Goal: Feedback & Contribution: Contribute content

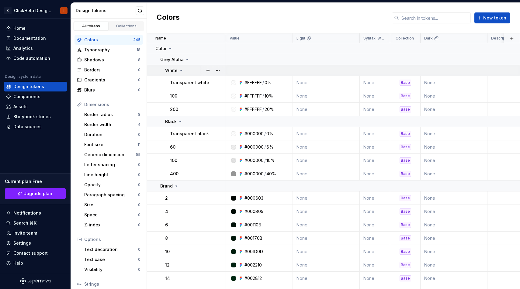
click at [181, 71] on icon at bounding box center [181, 70] width 5 height 5
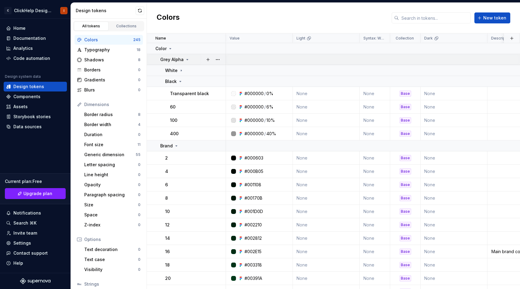
click at [186, 61] on icon at bounding box center [187, 59] width 5 height 5
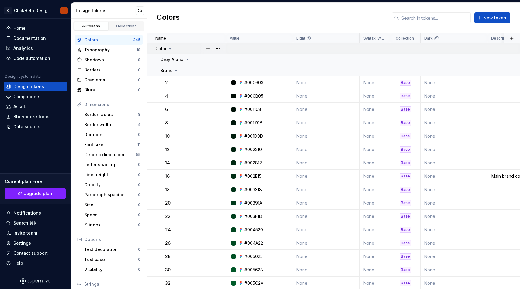
click at [171, 50] on icon at bounding box center [170, 48] width 5 height 5
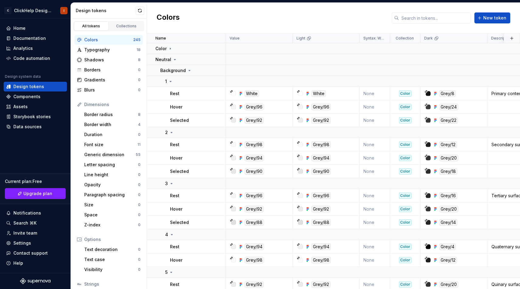
click at [117, 42] on div "Colors" at bounding box center [108, 40] width 49 height 6
click at [172, 59] on icon at bounding box center [174, 59] width 5 height 5
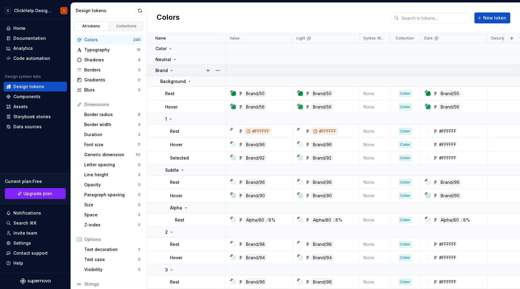
click at [173, 67] on div "Brand" at bounding box center [164, 70] width 19 height 6
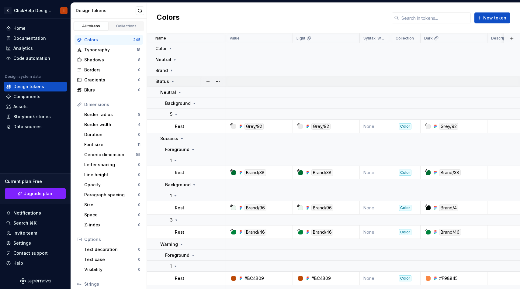
click at [173, 81] on icon at bounding box center [172, 81] width 5 height 5
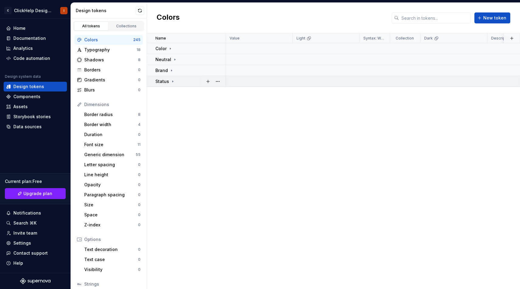
click at [172, 79] on icon at bounding box center [172, 81] width 5 height 5
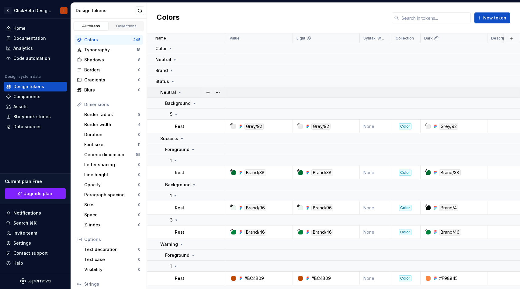
click at [178, 90] on icon at bounding box center [179, 92] width 5 height 5
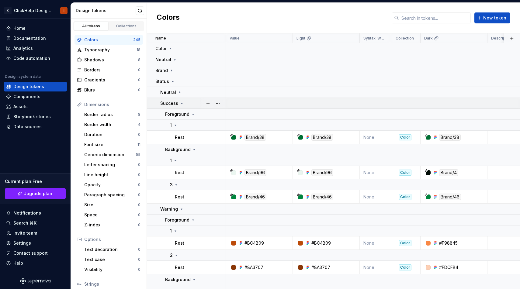
click at [179, 102] on icon at bounding box center [181, 103] width 5 height 5
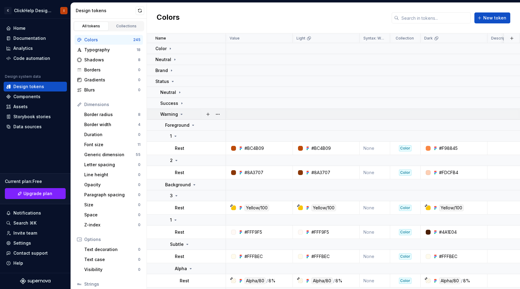
click at [178, 115] on div "Warning" at bounding box center [172, 114] width 24 height 6
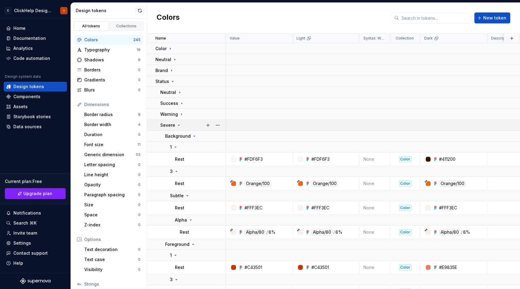
click at [180, 126] on icon at bounding box center [178, 125] width 5 height 5
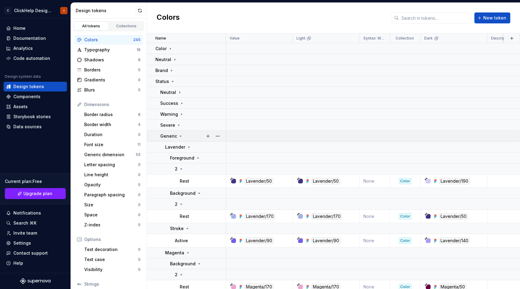
click at [178, 136] on icon at bounding box center [180, 136] width 5 height 5
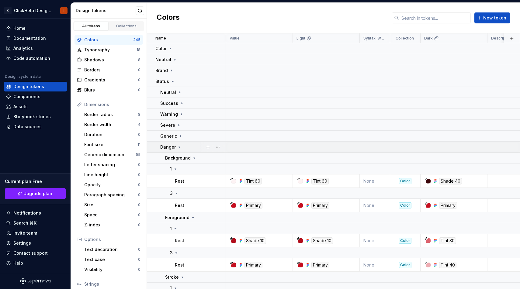
click at [178, 147] on icon at bounding box center [179, 147] width 5 height 5
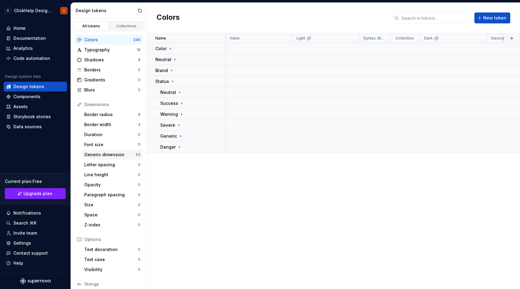
click at [114, 157] on div "Generic dimension" at bounding box center [109, 155] width 51 height 6
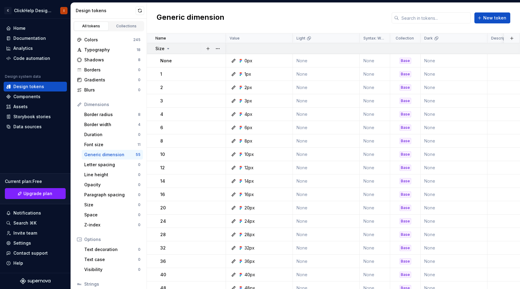
click at [170, 50] on div "Size" at bounding box center [190, 49] width 70 height 6
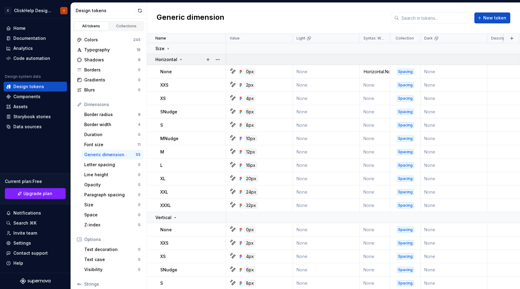
click at [178, 62] on icon at bounding box center [180, 59] width 5 height 5
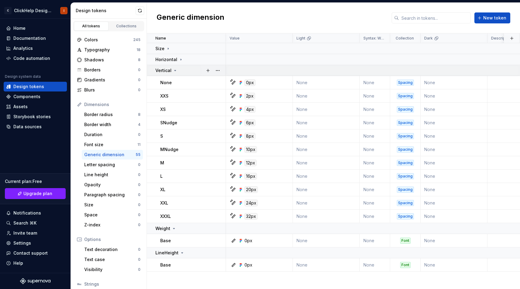
click at [178, 73] on td "Vertical" at bounding box center [186, 70] width 79 height 11
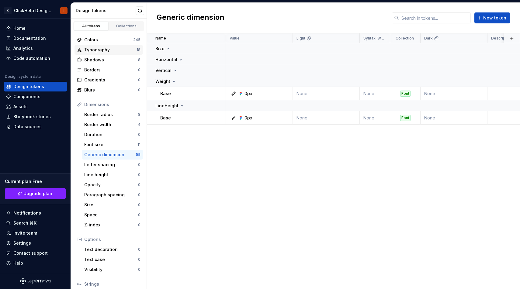
click at [117, 53] on div "Typography" at bounding box center [110, 50] width 52 height 6
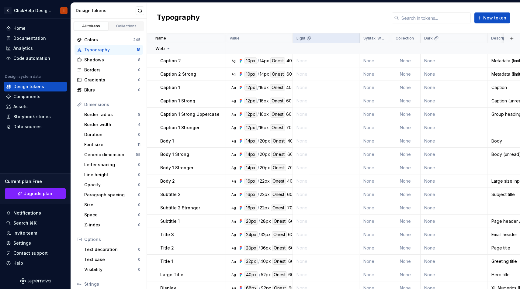
drag, startPoint x: 293, startPoint y: 37, endPoint x: 290, endPoint y: 30, distance: 7.7
click at [97, 157] on div "Generic dimension" at bounding box center [109, 155] width 51 height 6
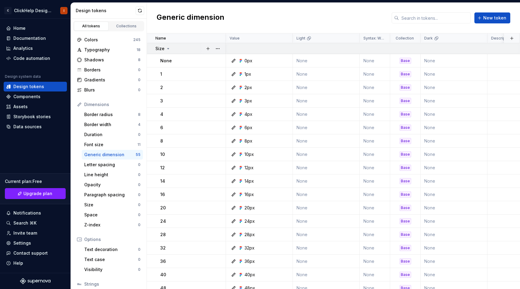
click at [166, 49] on icon at bounding box center [168, 48] width 5 height 5
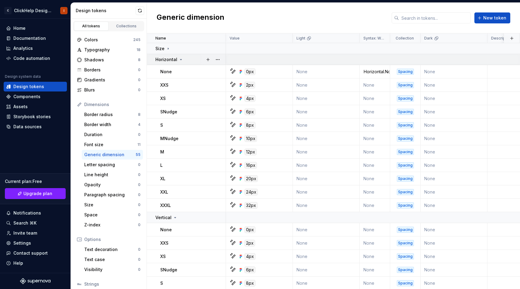
click at [167, 58] on p "Horizontal" at bounding box center [166, 60] width 22 height 6
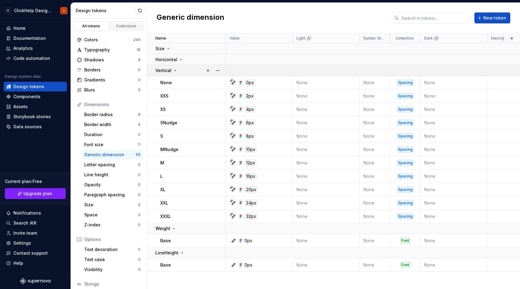
click at [169, 71] on p "Vertical" at bounding box center [163, 70] width 16 height 6
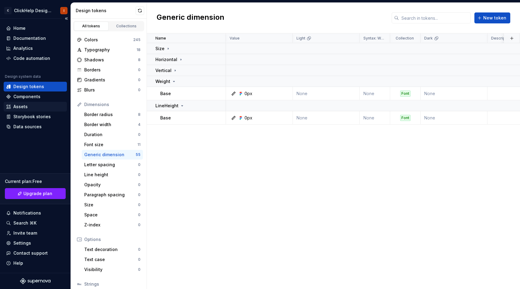
click at [31, 109] on div "Assets" at bounding box center [35, 107] width 58 height 6
click at [49, 83] on div "Design tokens" at bounding box center [35, 87] width 63 height 10
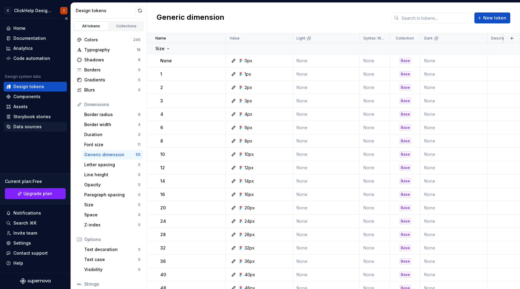
click at [39, 126] on div "Data sources" at bounding box center [27, 127] width 28 height 6
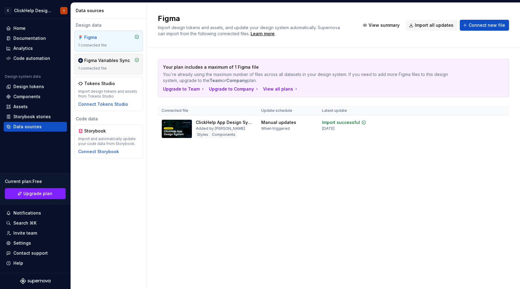
click at [114, 58] on div "Figma Variables Sync" at bounding box center [107, 60] width 46 height 6
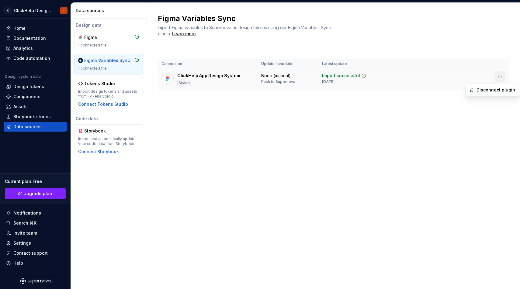
click at [499, 75] on html "C ClickHelp Design System I Home Documentation Analytics Code automation Design…" at bounding box center [260, 144] width 520 height 289
click at [334, 80] on div "4 days ago" at bounding box center [328, 81] width 12 height 5
click at [298, 83] on div "None (manual) Push to Supernova" at bounding box center [288, 79] width 54 height 12
click at [108, 47] on div "1 connected file" at bounding box center [108, 45] width 61 height 5
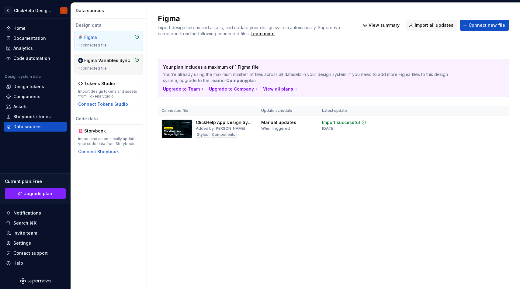
click at [109, 70] on div "1 connected file" at bounding box center [108, 68] width 61 height 5
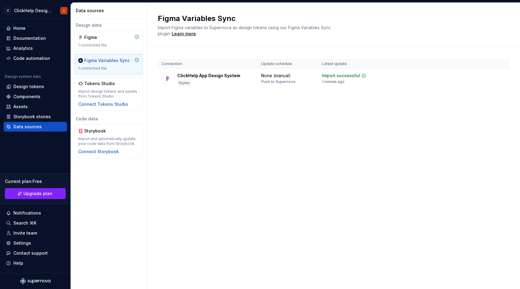
click at [178, 123] on div "Figma Variables Sync Import Figma variables to Supernova as design tokens using…" at bounding box center [333, 146] width 373 height 286
click at [39, 27] on div "Home" at bounding box center [35, 28] width 58 height 6
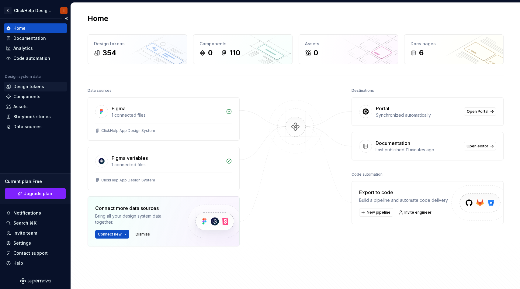
click at [34, 90] on div "Design tokens" at bounding box center [35, 87] width 63 height 10
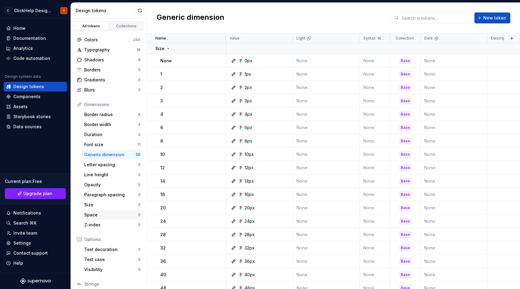
scroll to position [44, 0]
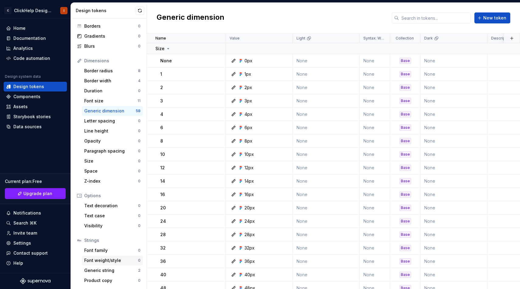
click at [108, 260] on div "Font weight/style" at bounding box center [111, 260] width 54 height 6
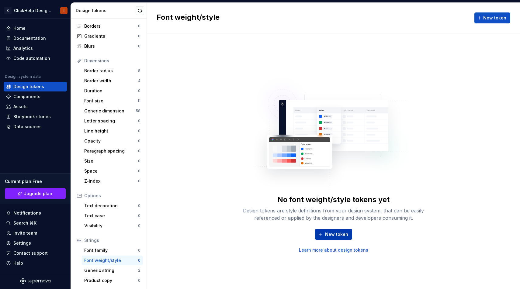
click at [340, 238] on button "New token" at bounding box center [333, 234] width 37 height 11
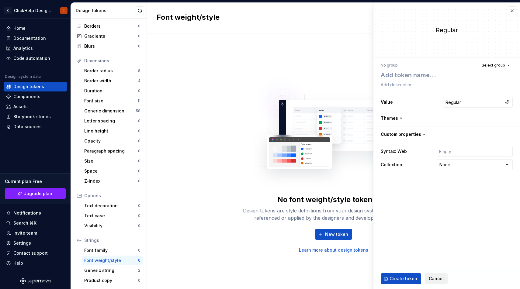
click at [431, 276] on span "Cancel" at bounding box center [436, 279] width 15 height 6
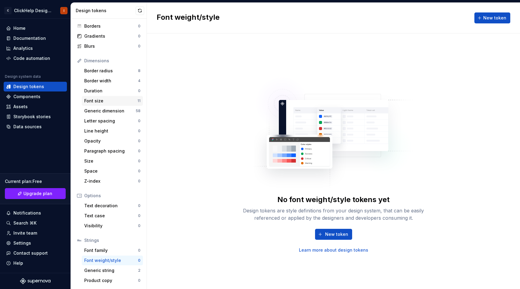
click at [107, 101] on div "Font size" at bounding box center [110, 101] width 53 height 6
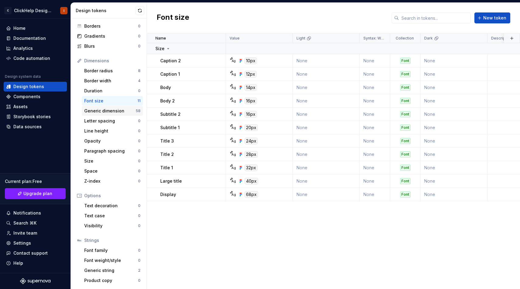
click at [105, 111] on div "Generic dimension" at bounding box center [109, 111] width 51 height 6
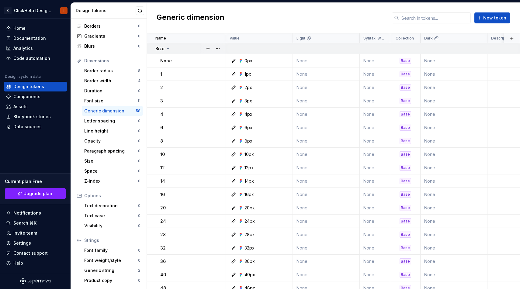
click at [171, 50] on div "Size" at bounding box center [190, 49] width 70 height 6
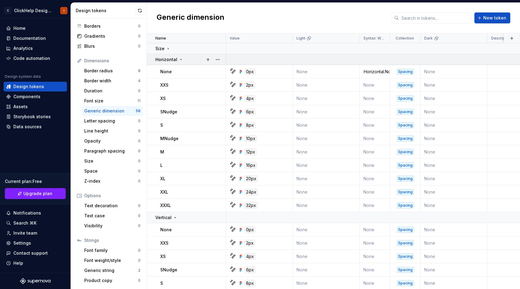
click at [168, 59] on p "Horizontal" at bounding box center [166, 60] width 22 height 6
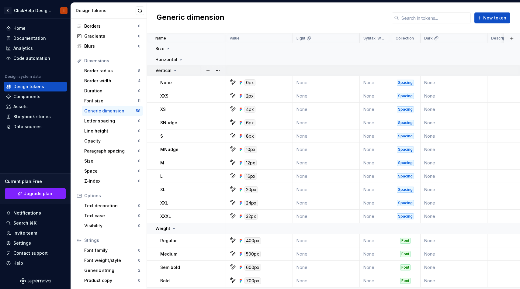
click at [172, 67] on div "Vertical" at bounding box center [166, 70] width 22 height 6
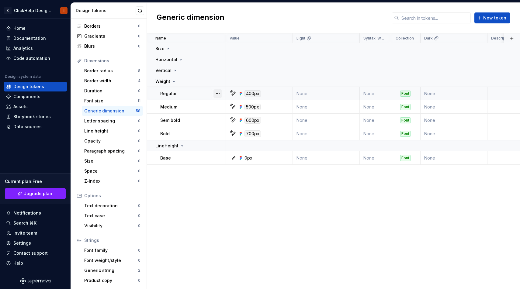
click at [219, 94] on button "button" at bounding box center [217, 93] width 9 height 9
click at [111, 261] on html "C ClickHelp Design System I Home Documentation Analytics Code automation Design…" at bounding box center [260, 144] width 520 height 289
click at [111, 261] on div "Font weight/style" at bounding box center [111, 260] width 54 height 6
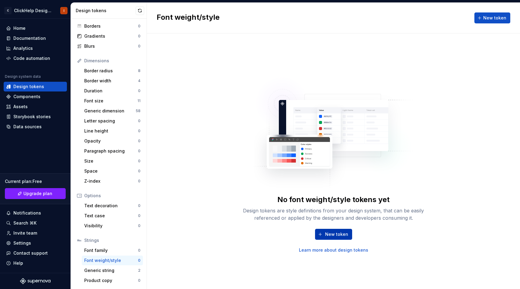
click at [341, 238] on button "New token" at bounding box center [333, 234] width 37 height 11
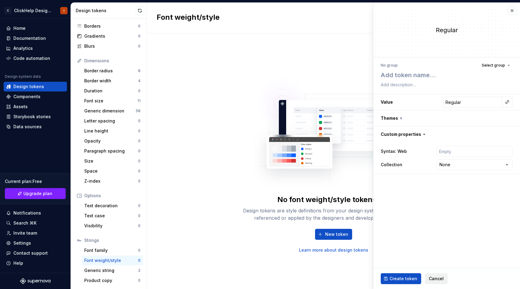
click at [435, 279] on span "Cancel" at bounding box center [436, 279] width 15 height 6
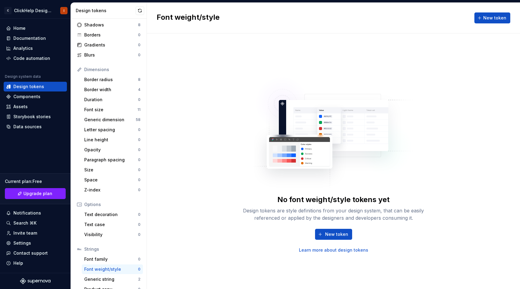
scroll to position [44, 0]
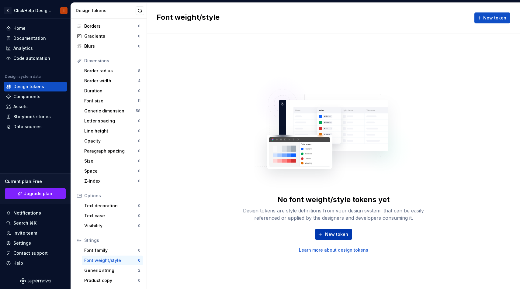
click at [329, 237] on button "New token" at bounding box center [333, 234] width 37 height 11
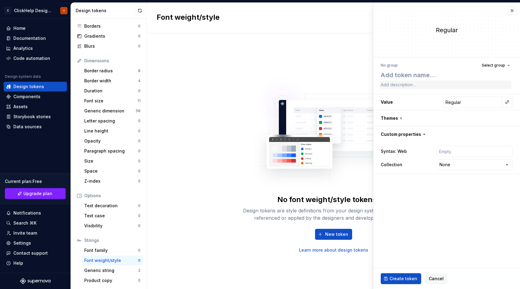
type textarea "*"
type textarea "R"
type textarea "*"
type textarea "Re"
type textarea "*"
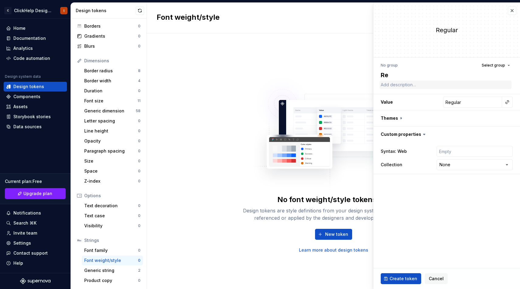
type textarea "Reg"
type textarea "*"
type textarea "Regu"
type textarea "*"
type textarea "Regul"
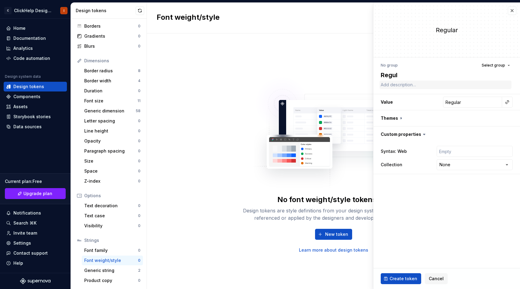
type textarea "*"
type textarea "Regula"
type textarea "*"
type textarea "Regular"
click at [480, 102] on input "Regular" at bounding box center [472, 102] width 59 height 11
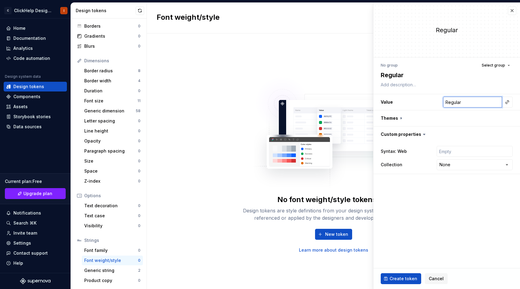
click at [480, 103] on input "Regular" at bounding box center [472, 102] width 59 height 11
click at [504, 103] on button "button" at bounding box center [507, 102] width 9 height 9
click at [480, 103] on html "C ClickHelp Design System I Home Documentation Analytics Code automation Design…" at bounding box center [260, 144] width 520 height 289
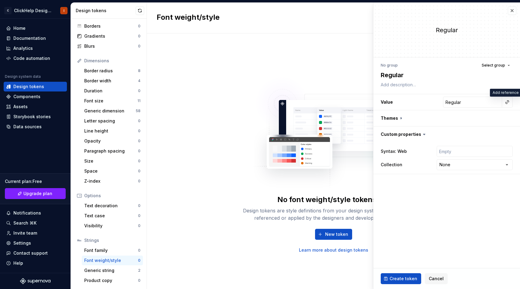
click at [480, 103] on input "Regular" at bounding box center [472, 102] width 59 height 11
type textarea "*"
type input "4"
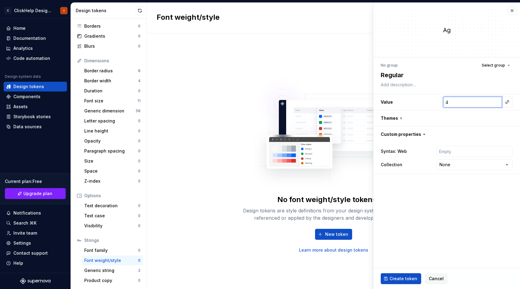
type textarea "*"
type input "40"
type textarea "*"
type input "400"
click at [446, 208] on fieldset "**********" at bounding box center [446, 146] width 147 height 286
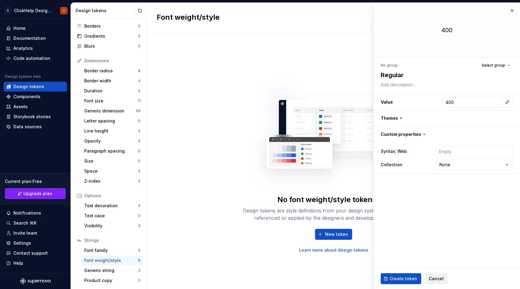
click at [429, 278] on span "Cancel" at bounding box center [436, 279] width 15 height 6
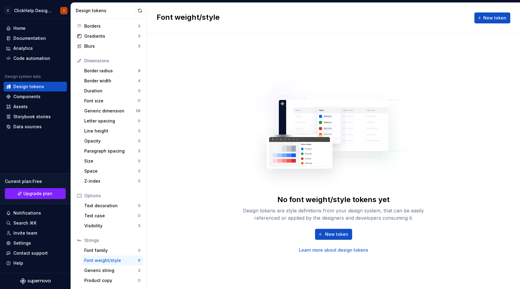
click at [250, 212] on div "Design tokens are style definitions from your design system, that can be easily…" at bounding box center [333, 214] width 195 height 15
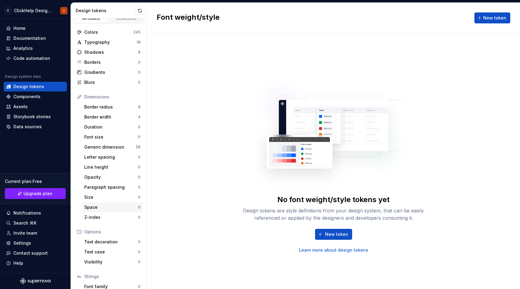
scroll to position [4, 0]
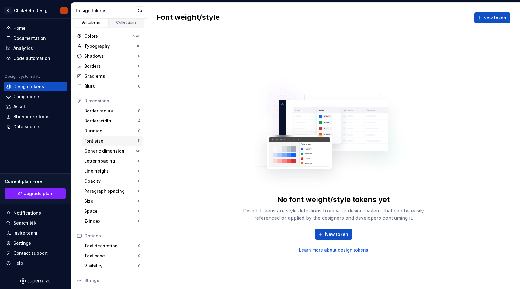
click at [117, 143] on div "Font size" at bounding box center [110, 141] width 53 height 6
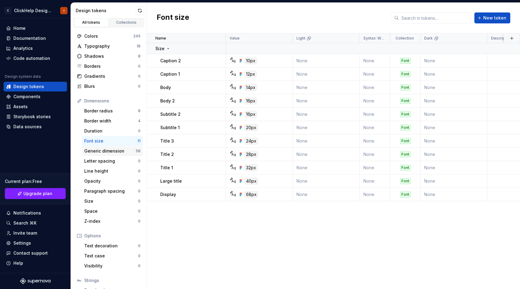
click at [114, 155] on div "Generic dimension 58" at bounding box center [112, 151] width 61 height 10
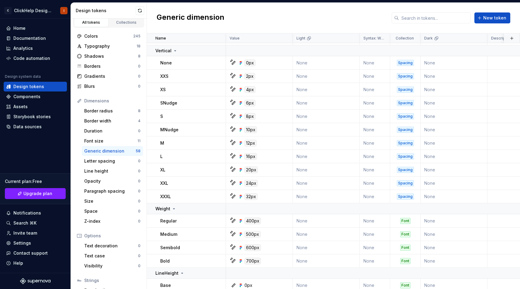
scroll to position [585, 0]
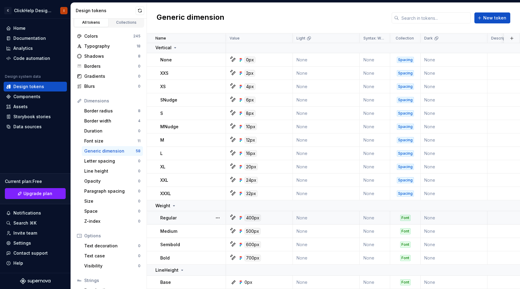
click at [263, 220] on div "400px" at bounding box center [261, 218] width 62 height 7
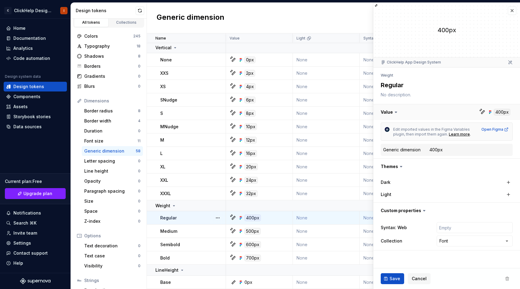
click at [504, 112] on button "button" at bounding box center [446, 112] width 147 height 16
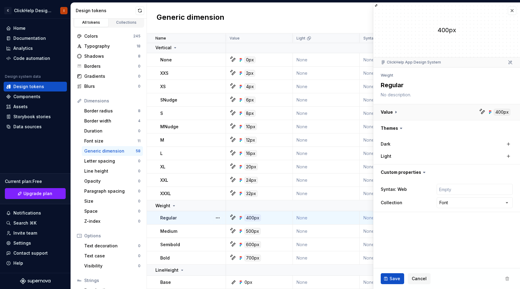
click at [504, 112] on button "button" at bounding box center [446, 112] width 147 height 16
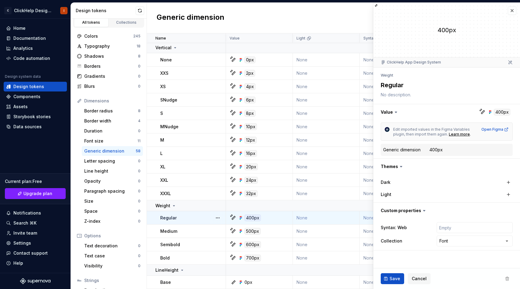
type textarea "*"
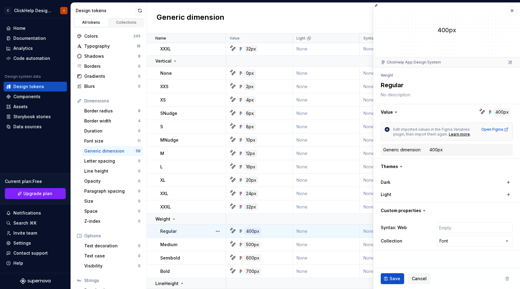
scroll to position [571, 0]
type textarea "*"
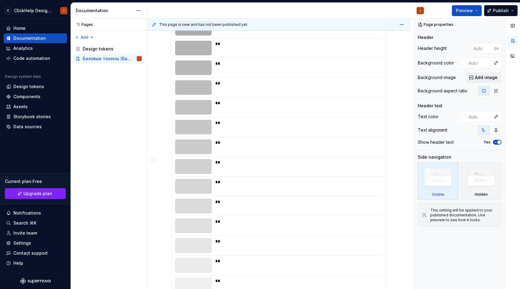
scroll to position [2664, 0]
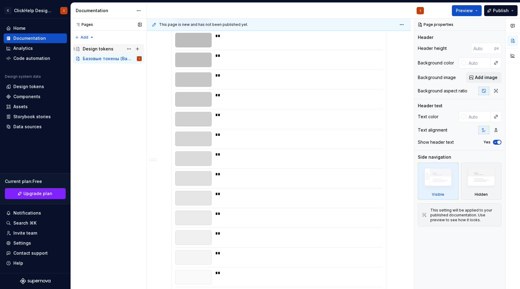
click at [109, 44] on div "Design tokens" at bounding box center [108, 49] width 71 height 10
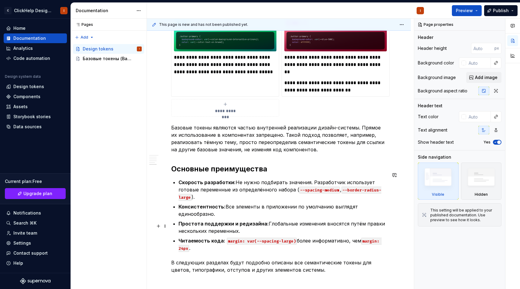
scroll to position [774, 0]
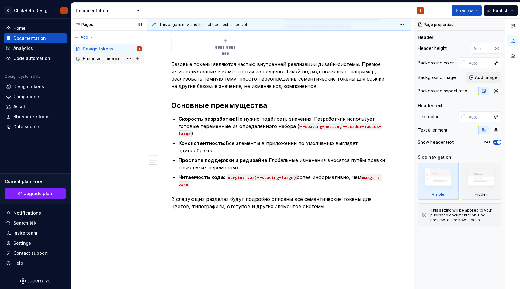
click at [107, 61] on div "Базовые токены (Base Tokens)" at bounding box center [103, 59] width 41 height 6
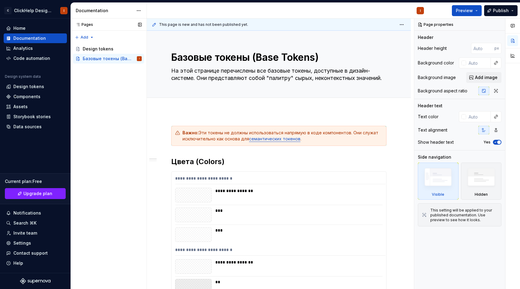
click at [108, 78] on div "Pages Pages Add Accessibility guide for tree Page tree. Navigate the tree with …" at bounding box center [109, 154] width 76 height 271
click at [87, 37] on div "Pages Pages Add Accessibility guide for tree Page tree. Navigate the tree with …" at bounding box center [109, 154] width 76 height 271
click at [95, 46] on div "New page" at bounding box center [104, 49] width 40 height 6
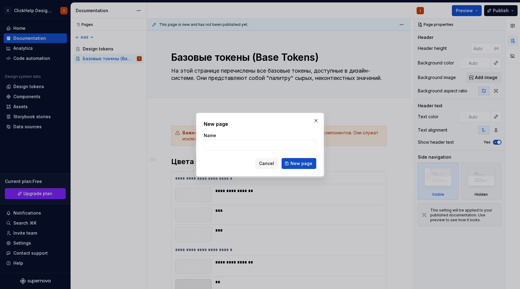
type textarea "*"
type input "Ыуьфт"
type input "S"
type input "Семантические токены (Semantic Tokens)"
click button "New page" at bounding box center [298, 163] width 35 height 11
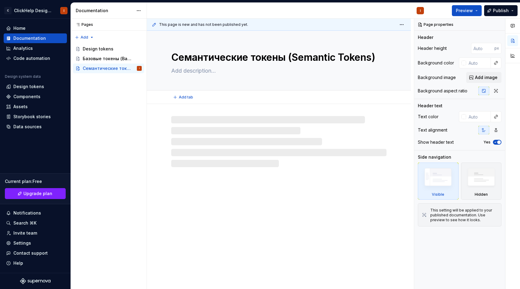
click at [229, 74] on textarea at bounding box center [277, 71] width 215 height 10
click at [199, 72] on textarea at bounding box center [277, 71] width 215 height 10
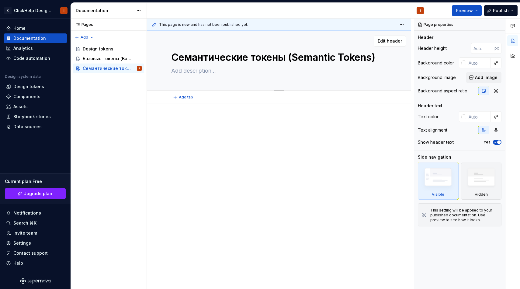
click at [215, 69] on textarea at bounding box center [277, 71] width 215 height 10
paste textarea "Semantic токены — это токены для разработки. Они имеют осмысленные названия (br…"
type textarea "*"
type textarea "Semantic токены — это токены для разработки. Они имеют осмысленные названия (br…"
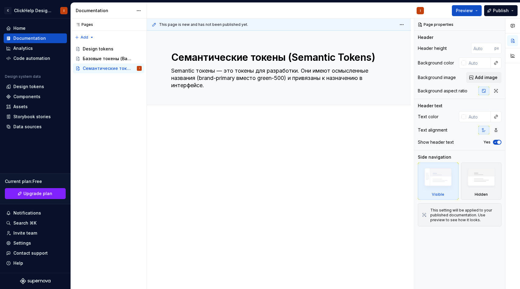
type textarea "*"
type textarea "Semantic токены — это токены для разработки. Они имеют осмысленные названия (br…"
type textarea "*"
click at [228, 119] on div at bounding box center [279, 185] width 264 height 132
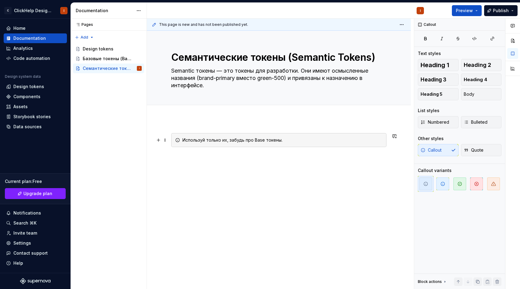
click at [177, 139] on icon at bounding box center [177, 140] width 5 height 5
click at [462, 182] on icon "button" at bounding box center [459, 183] width 5 height 5
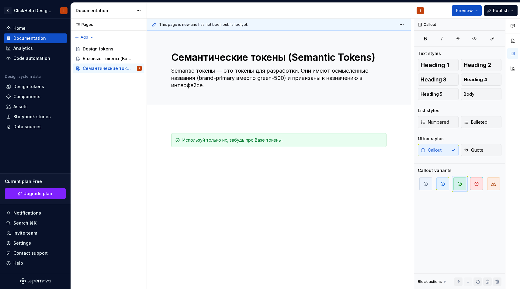
click at [302, 174] on div "Используй только их, забудь про Base токены." at bounding box center [279, 185] width 264 height 132
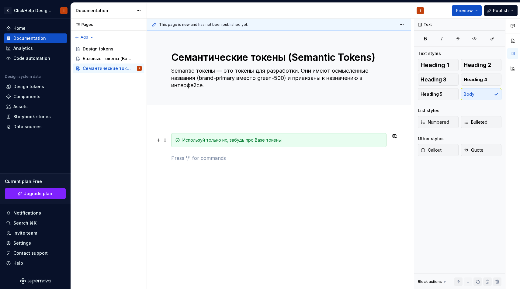
click at [256, 142] on div "Используй только их, забудь про Base токены." at bounding box center [282, 140] width 200 height 6
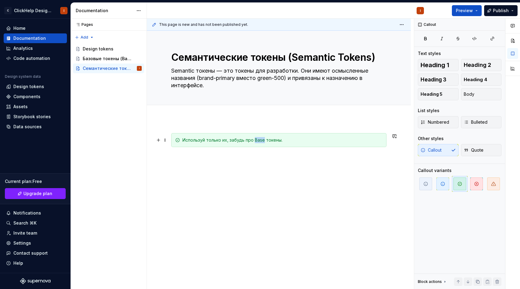
click at [256, 142] on div "Используй только их, забудь про Base токены." at bounding box center [282, 140] width 200 height 6
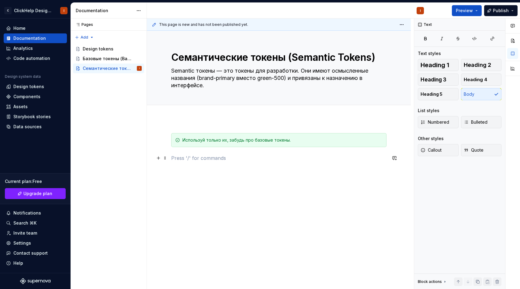
click at [250, 158] on p at bounding box center [278, 157] width 215 height 7
click at [129, 68] on button "Page tree" at bounding box center [129, 68] width 9 height 9
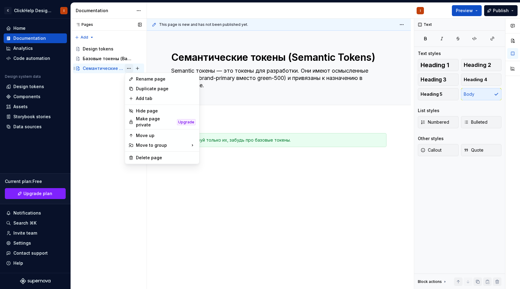
click at [129, 68] on div "Pages Pages Add Accessibility guide for tree Page tree. Navigate the tree with …" at bounding box center [109, 154] width 76 height 271
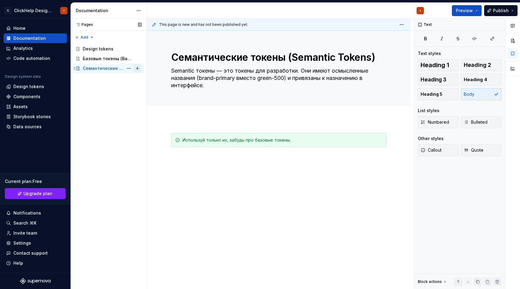
click at [137, 69] on button "Page tree" at bounding box center [137, 68] width 9 height 9
type textarea "*"
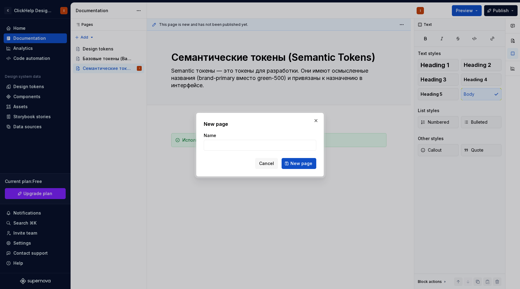
click at [229, 133] on div "Name" at bounding box center [260, 136] width 112 height 6
click at [229, 145] on input "Name" at bounding box center [260, 145] width 112 height 11
type input "Цвета"
type input "Colors"
click button "New page" at bounding box center [298, 163] width 35 height 11
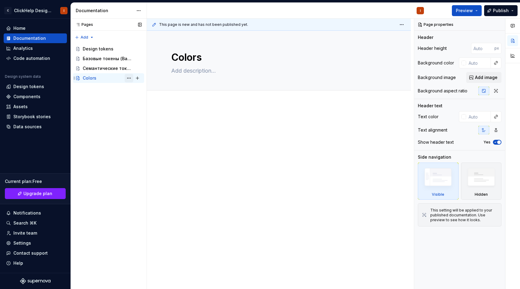
click at [130, 76] on button "Page tree" at bounding box center [129, 78] width 9 height 9
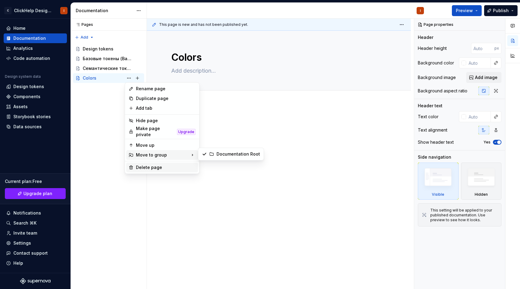
click at [141, 163] on div "Delete page" at bounding box center [162, 168] width 72 height 10
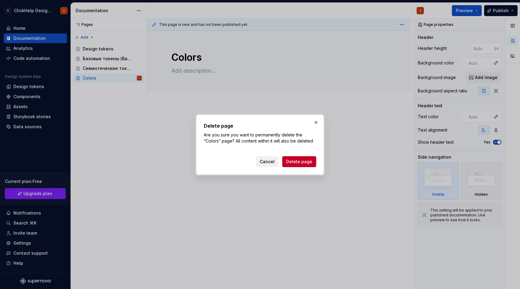
click at [264, 163] on span "Cancel" at bounding box center [267, 162] width 15 height 6
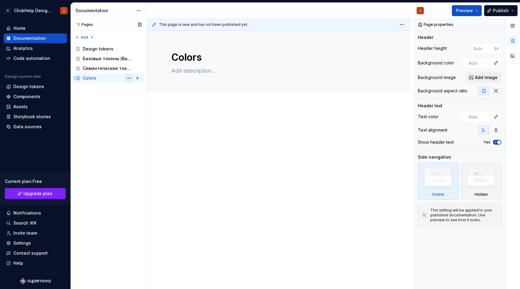
click at [128, 78] on button "Page tree" at bounding box center [129, 78] width 9 height 9
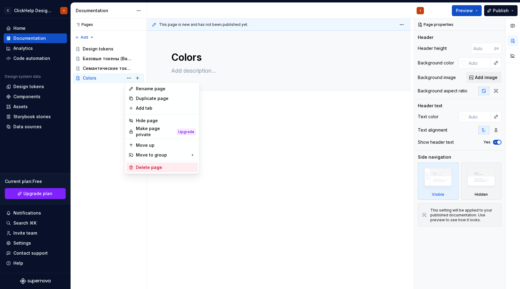
click at [164, 164] on div "Delete page" at bounding box center [166, 167] width 60 height 6
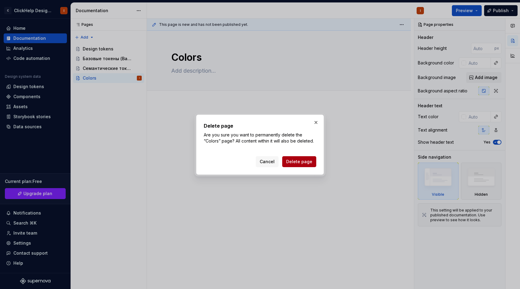
click at [286, 161] on button "Delete page" at bounding box center [299, 161] width 34 height 11
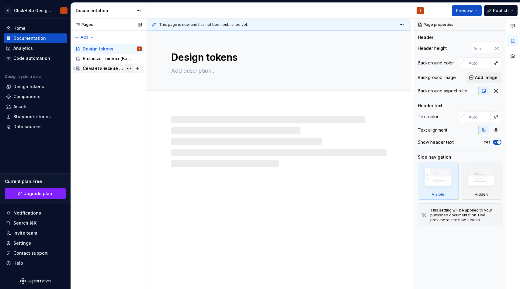
click at [130, 67] on button "Page tree" at bounding box center [129, 68] width 9 height 9
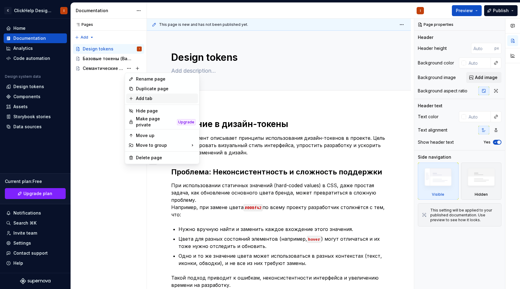
click at [145, 97] on div "Add tab" at bounding box center [166, 98] width 60 height 6
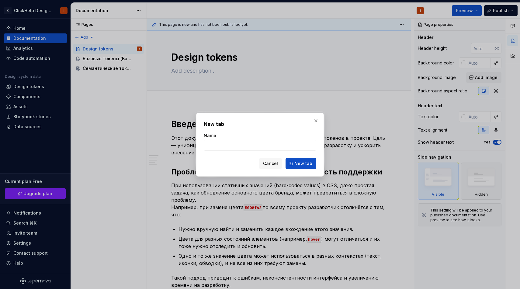
click at [234, 117] on div "New tab Name Cancel New tab" at bounding box center [260, 145] width 128 height 64
click at [250, 128] on div "New tab Name Cancel New tab" at bounding box center [260, 144] width 112 height 49
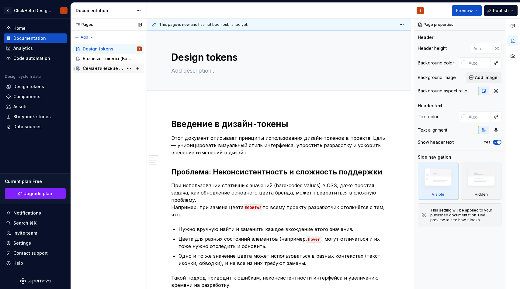
click at [103, 66] on div "Семантические токены (Semantic Tokens)" at bounding box center [103, 68] width 41 height 6
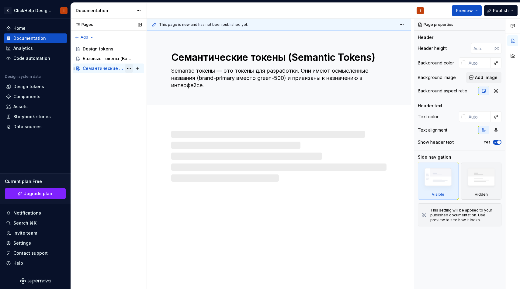
click at [129, 71] on button "Page tree" at bounding box center [129, 68] width 9 height 9
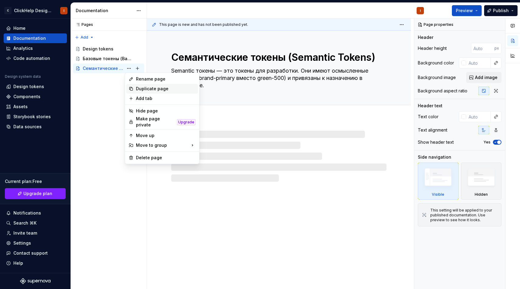
type textarea "*"
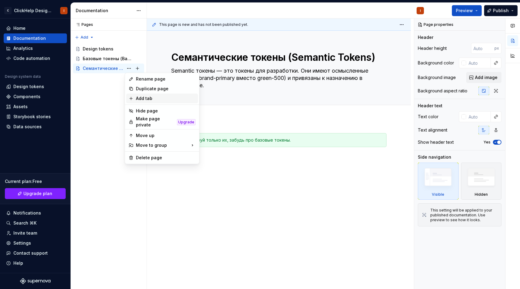
click at [158, 98] on div "Add tab" at bounding box center [166, 98] width 60 height 6
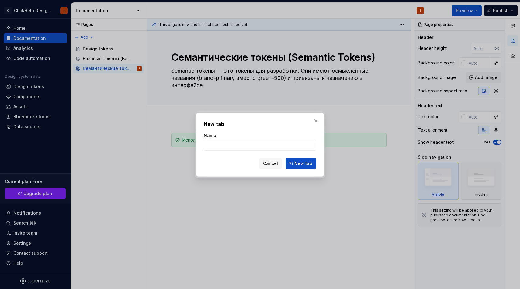
click at [233, 130] on div "New tab Name Cancel New tab" at bounding box center [260, 144] width 112 height 49
click at [232, 141] on input "Name" at bounding box center [260, 145] width 112 height 11
type input "C"
type textarea "*"
type input "Colors"
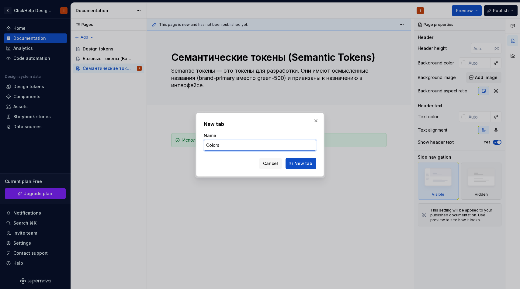
click button "New tab" at bounding box center [300, 163] width 31 height 11
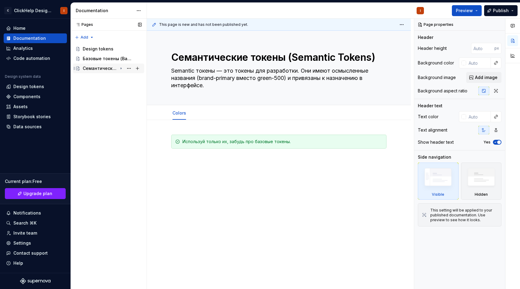
click at [122, 69] on icon "Page tree" at bounding box center [121, 68] width 5 height 5
click at [108, 82] on div "Colors I" at bounding box center [114, 78] width 53 height 9
click at [111, 71] on div "Семантические токены (Semantic Tokens)" at bounding box center [100, 68] width 35 height 6
click at [103, 71] on div "Семантические токены (Semantic Tokens)" at bounding box center [100, 68] width 35 height 6
click at [130, 69] on button "Page tree" at bounding box center [129, 68] width 9 height 9
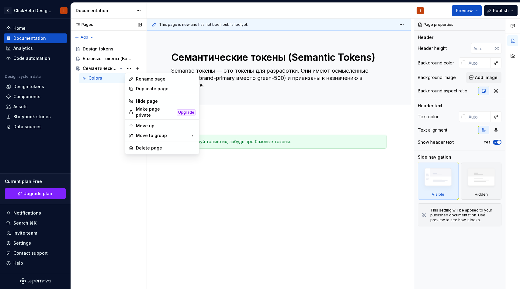
click at [102, 125] on div "Pages Pages Add Accessibility guide for tree Page tree. Navigate the tree with …" at bounding box center [109, 154] width 76 height 271
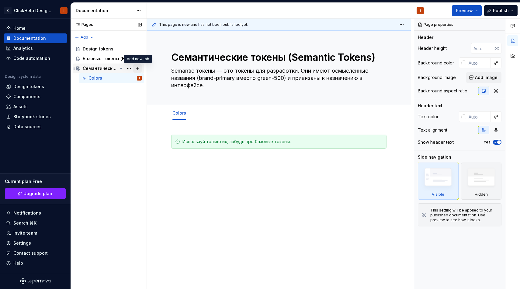
click at [137, 69] on button "Page tree" at bounding box center [137, 68] width 9 height 9
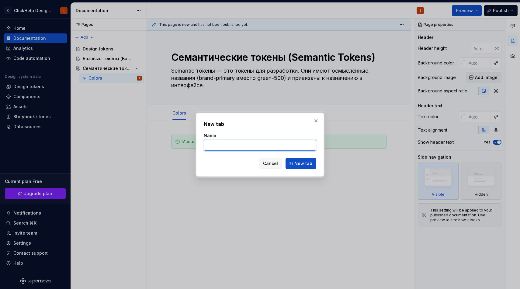
type textarea "*"
type input "Typography"
click button "New tab" at bounding box center [300, 163] width 31 height 11
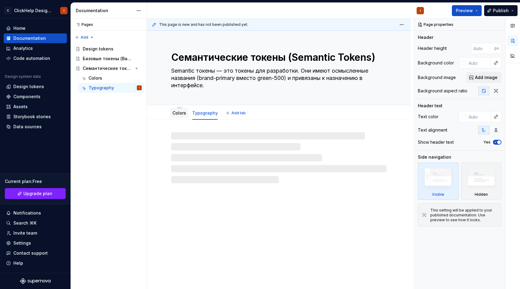
click at [180, 113] on link "Colors" at bounding box center [179, 112] width 14 height 5
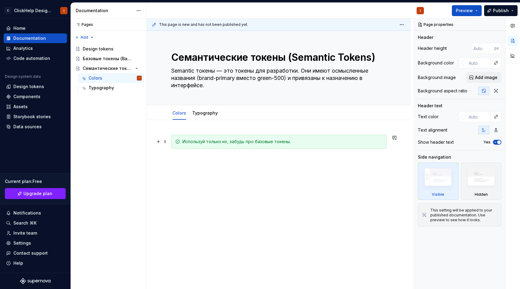
click at [214, 143] on div "Используй только их, забудь про базовые токены." at bounding box center [282, 142] width 200 height 6
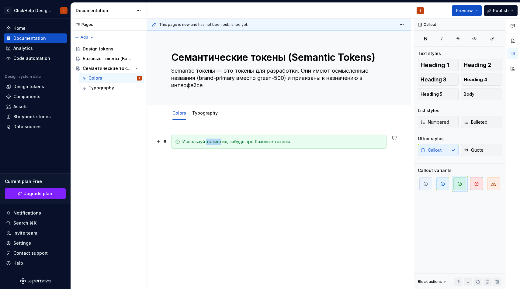
click at [214, 143] on div "Используй только их, забудь про базовые токены." at bounding box center [282, 142] width 200 height 6
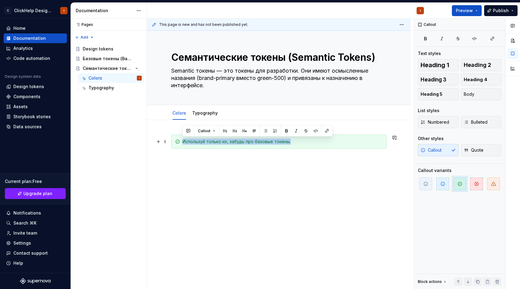
click at [214, 143] on div "Используй только их, забудь про базовые токены." at bounding box center [282, 142] width 200 height 6
copy div "Используй только их, забудь про базовые токены."
click at [245, 82] on textarea "Semantic токены — это токены для разработки. Они имеют осмысленные названия (br…" at bounding box center [277, 78] width 215 height 24
click at [240, 85] on textarea "Semantic токены — это токены для разработки. Они имеют осмысленные названия (br…" at bounding box center [277, 78] width 215 height 24
paste textarea "Используй только их, забудь про базовые токены."
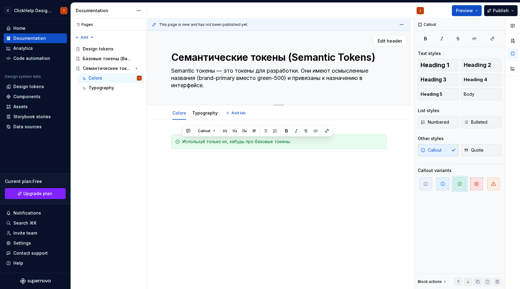
type textarea "*"
type textarea "Semantic токены — это токены для разработки. Они имеют осмысленные названия (br…"
type textarea "*"
type textarea "Semantic токены — это токены для разработки. Они имеют осмысленные названия (br…"
click at [164, 143] on span at bounding box center [165, 141] width 5 height 9
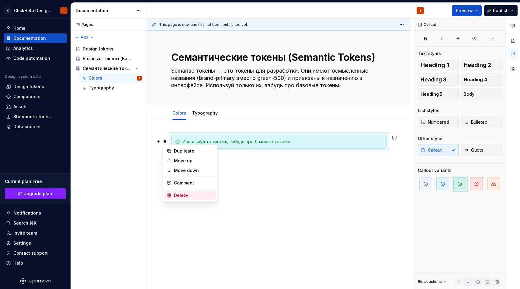
click at [177, 197] on div "Delete" at bounding box center [194, 195] width 40 height 6
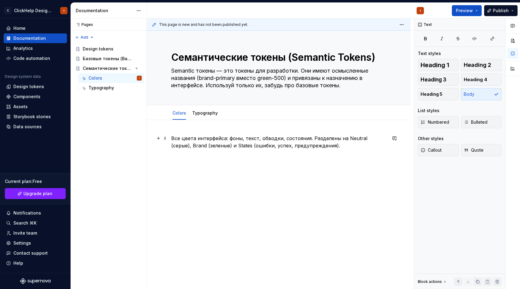
click at [196, 166] on div "Все цвета интерфейса: фоны, текст, обводки, состояния. Разделены на Neutral (се…" at bounding box center [279, 186] width 264 height 132
type textarea "*"
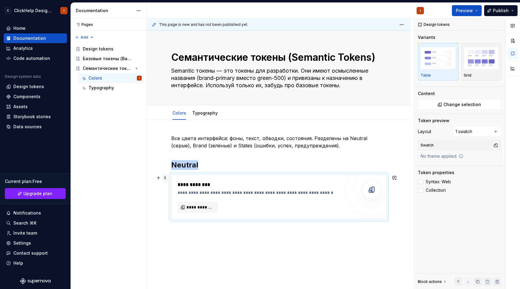
click at [165, 177] on span at bounding box center [165, 178] width 5 height 9
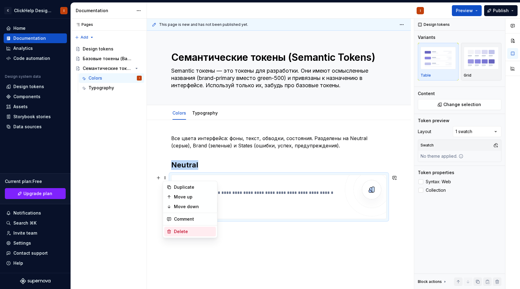
click at [175, 231] on div "Delete" at bounding box center [194, 232] width 40 height 6
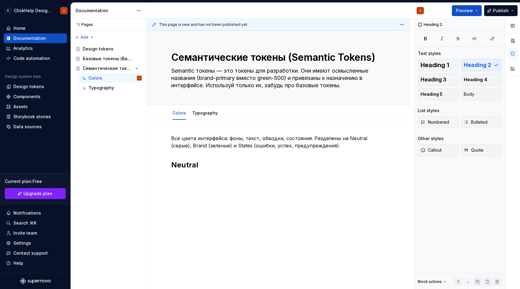
click at [209, 181] on div "Все цвета интерфейса: фоны, текст, обводки, состояния. Разделены на Neutral (се…" at bounding box center [279, 192] width 264 height 144
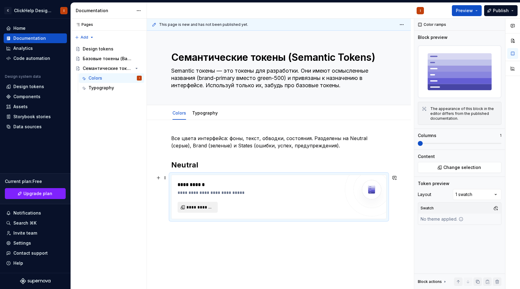
click at [196, 207] on span "**********" at bounding box center [199, 207] width 27 height 6
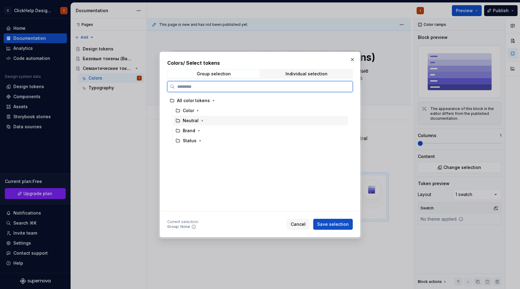
click at [208, 121] on div "Neutral" at bounding box center [260, 121] width 175 height 10
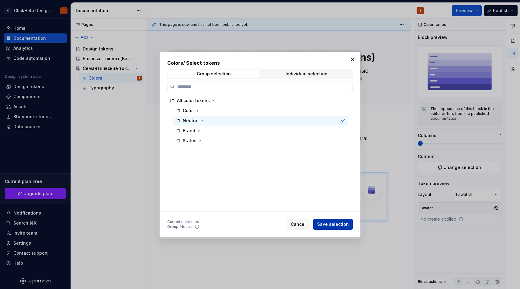
click at [333, 225] on span "Save selection" at bounding box center [333, 224] width 32 height 6
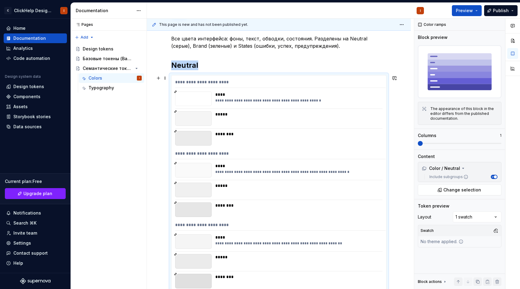
scroll to position [101, 0]
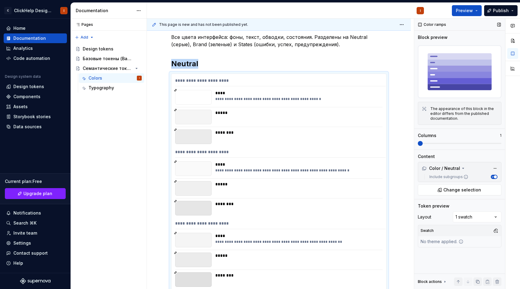
click at [423, 145] on span at bounding box center [420, 143] width 5 height 5
click at [443, 145] on span at bounding box center [460, 143] width 84 height 5
click at [450, 142] on span at bounding box center [460, 143] width 84 height 5
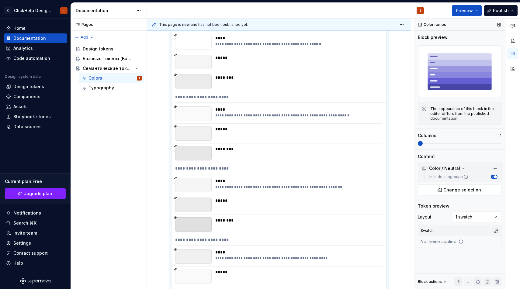
click at [418, 141] on span at bounding box center [420, 143] width 5 height 5
click at [504, 147] on div "Color ramps Block preview The appearance of this block in the editor differs fr…" at bounding box center [459, 154] width 91 height 271
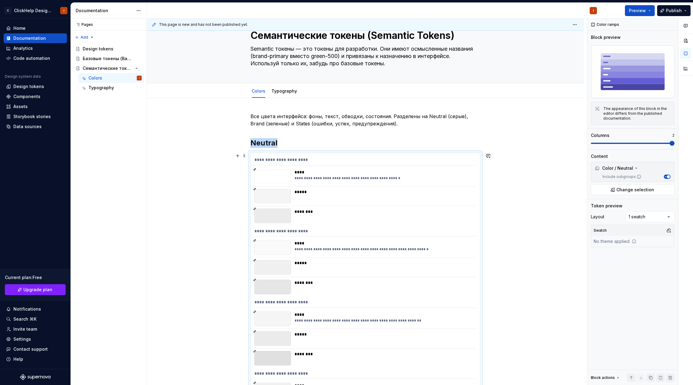
scroll to position [22, 0]
click at [520, 143] on span at bounding box center [633, 143] width 84 height 1
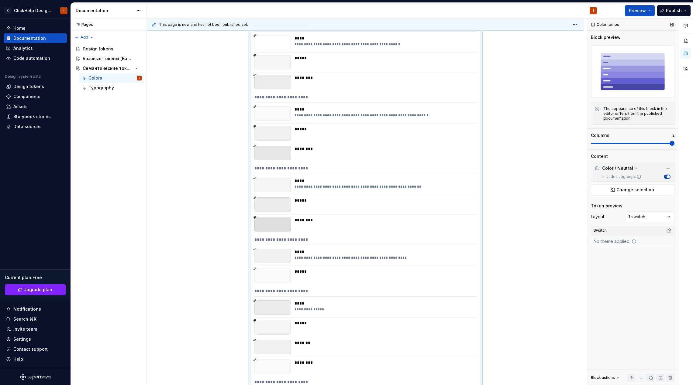
click at [520, 143] on span at bounding box center [633, 143] width 84 height 1
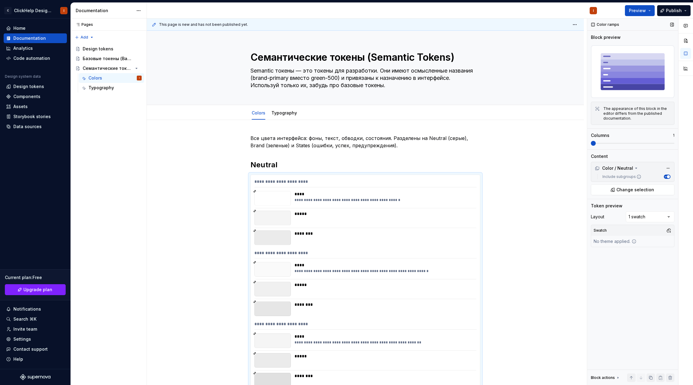
click at [520, 140] on div "Columns 1" at bounding box center [633, 139] width 84 height 13
click at [520, 142] on span at bounding box center [633, 143] width 84 height 5
type textarea "*"
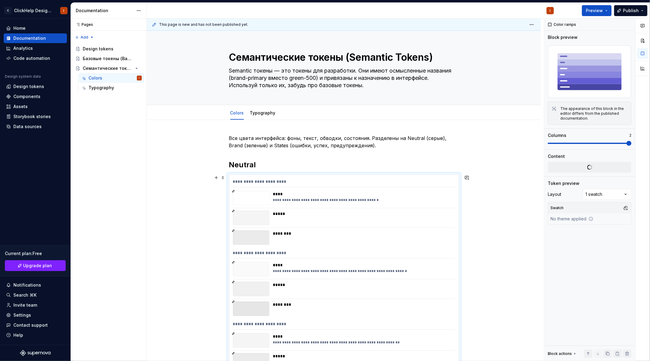
click at [354, 183] on div "**********" at bounding box center [344, 183] width 222 height 9
click at [551, 144] on span at bounding box center [589, 143] width 84 height 5
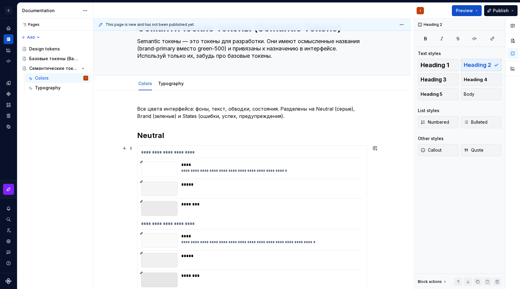
scroll to position [39, 0]
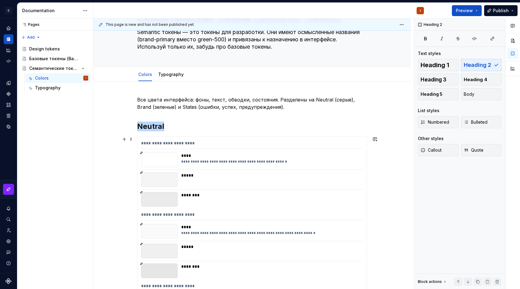
click at [261, 161] on div "**********" at bounding box center [270, 161] width 178 height 5
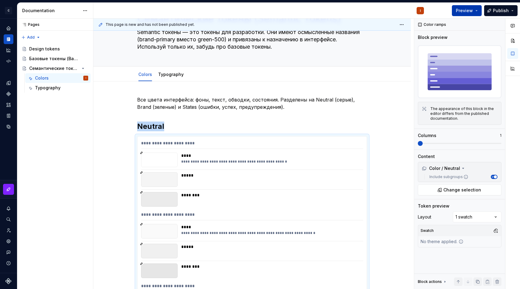
click at [474, 10] on button "Preview" at bounding box center [467, 10] width 30 height 11
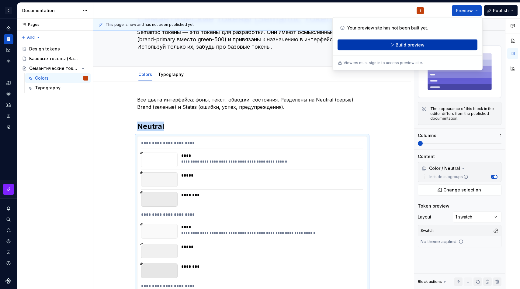
click at [424, 47] on button "Build preview" at bounding box center [407, 45] width 140 height 11
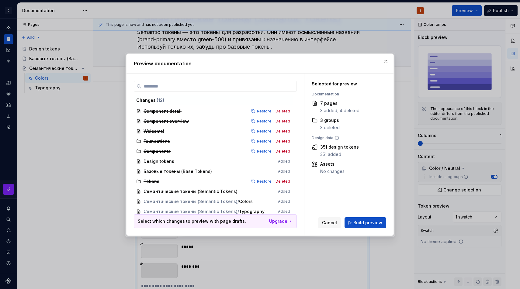
scroll to position [12, 0]
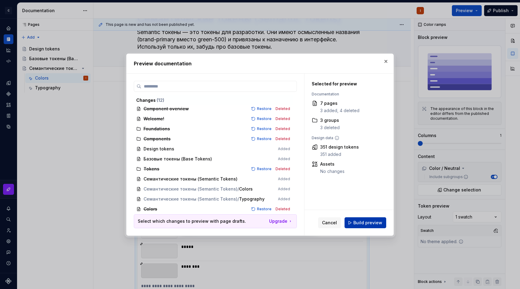
click at [358, 225] on span "Build preview" at bounding box center [367, 223] width 29 height 6
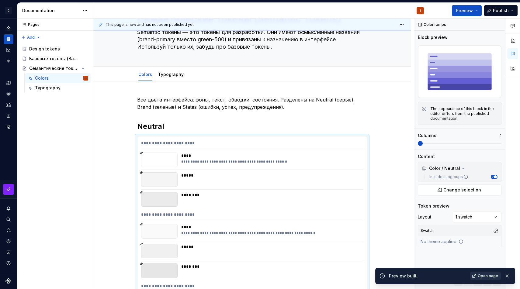
click at [478, 275] on link "Open page" at bounding box center [485, 276] width 31 height 9
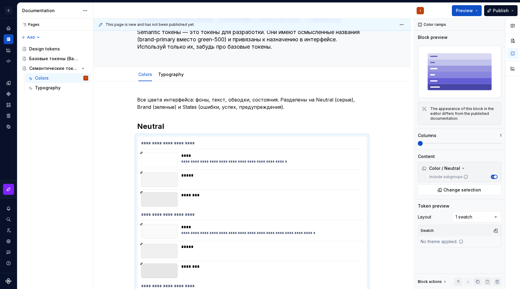
type textarea "*"
click at [272, 109] on p "Все цвета интерфейса: фоны, текст, обводки, состояния. Разделены на Neutral (се…" at bounding box center [252, 103] width 230 height 15
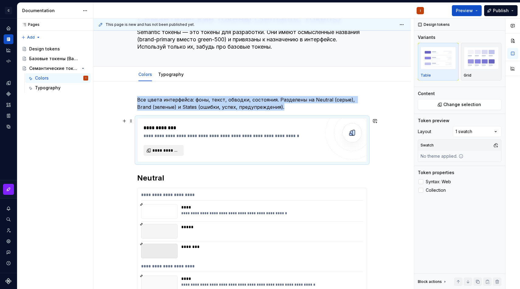
click at [179, 150] on span "**********" at bounding box center [165, 150] width 27 height 6
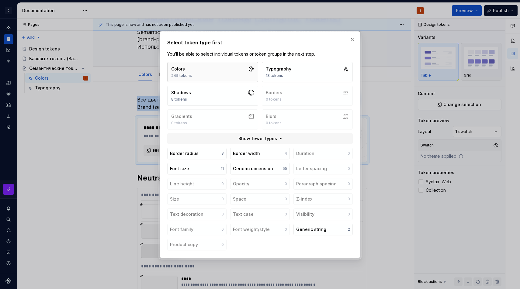
click at [233, 73] on button "Colors 245 tokens" at bounding box center [212, 72] width 91 height 20
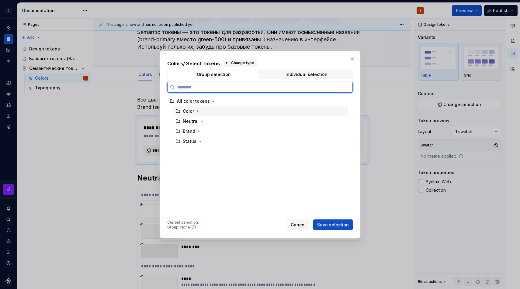
click at [226, 121] on div "Neutral" at bounding box center [260, 121] width 175 height 10
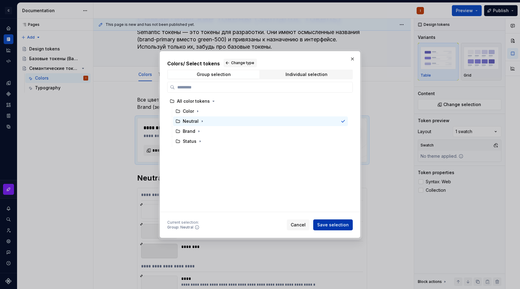
click at [330, 221] on button "Save selection" at bounding box center [333, 224] width 40 height 11
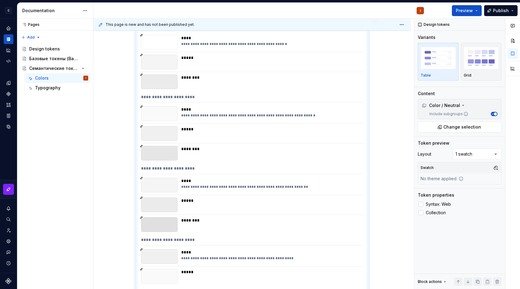
scroll to position [0, 0]
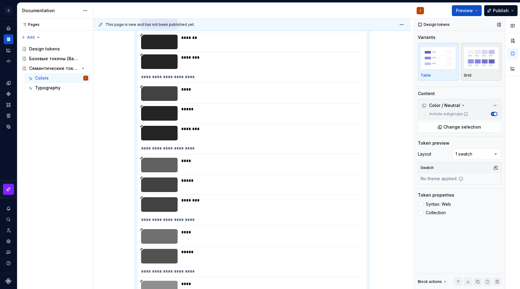
click at [481, 67] on img "button" at bounding box center [481, 58] width 35 height 22
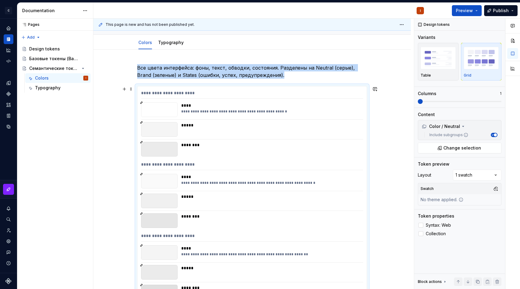
scroll to position [83, 0]
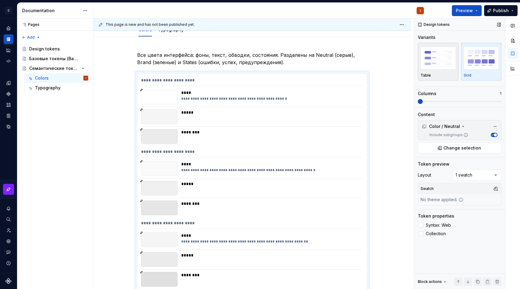
click at [426, 56] on img "button" at bounding box center [437, 58] width 35 height 22
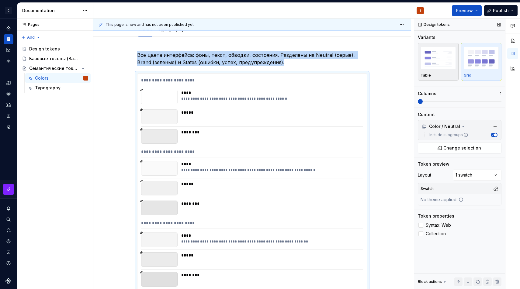
scroll to position [138, 0]
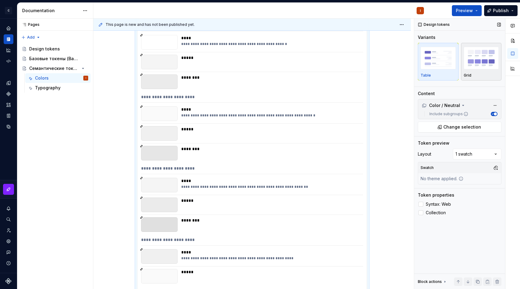
click at [485, 64] on img "button" at bounding box center [481, 58] width 35 height 22
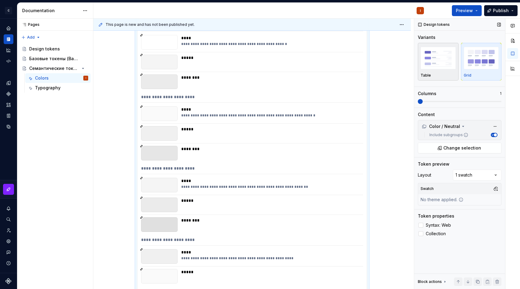
click at [452, 74] on div "Table" at bounding box center [437, 75] width 35 height 5
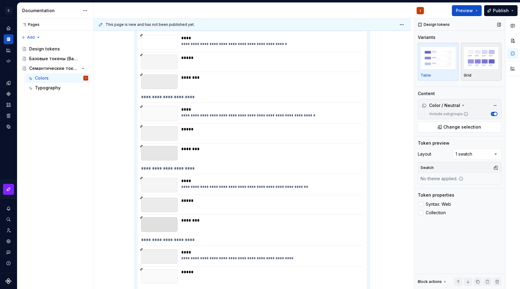
click at [478, 68] on img "button" at bounding box center [481, 58] width 35 height 22
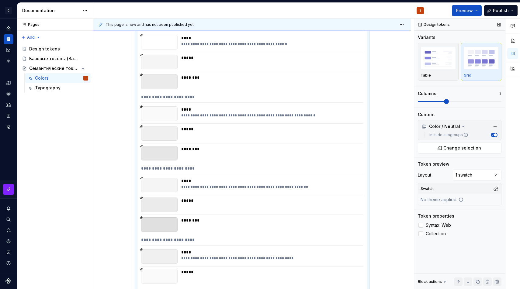
click at [452, 103] on span at bounding box center [460, 101] width 84 height 5
click at [480, 103] on span at bounding box center [460, 101] width 84 height 5
click at [498, 102] on span at bounding box center [460, 101] width 84 height 1
click at [464, 171] on div "Comments Open comments No comments yet Select ‘Comment’ from the block context …" at bounding box center [467, 154] width 106 height 271
click at [464, 203] on div "Comments Open comments No comments yet Select ‘Comment’ from the block context …" at bounding box center [467, 154] width 106 height 271
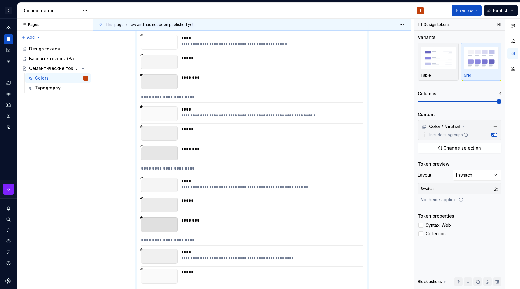
click at [470, 181] on div "Layout 1 swatch Swatch No theme applied." at bounding box center [460, 188] width 84 height 36
click at [473, 175] on div "Comments Open comments No comments yet Select ‘Comment’ from the block context …" at bounding box center [467, 154] width 106 height 271
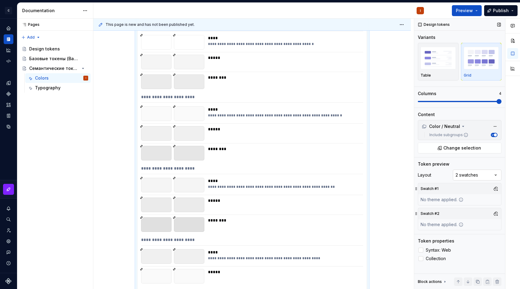
click at [475, 175] on div "Comments Open comments No comments yet Select ‘Comment’ from the block context …" at bounding box center [467, 154] width 106 height 271
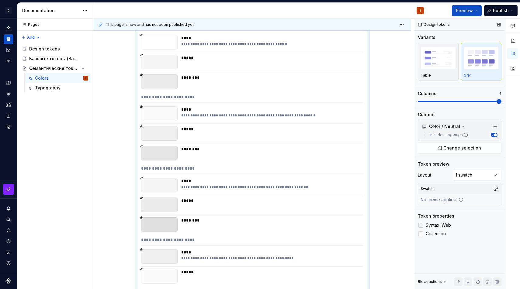
click at [441, 224] on span "Syntax: Web" at bounding box center [438, 225] width 25 height 5
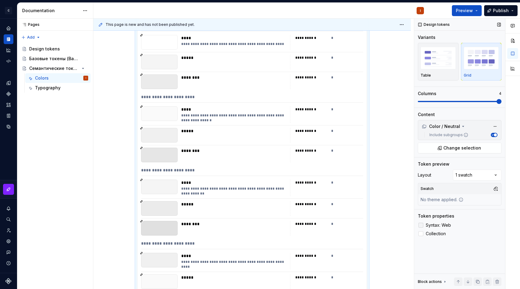
click at [441, 224] on span "Syntax: Web" at bounding box center [438, 225] width 25 height 5
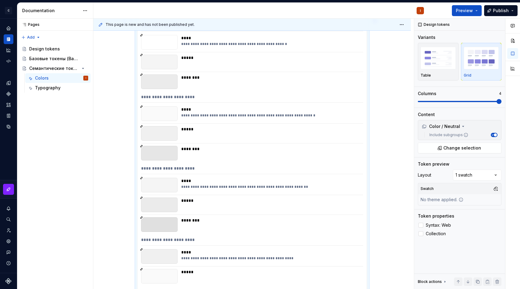
scroll to position [0, 0]
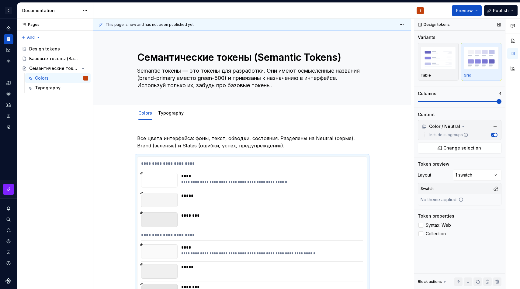
click at [428, 230] on div "Syntax: Web Collection" at bounding box center [460, 230] width 84 height 16
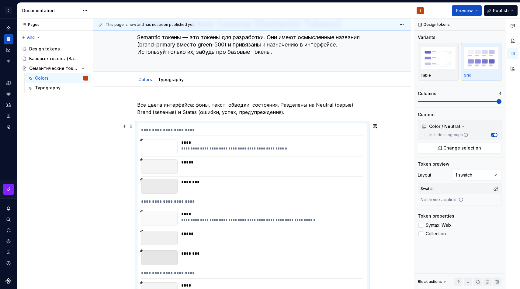
scroll to position [35, 0]
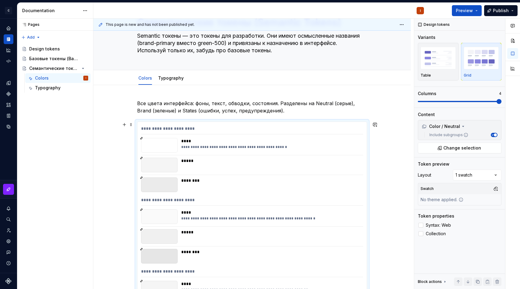
click at [245, 127] on div "**********" at bounding box center [252, 130] width 222 height 9
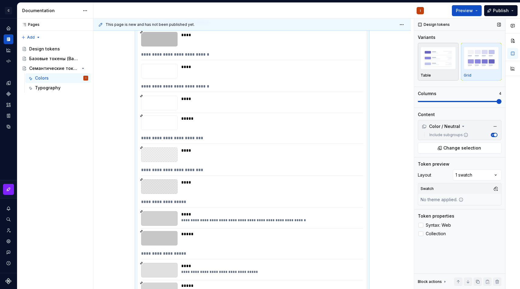
scroll to position [1062, 0]
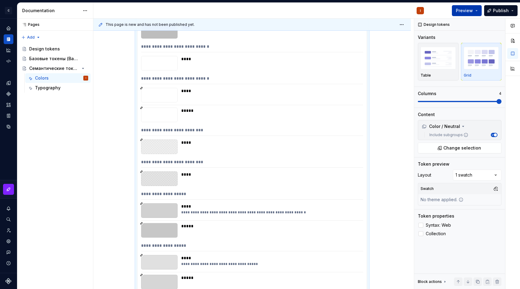
click at [471, 14] on button "Preview" at bounding box center [467, 10] width 30 height 11
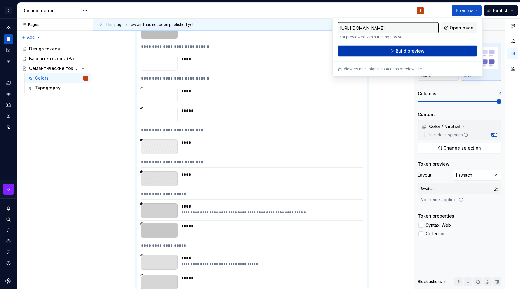
click at [431, 51] on button "Build preview" at bounding box center [407, 51] width 140 height 11
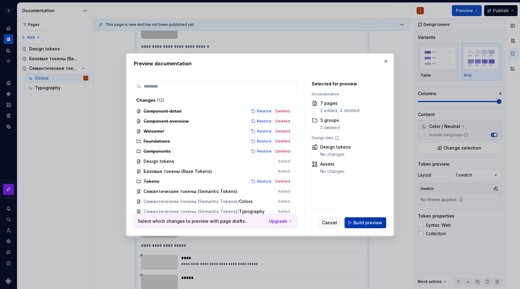
click at [371, 222] on span "Build preview" at bounding box center [367, 223] width 29 height 6
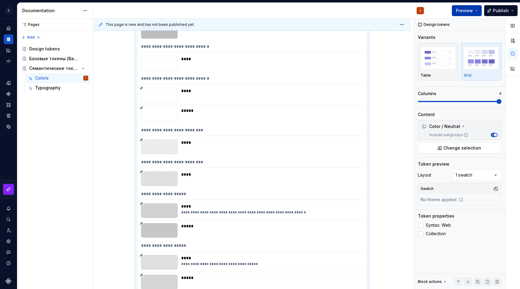
click at [461, 12] on span "Preview" at bounding box center [464, 11] width 17 height 6
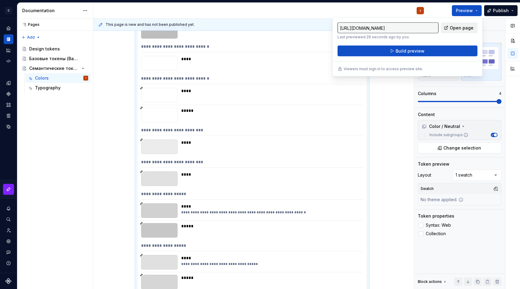
click at [453, 29] on span "Open page" at bounding box center [462, 28] width 24 height 6
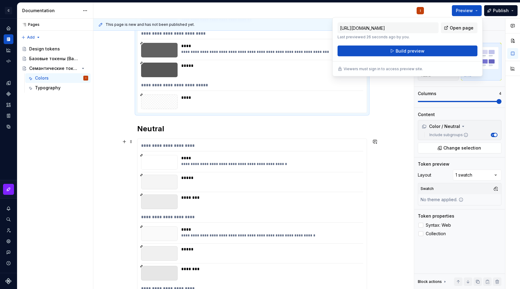
scroll to position [1409, 0]
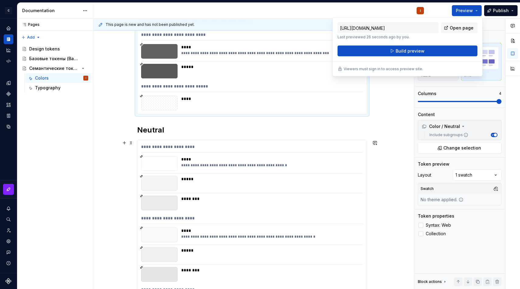
click at [218, 146] on div "**********" at bounding box center [252, 148] width 222 height 9
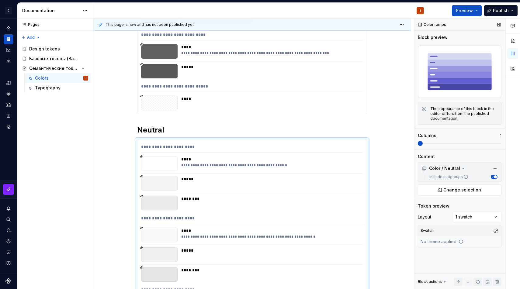
click at [493, 146] on span at bounding box center [460, 143] width 84 height 5
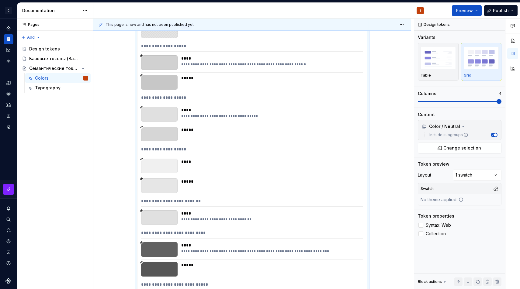
click at [292, 148] on div "**********" at bounding box center [252, 150] width 222 height 9
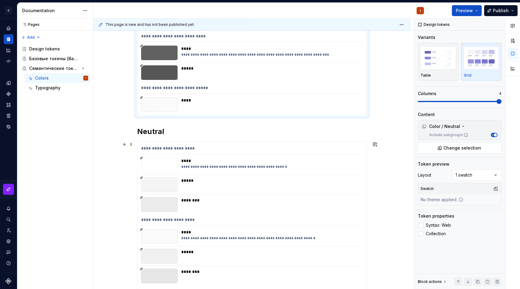
click at [285, 170] on div "**********" at bounding box center [270, 165] width 178 height 15
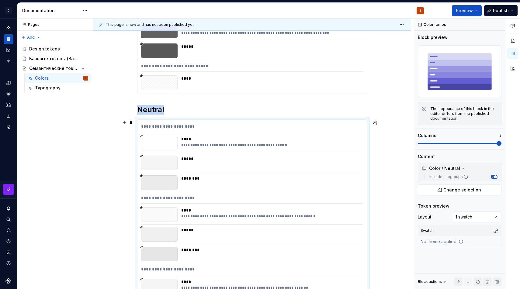
scroll to position [1434, 0]
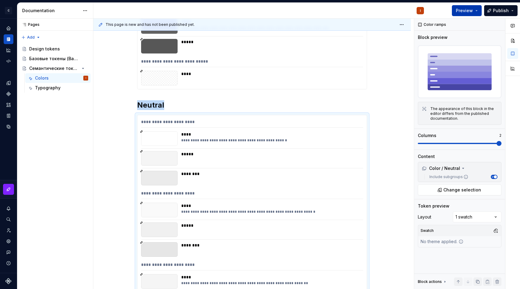
click at [468, 9] on span "Preview" at bounding box center [464, 11] width 17 height 6
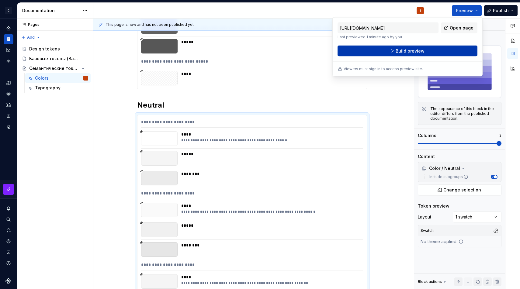
click at [406, 51] on span "Build preview" at bounding box center [409, 51] width 29 height 6
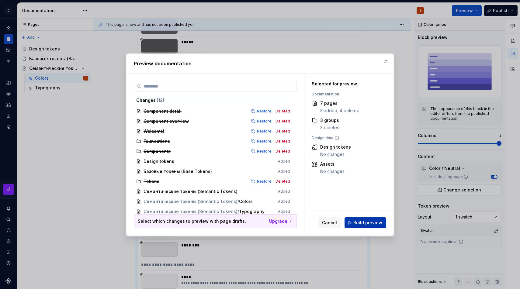
click at [364, 219] on button "Build preview" at bounding box center [365, 222] width 42 height 11
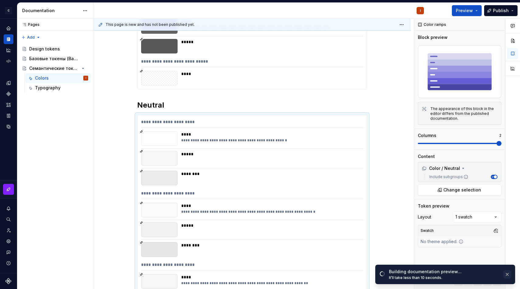
click at [508, 276] on button "button" at bounding box center [507, 274] width 8 height 9
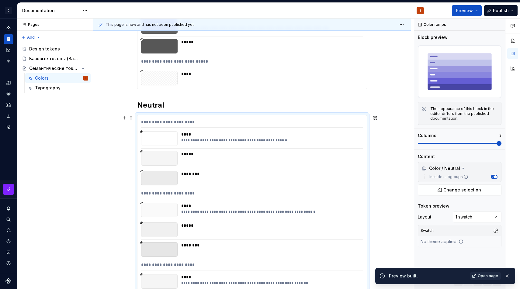
scroll to position [1431, 0]
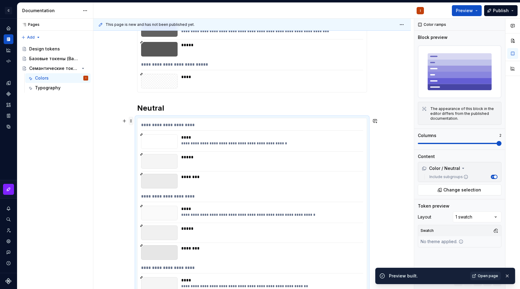
click at [132, 121] on span at bounding box center [131, 121] width 5 height 9
click at [143, 174] on div "Delete" at bounding box center [161, 175] width 40 height 6
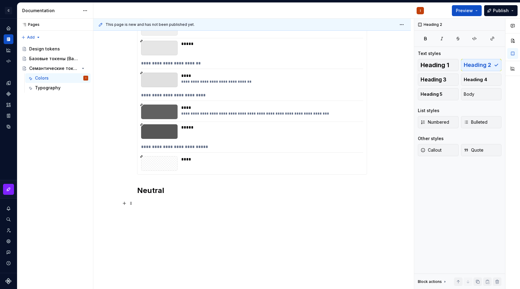
scroll to position [1348, 0]
click at [155, 191] on h2 "Neutral" at bounding box center [252, 191] width 230 height 10
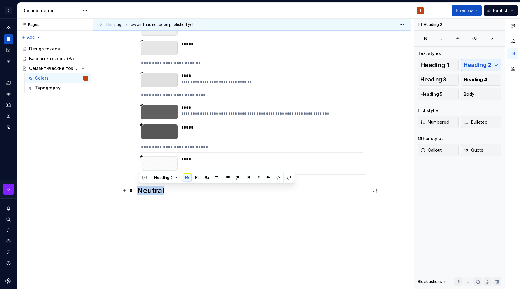
click at [155, 191] on h2 "Neutral" at bounding box center [252, 191] width 230 height 10
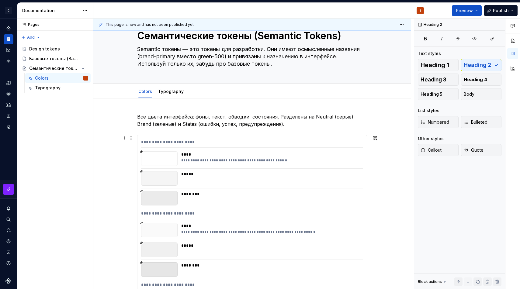
scroll to position [27, 0]
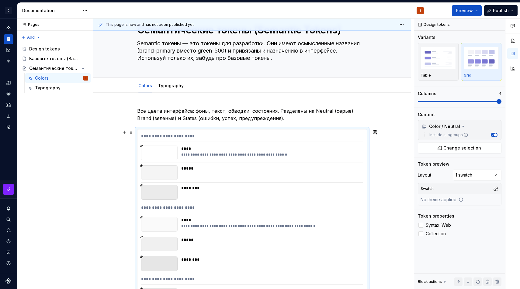
click at [282, 137] on div "**********" at bounding box center [252, 137] width 222 height 9
click at [131, 133] on span at bounding box center [131, 132] width 5 height 9
click at [142, 181] on div "Delete" at bounding box center [158, 186] width 52 height 10
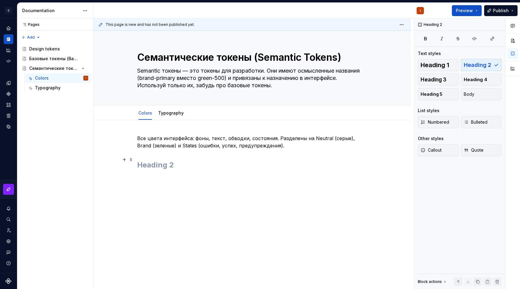
scroll to position [0, 0]
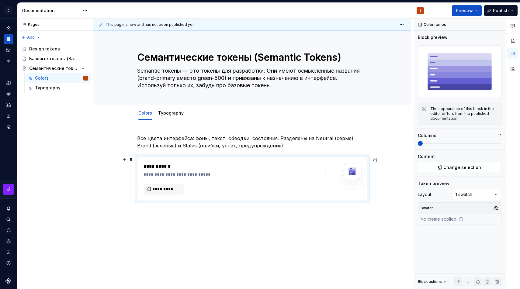
click at [239, 168] on div "**********" at bounding box center [231, 166] width 177 height 7
click at [179, 185] on button "**********" at bounding box center [163, 189] width 40 height 11
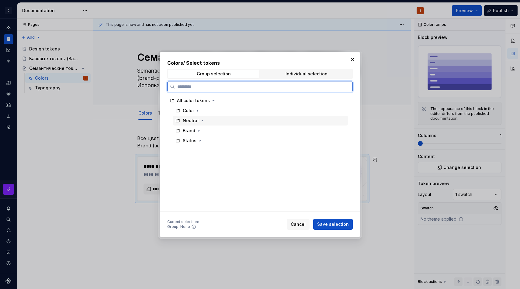
click at [234, 122] on div "Neutral" at bounding box center [260, 121] width 175 height 10
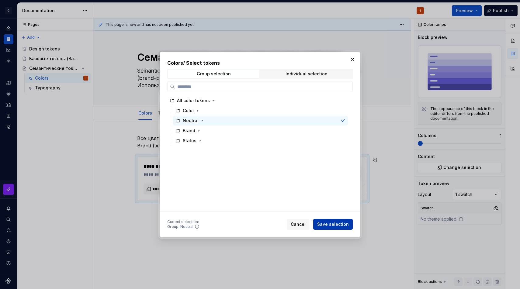
click at [328, 226] on span "Save selection" at bounding box center [333, 224] width 32 height 6
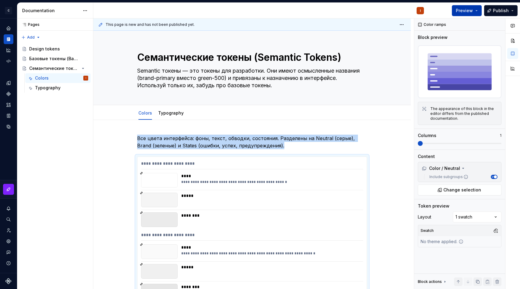
click at [468, 8] on span "Preview" at bounding box center [464, 11] width 17 height 6
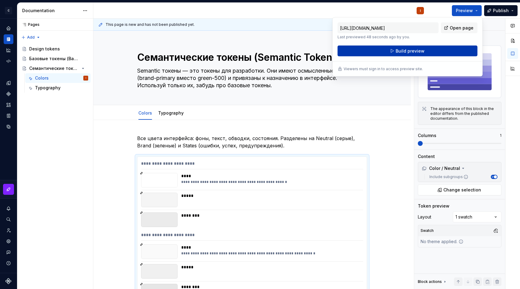
click at [439, 52] on button "Build preview" at bounding box center [407, 51] width 140 height 11
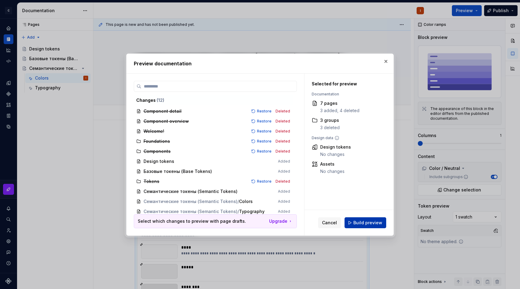
click at [364, 225] on span "Build preview" at bounding box center [367, 223] width 29 height 6
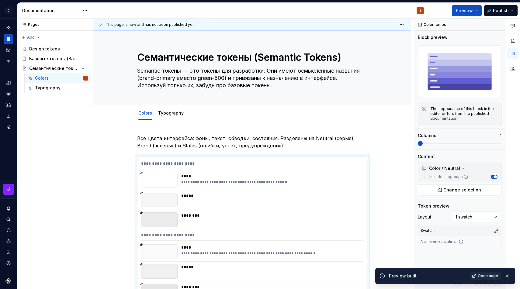
click at [482, 271] on div "Preview built. Open page" at bounding box center [445, 276] width 140 height 16
click at [482, 275] on span "Open page" at bounding box center [488, 276] width 20 height 5
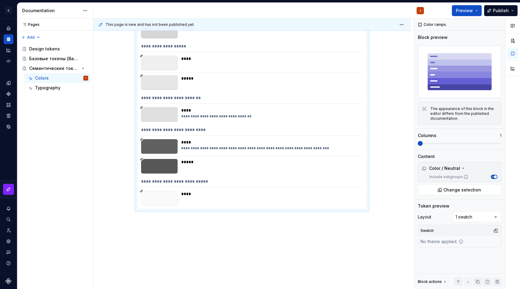
scroll to position [1328, 0]
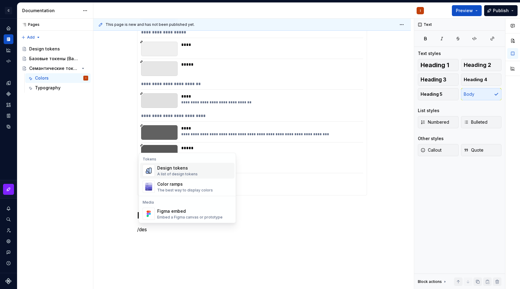
click at [214, 172] on div "Design tokens A list of design tokens" at bounding box center [194, 171] width 75 height 12
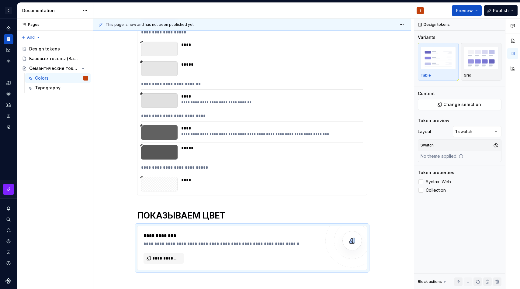
click at [239, 167] on div "**********" at bounding box center [252, 168] width 222 height 9
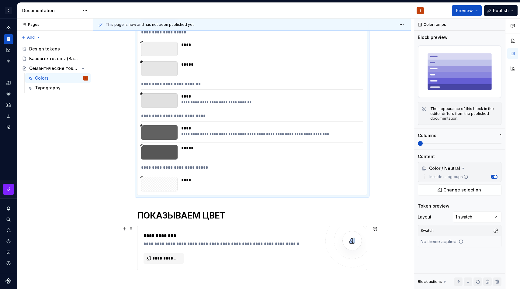
click at [233, 235] on div "**********" at bounding box center [231, 235] width 177 height 7
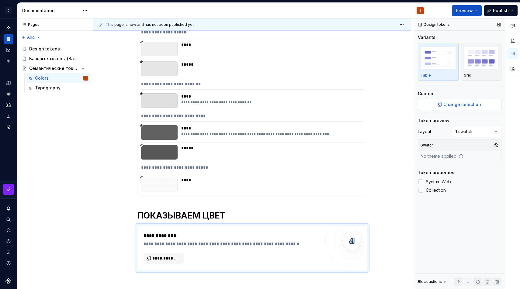
click at [450, 105] on span "Change selection" at bounding box center [462, 105] width 38 height 6
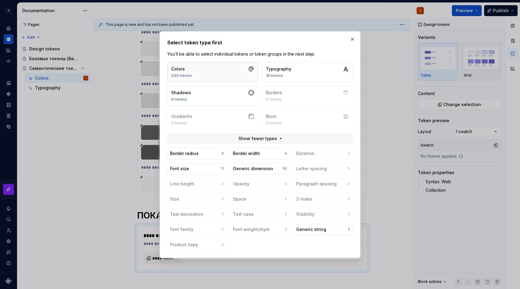
click at [236, 72] on button "Colors 245 tokens" at bounding box center [212, 72] width 91 height 20
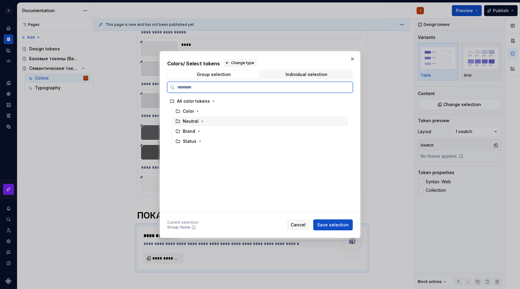
click at [222, 121] on div "Neutral" at bounding box center [260, 121] width 175 height 10
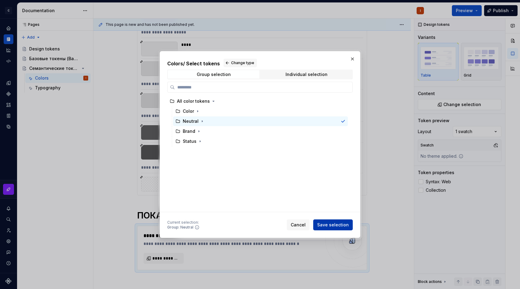
click at [334, 223] on span "Save selection" at bounding box center [333, 225] width 32 height 6
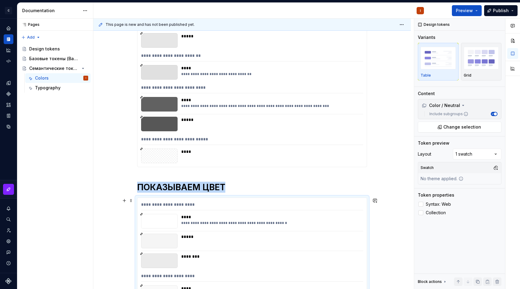
scroll to position [1364, 0]
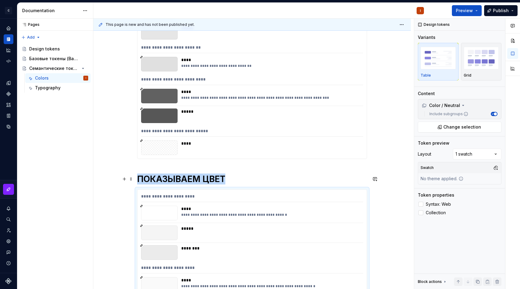
click at [220, 181] on h1 "ПОКАЗЫВАЕМ ЦВЕТ" at bounding box center [252, 179] width 230 height 11
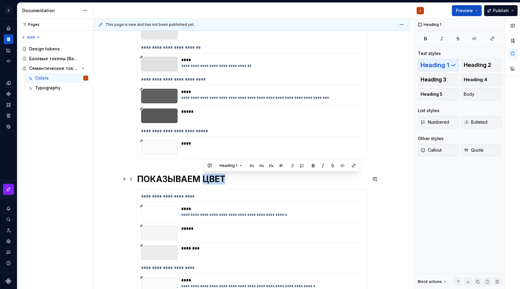
click at [220, 181] on h1 "ПОКАЗЫВАЕМ ЦВЕТ" at bounding box center [252, 179] width 230 height 11
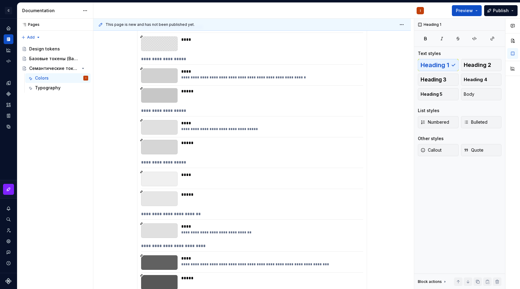
scroll to position [2724, 0]
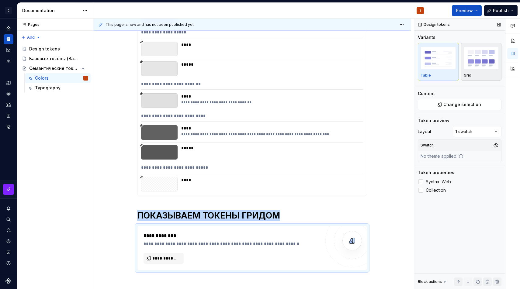
click at [485, 56] on img "button" at bounding box center [481, 58] width 35 height 22
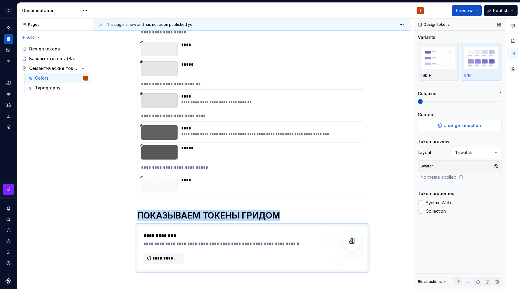
click at [454, 127] on span "Change selection" at bounding box center [462, 126] width 38 height 6
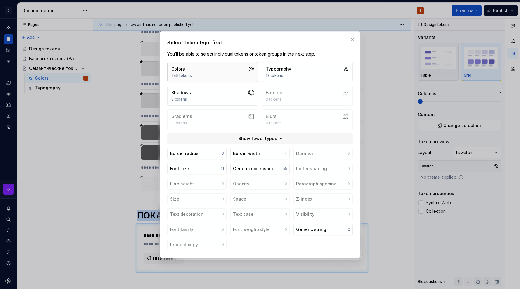
click at [231, 77] on button "Colors 245 tokens" at bounding box center [212, 72] width 91 height 20
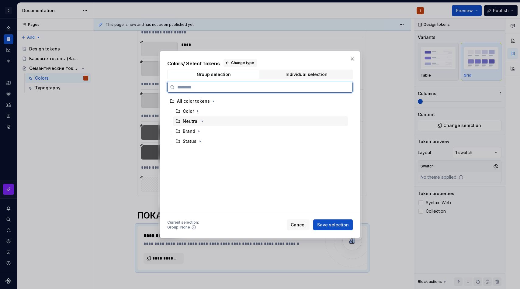
click at [221, 117] on div "Neutral" at bounding box center [260, 121] width 175 height 10
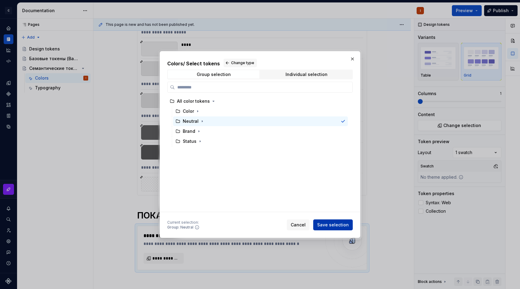
click at [345, 226] on span "Save selection" at bounding box center [333, 225] width 32 height 6
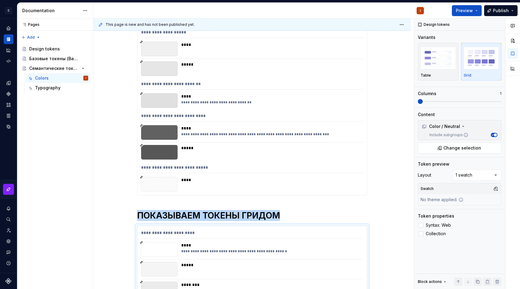
scroll to position [2932, 0]
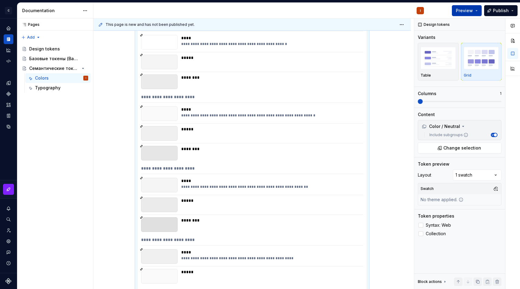
click at [474, 11] on button "Preview" at bounding box center [467, 10] width 30 height 11
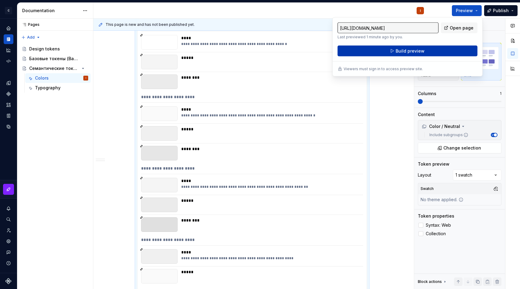
click at [438, 51] on button "Build preview" at bounding box center [407, 51] width 140 height 11
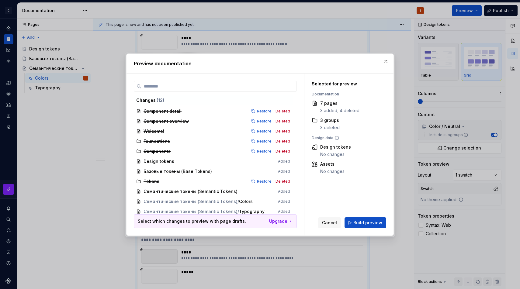
click at [360, 213] on div "Cancel Build preview" at bounding box center [348, 223] width 89 height 26
click at [359, 222] on span "Build preview" at bounding box center [367, 223] width 29 height 6
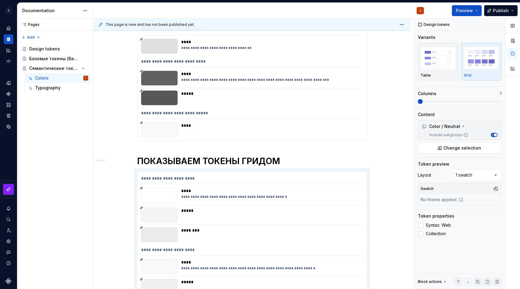
scroll to position [2782, 0]
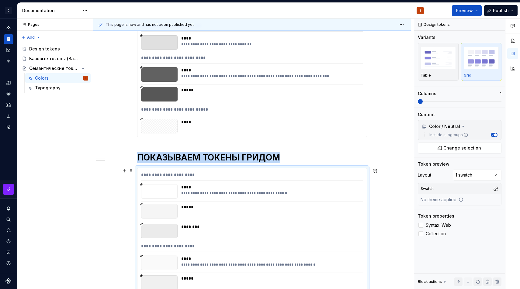
click at [234, 198] on div "**********" at bounding box center [270, 191] width 178 height 15
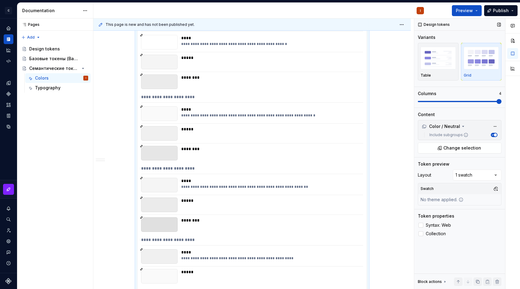
click at [516, 104] on div "Comments Open comments No comments yet Select ‘Comment’ from the block context …" at bounding box center [467, 154] width 106 height 271
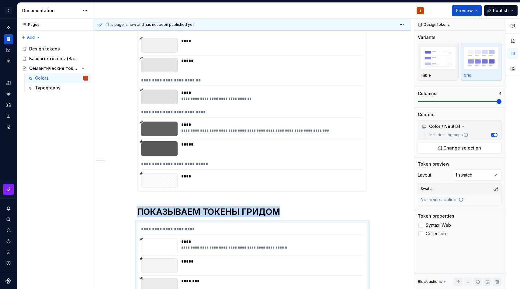
scroll to position [2728, 0]
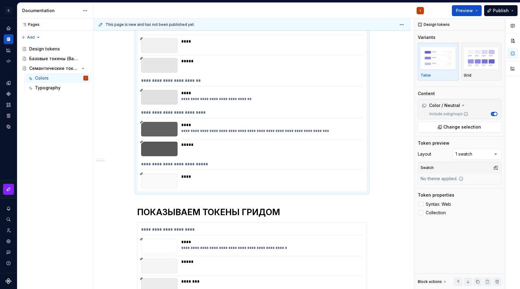
click at [464, 18] on div "Preview Publish" at bounding box center [474, 11] width 91 height 16
click at [467, 8] on span "Preview" at bounding box center [464, 11] width 17 height 6
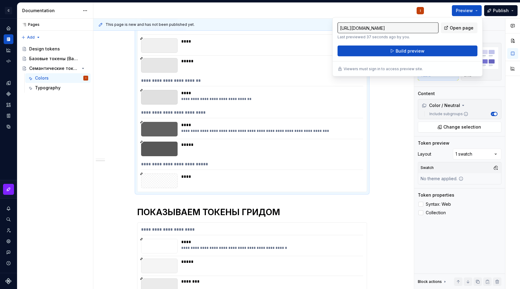
click at [436, 57] on div "https://irrelevant-amethyst-sloth.preview.supernova-docs.io/latest/semantichesk…" at bounding box center [407, 46] width 150 height 59
click at [441, 48] on button "Build preview" at bounding box center [407, 51] width 140 height 11
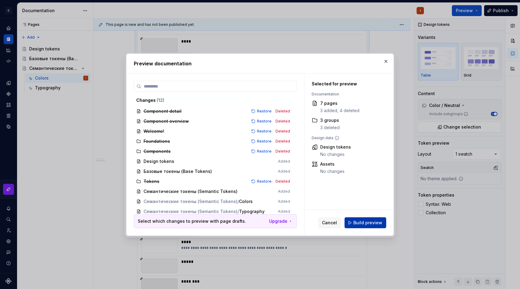
click at [366, 226] on button "Build preview" at bounding box center [365, 222] width 42 height 11
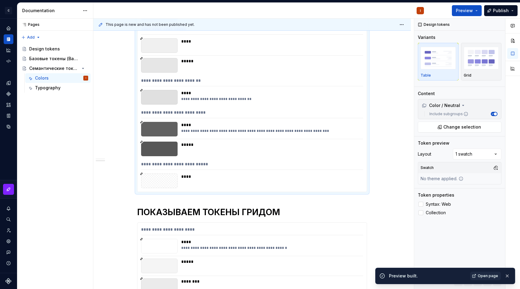
click at [185, 123] on div "****" at bounding box center [270, 125] width 178 height 6
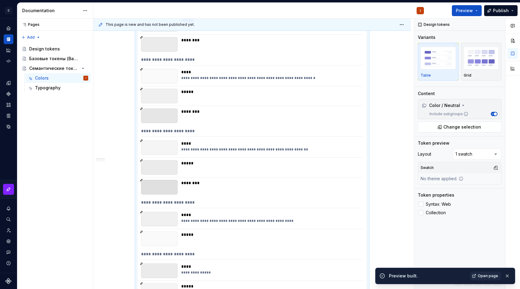
scroll to position [1514, 0]
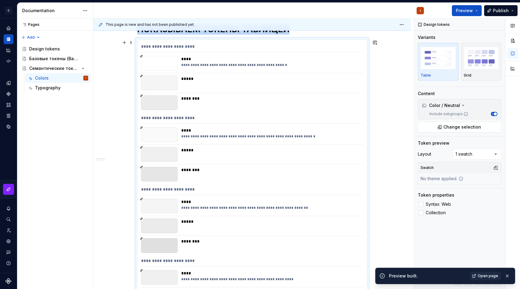
click at [185, 123] on div "**********" at bounding box center [252, 119] width 222 height 9
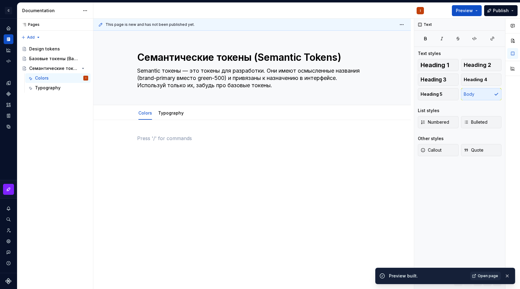
scroll to position [0, 0]
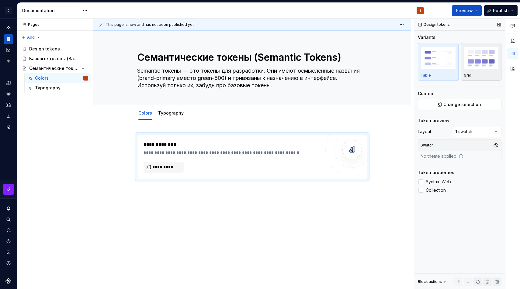
click at [465, 68] on img "button" at bounding box center [481, 58] width 35 height 22
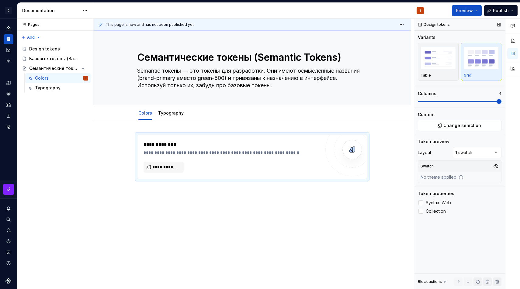
click at [501, 104] on span at bounding box center [460, 101] width 84 height 5
click at [463, 129] on button "Change selection" at bounding box center [460, 125] width 84 height 11
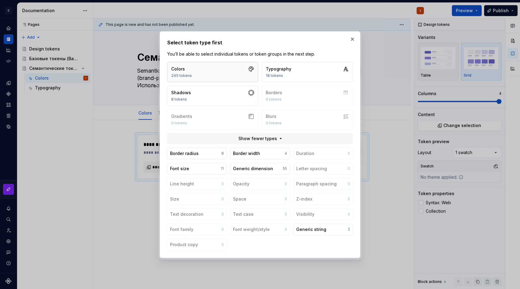
click at [236, 73] on button "Colors 245 tokens" at bounding box center [212, 72] width 91 height 20
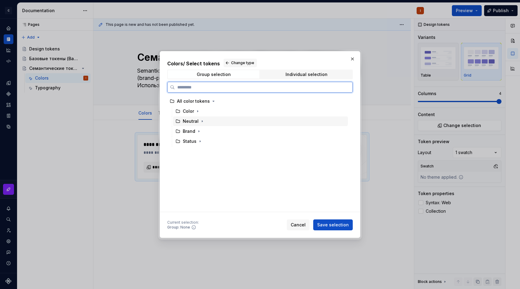
click at [225, 119] on div "Neutral" at bounding box center [260, 121] width 175 height 10
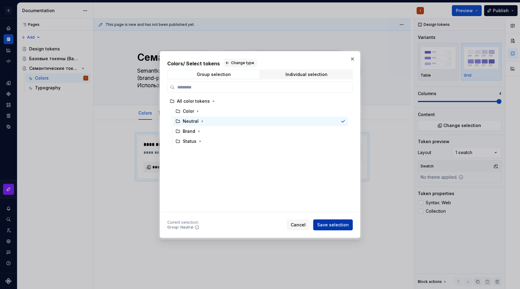
click at [332, 223] on span "Save selection" at bounding box center [333, 225] width 32 height 6
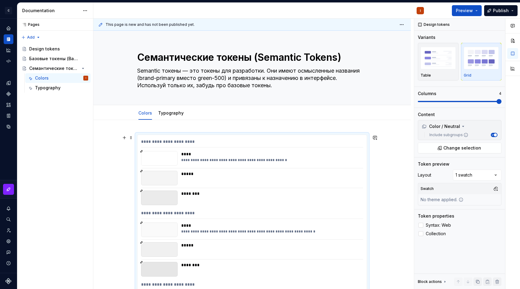
scroll to position [3, 0]
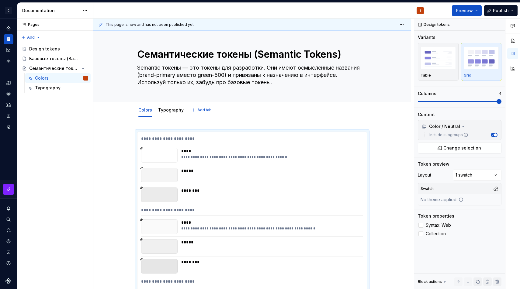
click at [228, 114] on div "Colors Typography Add tab" at bounding box center [251, 109] width 237 height 13
click at [225, 122] on div "**********" at bounding box center [253, 154] width 320 height 271
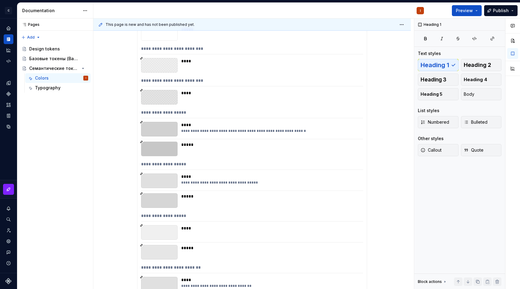
scroll to position [1321, 0]
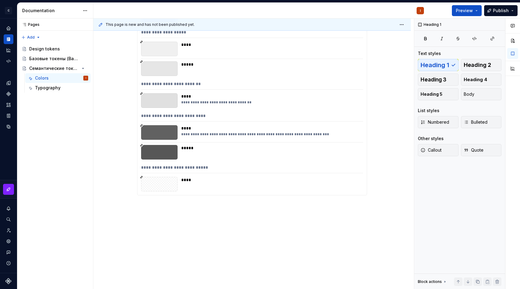
click at [184, 191] on div "****" at bounding box center [270, 184] width 178 height 15
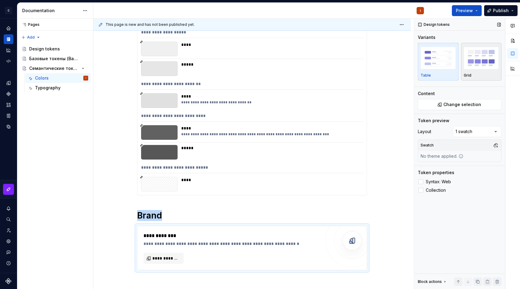
click at [475, 43] on button "Grid" at bounding box center [481, 62] width 41 height 38
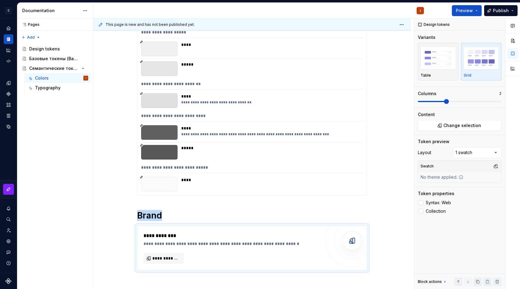
click at [520, 102] on div "Comments Open comments No comments yet Select ‘Comment’ from the block context …" at bounding box center [467, 154] width 106 height 271
click at [478, 121] on button "Change selection" at bounding box center [460, 125] width 84 height 11
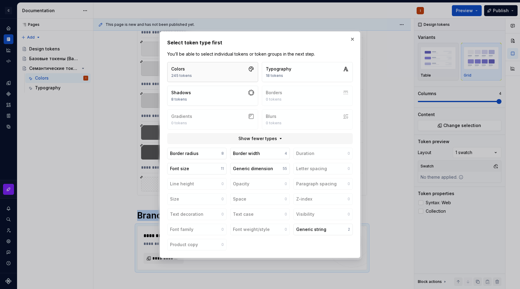
click at [233, 79] on button "Colors 245 tokens" at bounding box center [212, 72] width 91 height 20
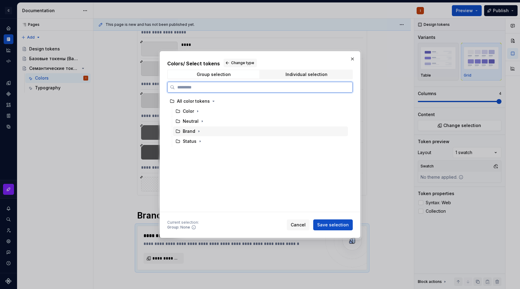
click at [236, 129] on div "Brand" at bounding box center [260, 131] width 175 height 10
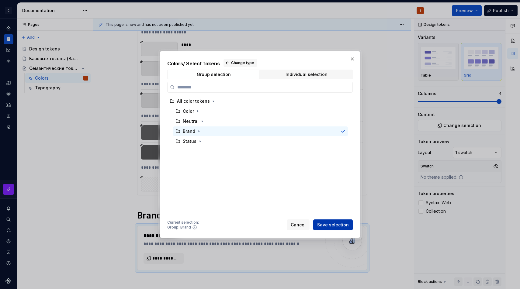
click at [335, 224] on span "Save selection" at bounding box center [333, 225] width 32 height 6
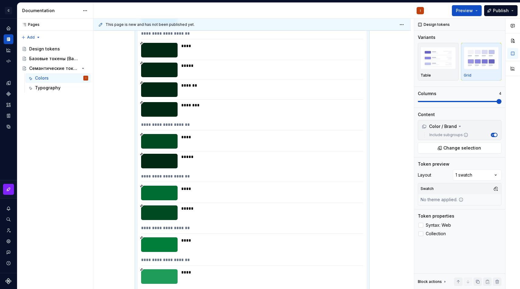
scroll to position [2130, 0]
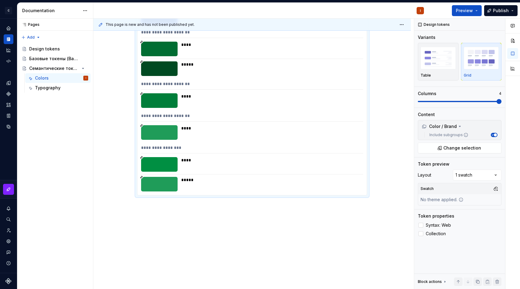
click at [242, 228] on div "**********" at bounding box center [253, 154] width 320 height 271
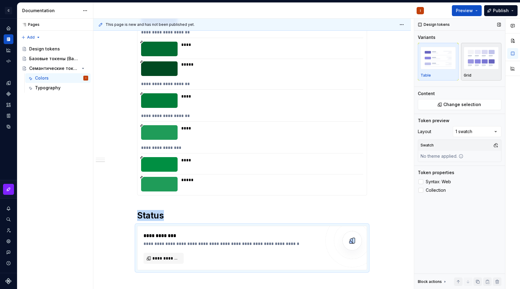
click at [491, 60] on img "button" at bounding box center [481, 58] width 35 height 22
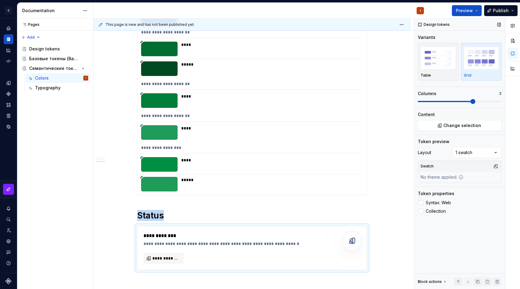
click at [485, 101] on span at bounding box center [460, 101] width 84 height 1
click at [495, 102] on span at bounding box center [460, 101] width 84 height 1
click at [468, 129] on button "Change selection" at bounding box center [460, 125] width 84 height 11
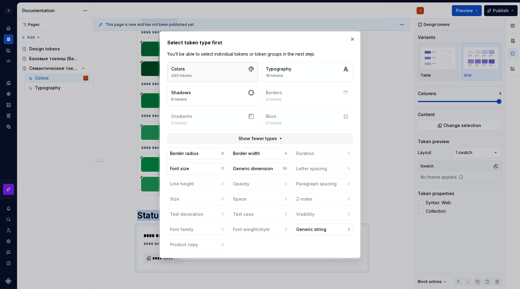
click at [247, 75] on button "Colors 245 tokens" at bounding box center [212, 72] width 91 height 20
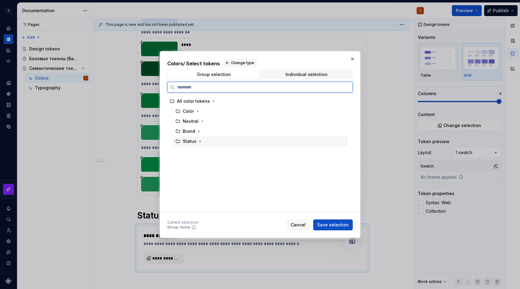
click at [231, 139] on div "Status" at bounding box center [260, 141] width 175 height 10
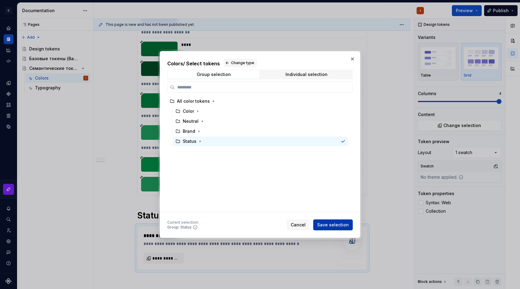
click at [333, 227] on span "Save selection" at bounding box center [333, 225] width 32 height 6
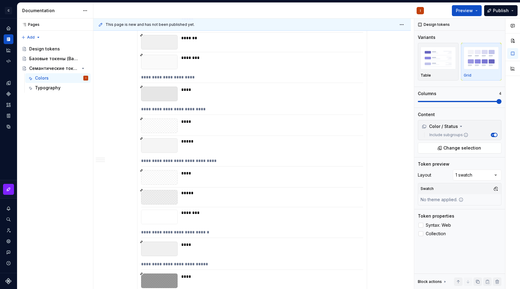
scroll to position [0, 0]
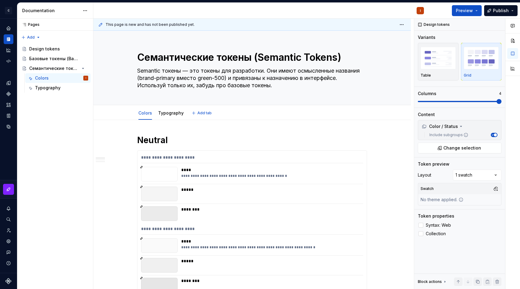
type textarea "*"
click at [176, 113] on link "Typography" at bounding box center [171, 112] width 26 height 5
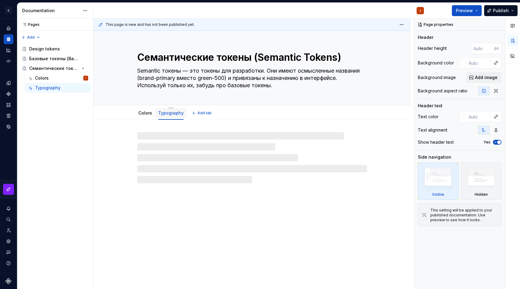
click at [178, 113] on link "Typography" at bounding box center [171, 112] width 26 height 5
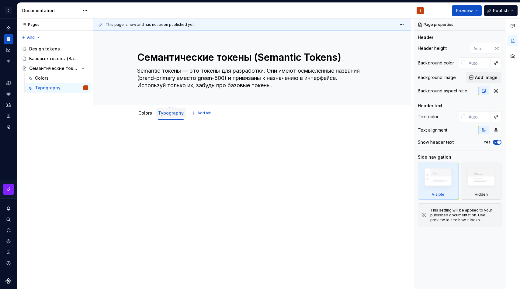
click at [175, 113] on link "Typography" at bounding box center [171, 112] width 26 height 5
click at [171, 108] on html "C ClickHelp Design System I Design system data Documentation I Preview Publish …" at bounding box center [260, 144] width 520 height 289
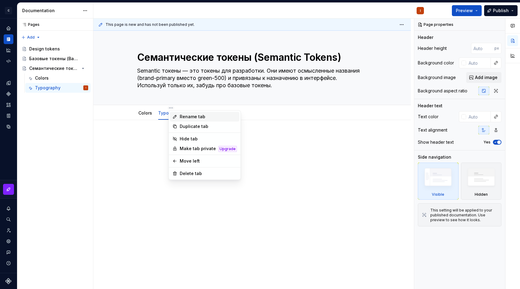
type textarea "*"
click at [180, 115] on div "Rename tab" at bounding box center [208, 117] width 57 height 6
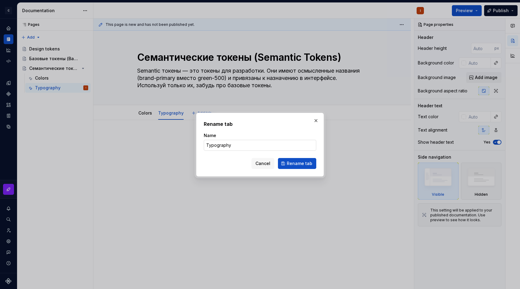
click at [234, 140] on input "Typography" at bounding box center [260, 145] width 112 height 11
type input "Spacing"
click button "Rename tab" at bounding box center [297, 163] width 38 height 11
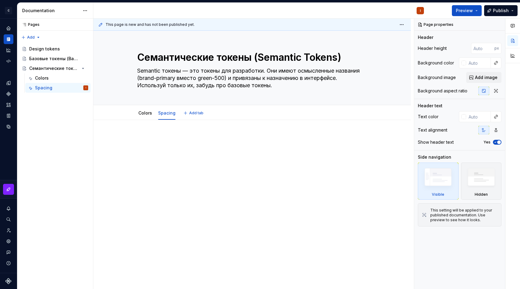
click at [220, 144] on div at bounding box center [252, 146] width 230 height 23
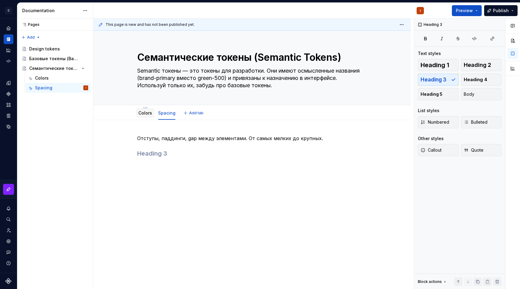
click at [144, 114] on link "Colors" at bounding box center [145, 112] width 14 height 5
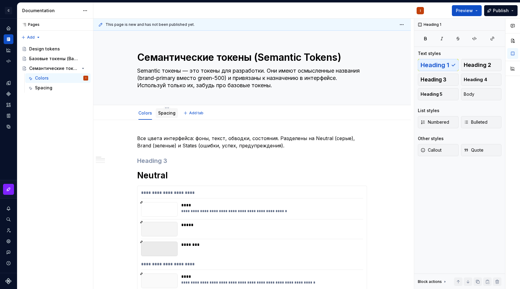
click at [169, 116] on div "Spacing" at bounding box center [166, 112] width 17 height 7
click at [167, 115] on link "Spacing" at bounding box center [166, 112] width 17 height 5
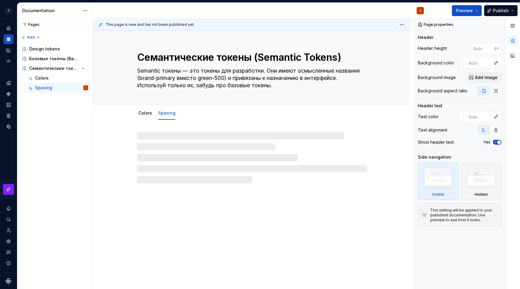
type textarea "*"
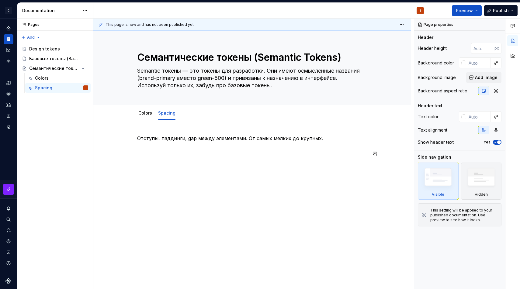
click at [203, 162] on div "Отступы, паддинги, gap между элементами. От самых мелких до крупных." at bounding box center [252, 150] width 230 height 30
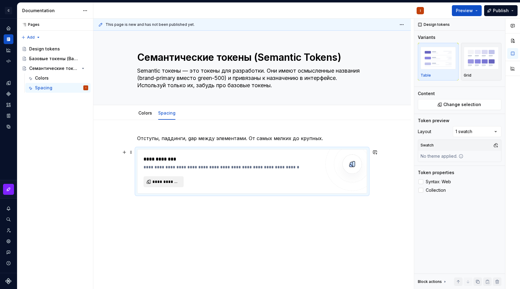
click at [157, 181] on span "**********" at bounding box center [165, 182] width 27 height 6
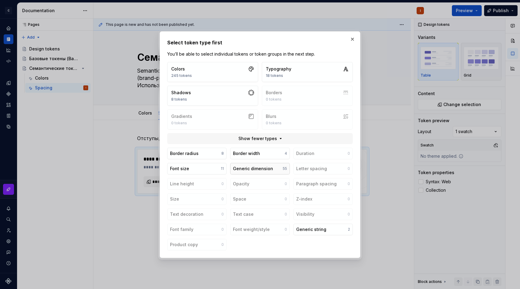
click at [246, 166] on div "Generic dimension" at bounding box center [253, 169] width 40 height 6
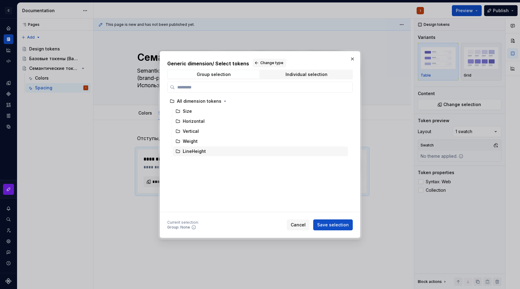
type textarea "*"
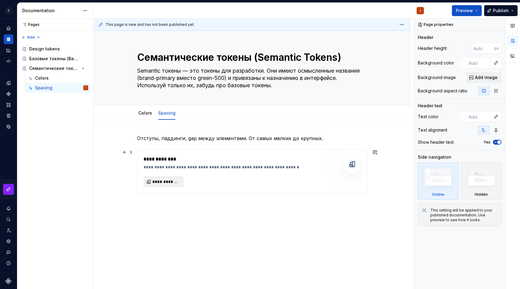
click at [161, 182] on span "**********" at bounding box center [165, 182] width 27 height 6
click at [54, 61] on div "Базовые токены (Base Tokens)" at bounding box center [49, 59] width 41 height 6
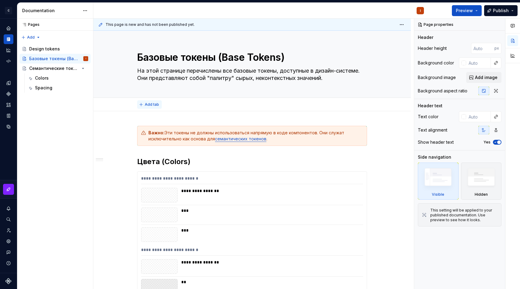
type textarea "*"
click at [152, 104] on span "Add tab" at bounding box center [152, 104] width 14 height 5
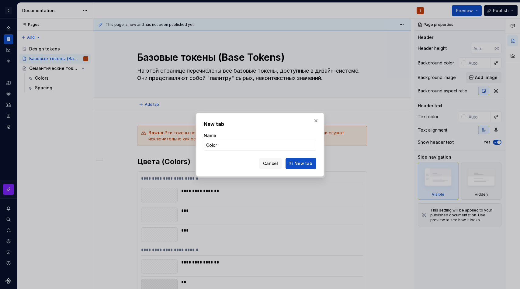
type input "Colors"
click button "New tab" at bounding box center [300, 163] width 31 height 11
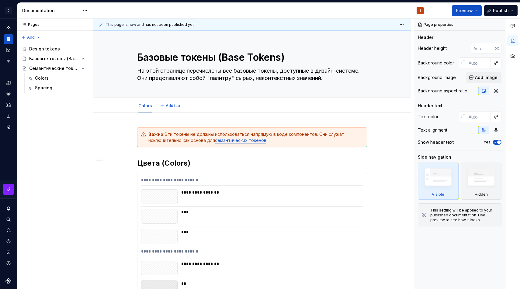
click at [178, 111] on div "Colors Add tab" at bounding box center [251, 105] width 237 height 13
type textarea "*"
click at [182, 104] on button "Add tab" at bounding box center [170, 106] width 25 height 9
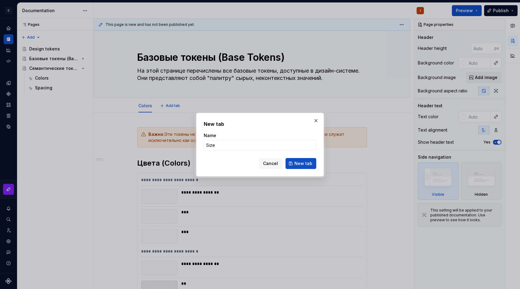
type input "Sizes"
click button "New tab" at bounding box center [300, 163] width 31 height 11
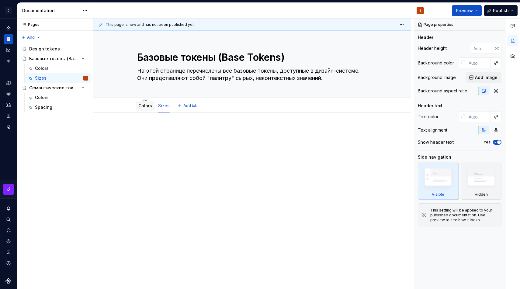
click at [144, 105] on link "Colors" at bounding box center [145, 105] width 14 height 5
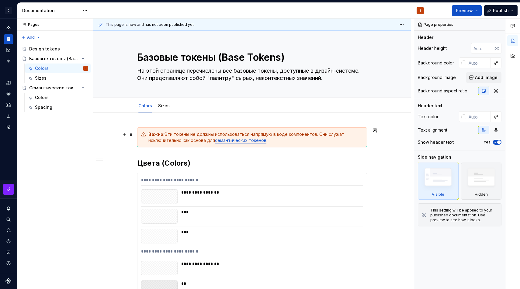
click at [196, 137] on div "Важно: Эти токены не должны использоваться напрямую в коде компонентов. Они слу…" at bounding box center [255, 137] width 215 height 12
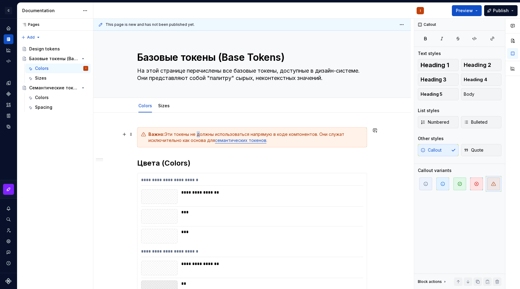
click at [196, 137] on div "Важно: Эти токены не должны использоваться напрямую в коде компонентов. Они слу…" at bounding box center [255, 137] width 215 height 12
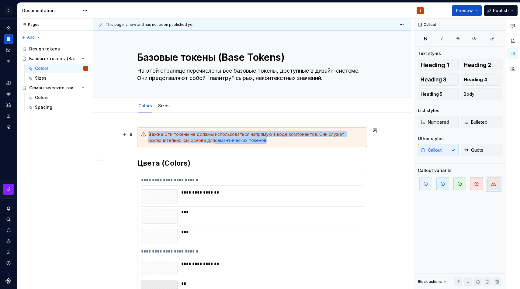
click at [196, 137] on div "Важно: Эти токены не должны использоваться напрямую в коде компонентов. Они слу…" at bounding box center [255, 137] width 215 height 12
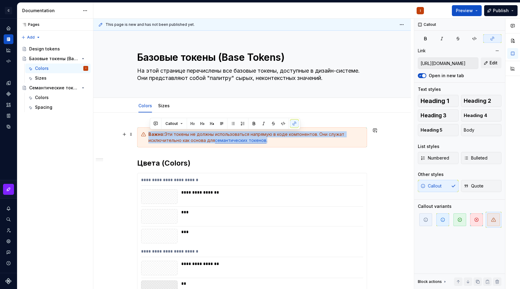
copy div "Важно: Эти токены не должны использоваться напрямую в коде компонентов. Они слу…"
click at [161, 104] on link "Sizes" at bounding box center [164, 105] width 12 height 5
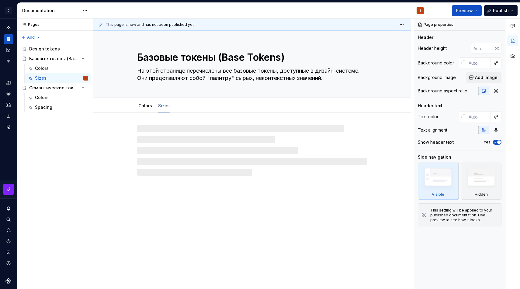
type textarea "*"
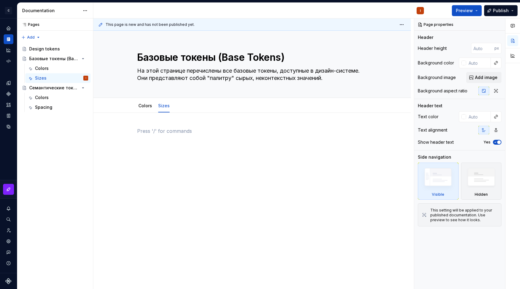
click at [197, 132] on p at bounding box center [252, 130] width 230 height 7
paste div
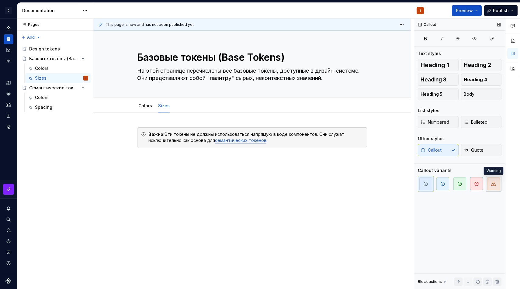
click at [495, 187] on span "button" at bounding box center [493, 184] width 13 height 13
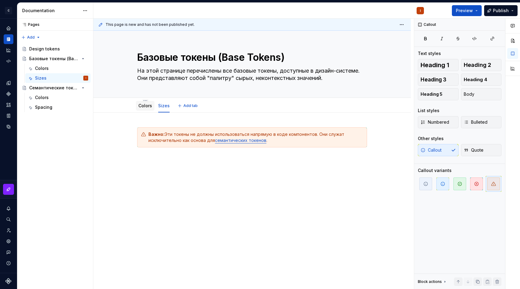
click at [148, 106] on link "Colors" at bounding box center [145, 105] width 14 height 5
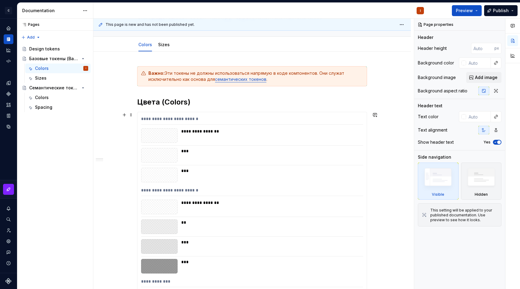
scroll to position [61, 0]
click at [215, 156] on div "***" at bounding box center [270, 155] width 178 height 15
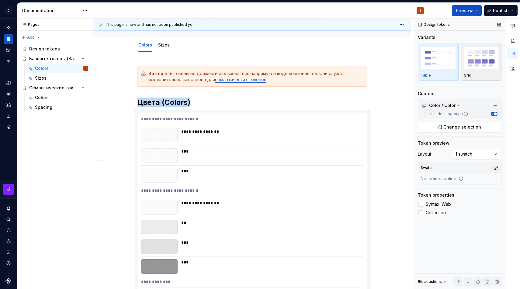
click at [478, 56] on img "button" at bounding box center [481, 58] width 35 height 22
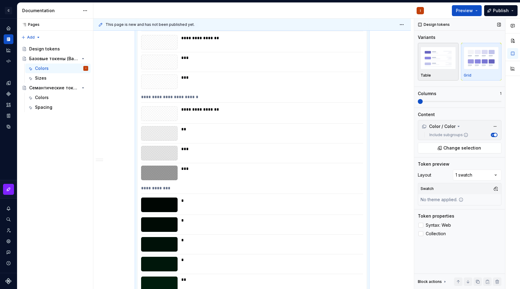
click at [445, 63] on img "button" at bounding box center [437, 58] width 35 height 22
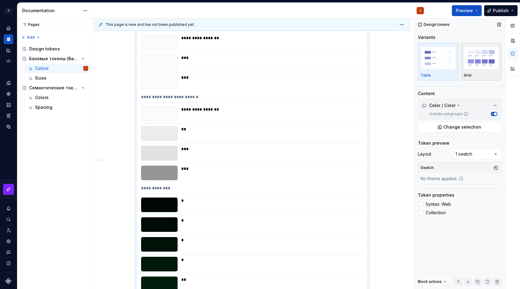
click at [485, 68] on img "button" at bounding box center [481, 58] width 35 height 22
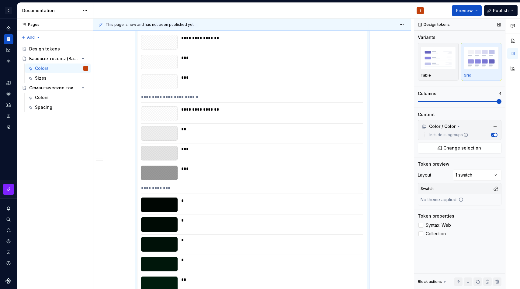
click at [489, 104] on span at bounding box center [460, 101] width 84 height 5
click at [467, 12] on span "Preview" at bounding box center [464, 11] width 17 height 6
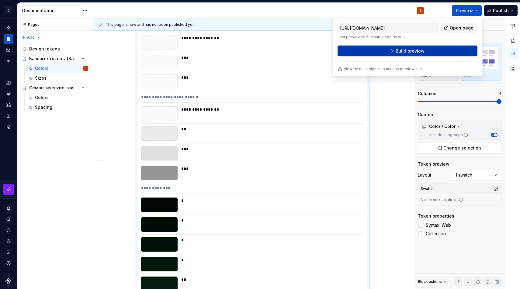
click at [426, 54] on button "Build preview" at bounding box center [407, 51] width 140 height 11
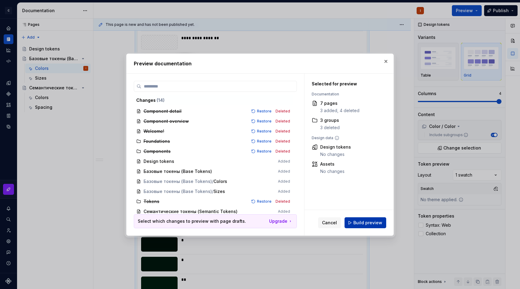
click at [374, 220] on span "Build preview" at bounding box center [367, 223] width 29 height 6
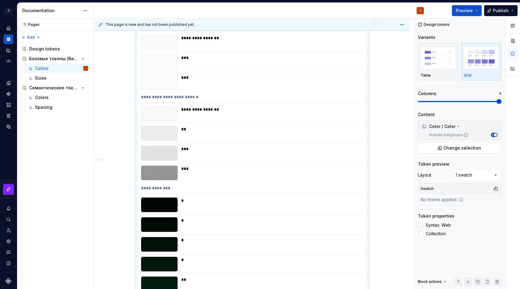
scroll to position [0, 0]
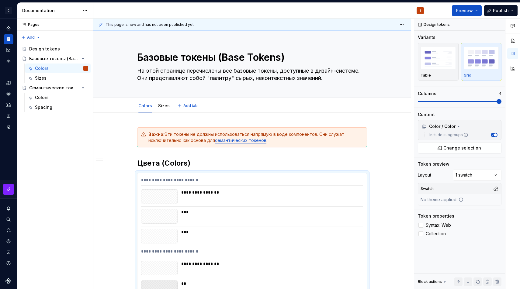
type textarea "*"
click at [205, 162] on h2 "Цвета (Colors)" at bounding box center [252, 163] width 230 height 10
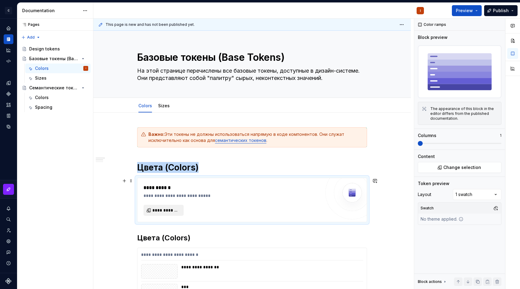
click at [162, 206] on button "**********" at bounding box center [163, 210] width 40 height 11
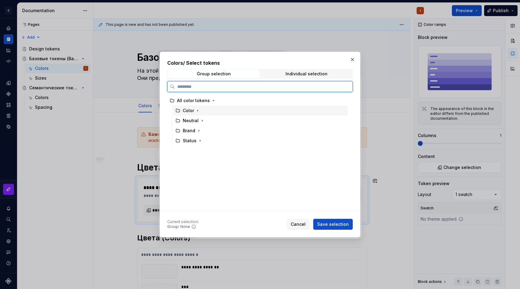
click at [221, 113] on div "Color" at bounding box center [260, 111] width 175 height 10
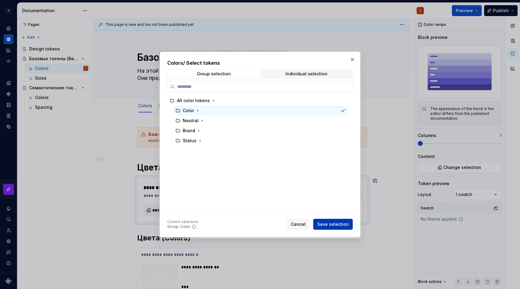
click at [326, 219] on button "Save selection" at bounding box center [333, 224] width 40 height 11
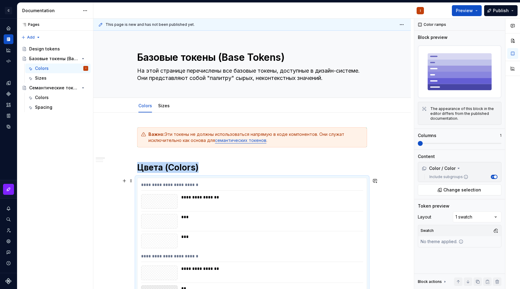
scroll to position [27, 0]
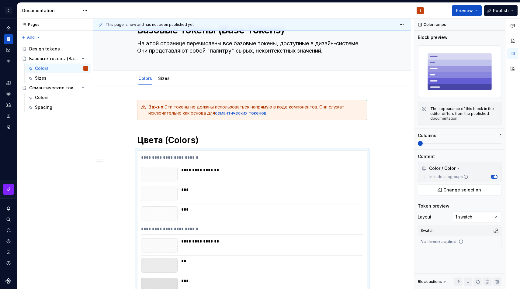
click at [464, 16] on div "Preview Publish" at bounding box center [474, 11] width 91 height 16
click at [466, 12] on span "Preview" at bounding box center [464, 11] width 17 height 6
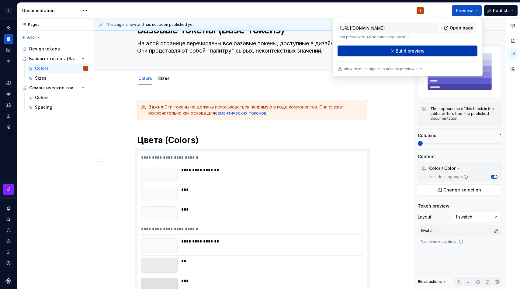
click at [439, 52] on button "Build preview" at bounding box center [407, 51] width 140 height 11
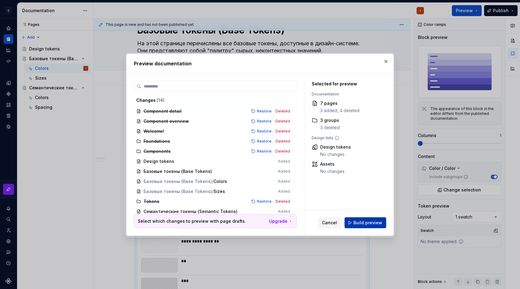
click at [373, 218] on button "Build preview" at bounding box center [365, 222] width 42 height 11
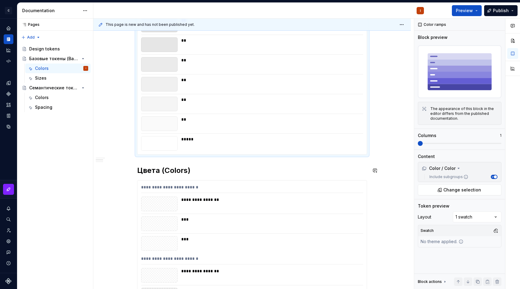
scroll to position [2840, 0]
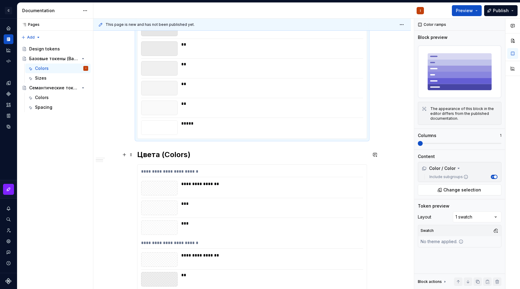
click at [176, 152] on h2 "Цвета (Colors)" at bounding box center [252, 155] width 230 height 10
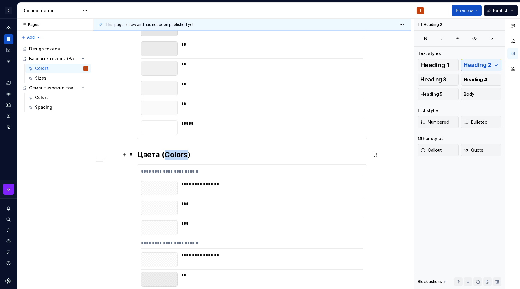
click at [176, 152] on h2 "Цвета (Colors)" at bounding box center [252, 155] width 230 height 10
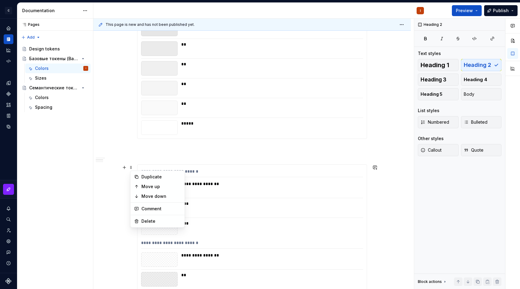
click at [133, 163] on span at bounding box center [131, 166] width 5 height 6
click at [133, 166] on span at bounding box center [131, 167] width 5 height 9
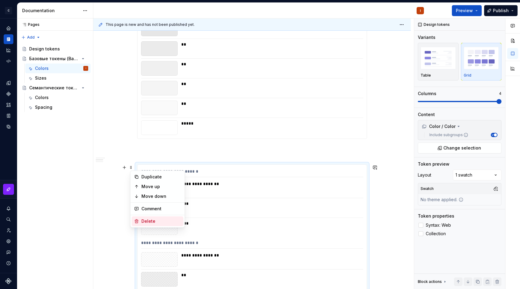
click at [157, 222] on div "Delete" at bounding box center [161, 221] width 40 height 6
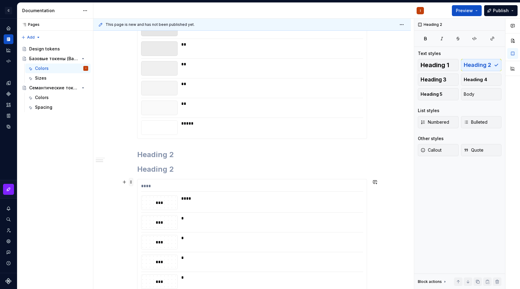
click at [132, 183] on span at bounding box center [131, 182] width 5 height 9
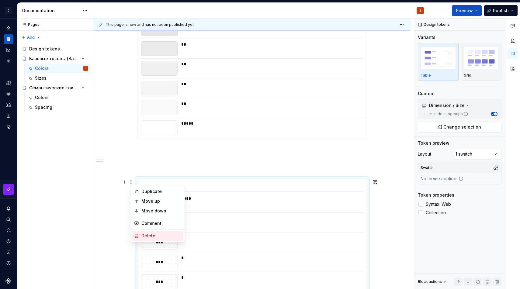
click at [144, 231] on div "Delete" at bounding box center [158, 236] width 52 height 10
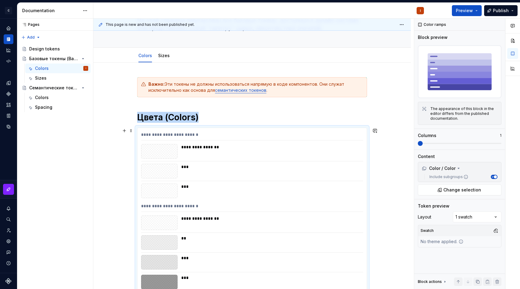
scroll to position [0, 0]
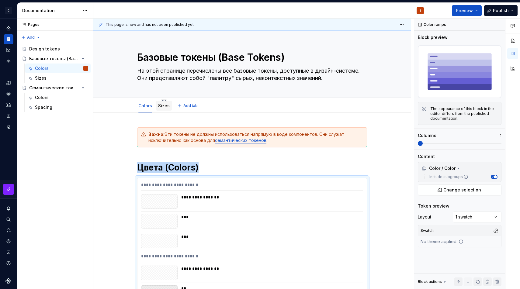
click at [167, 105] on link "Sizes" at bounding box center [164, 105] width 12 height 5
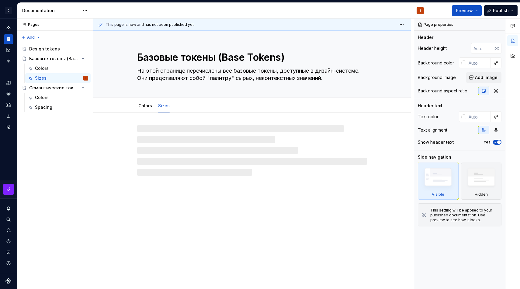
type textarea "*"
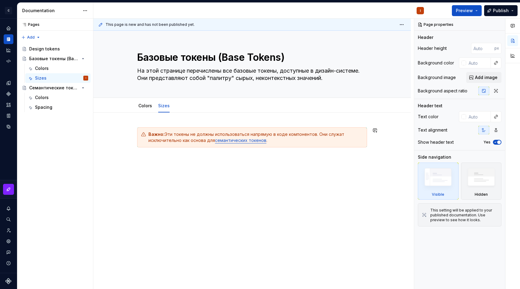
click at [184, 176] on div "Важно: Эти токены не должны использоваться напрямую в коде компонентов. Они слу…" at bounding box center [251, 179] width 317 height 132
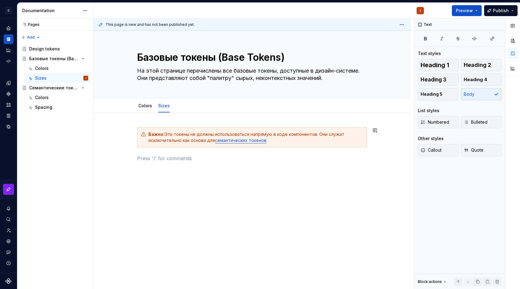
paste div
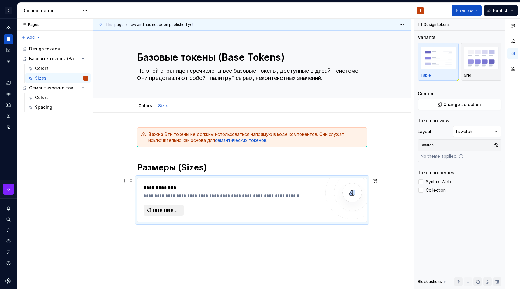
click at [172, 211] on span "**********" at bounding box center [165, 210] width 27 height 6
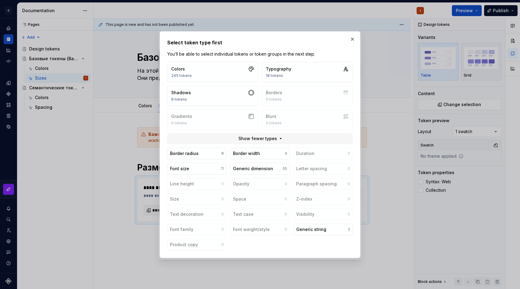
click at [243, 174] on div "Border radius 8 Border width 4 Duration 0 Font size 11 Generic dimension 55 Let…" at bounding box center [259, 199] width 185 height 103
click at [247, 164] on button "Generic dimension 55" at bounding box center [259, 169] width 59 height 12
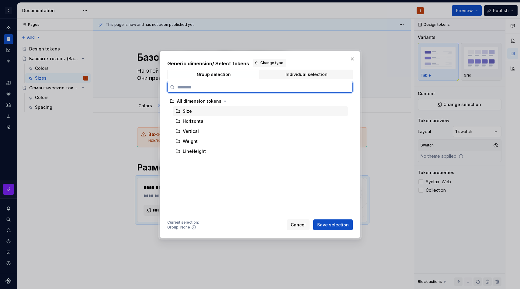
click at [226, 108] on div "Size" at bounding box center [260, 111] width 175 height 10
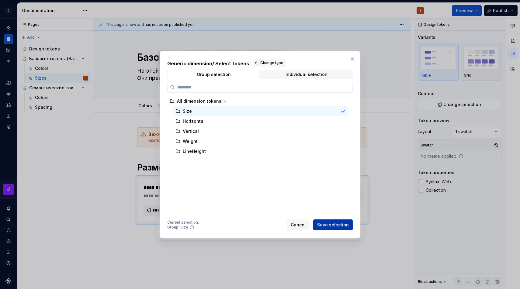
click at [330, 221] on button "Save selection" at bounding box center [333, 224] width 40 height 11
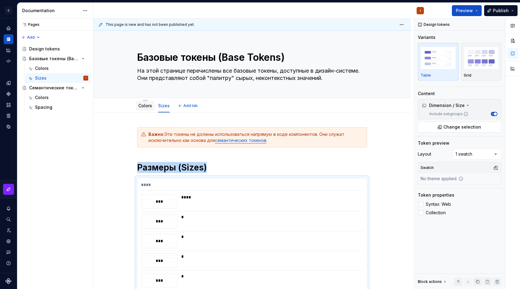
click at [150, 104] on link "Colors" at bounding box center [145, 105] width 14 height 5
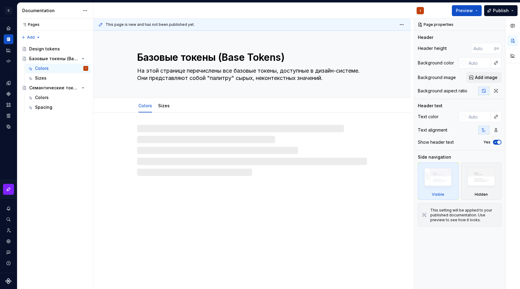
type textarea "*"
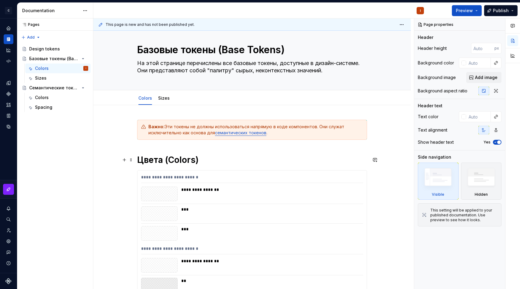
scroll to position [9, 0]
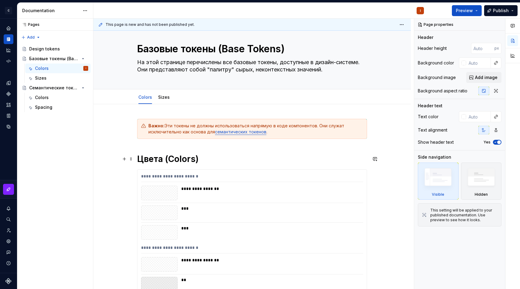
click at [167, 160] on h1 "Цвета (Colors)" at bounding box center [252, 159] width 230 height 11
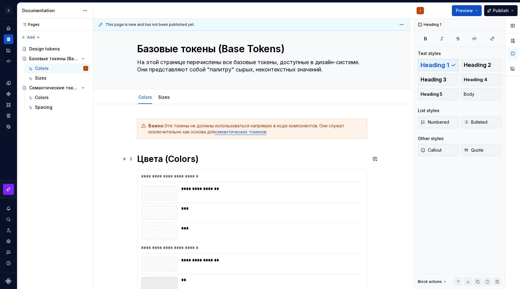
click at [165, 161] on h1 "Цвета (Colors)" at bounding box center [252, 159] width 230 height 11
click at [164, 95] on link "Sizes" at bounding box center [164, 97] width 12 height 5
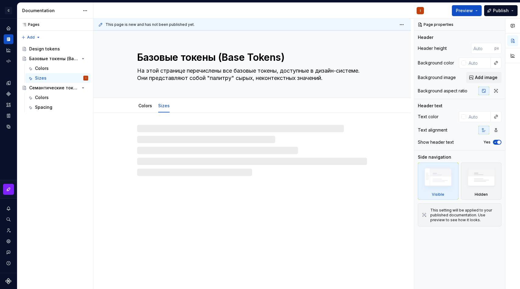
type textarea "*"
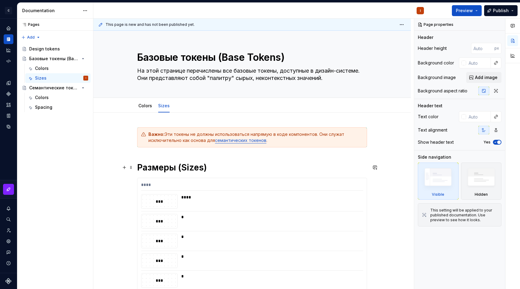
click at [174, 169] on h1 "Размеры (Sizes)" at bounding box center [252, 167] width 230 height 11
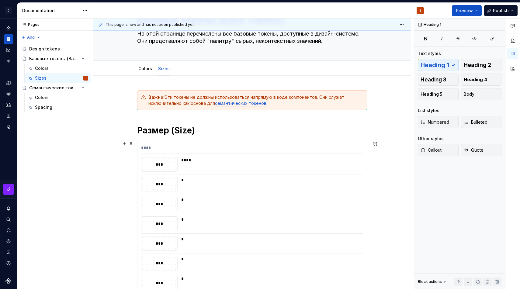
scroll to position [35, 0]
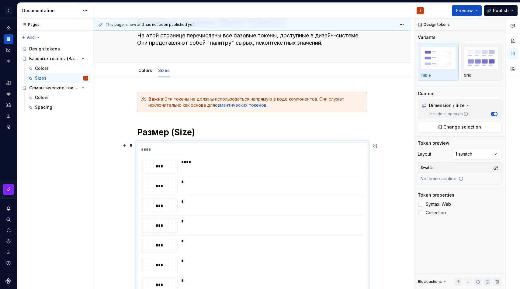
click at [192, 176] on div at bounding box center [252, 176] width 222 height 0
click at [151, 71] on link "Colors" at bounding box center [145, 70] width 14 height 5
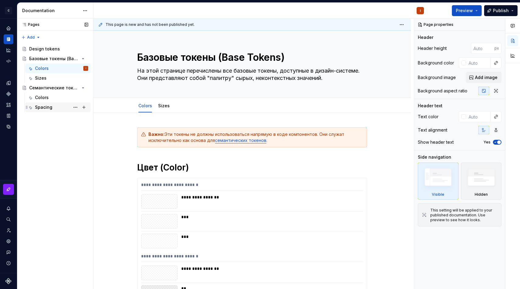
click at [56, 109] on div "Spacing" at bounding box center [61, 107] width 53 height 9
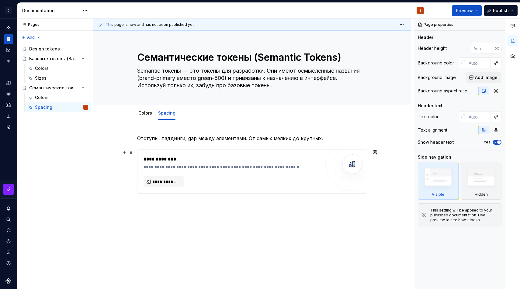
click at [162, 190] on div "**********" at bounding box center [251, 172] width 229 height 44
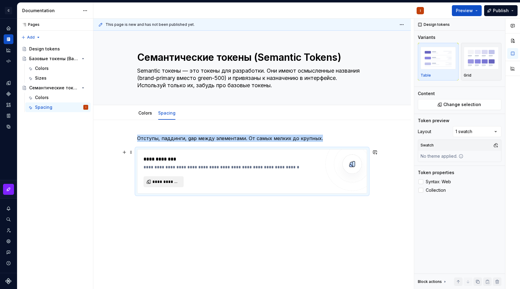
click at [170, 185] on span "**********" at bounding box center [165, 182] width 27 height 6
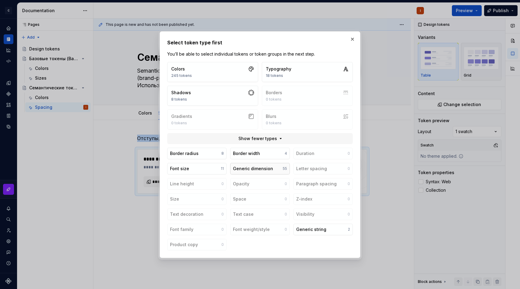
type textarea "*"
click at [261, 171] on div "Generic dimension" at bounding box center [253, 169] width 40 height 6
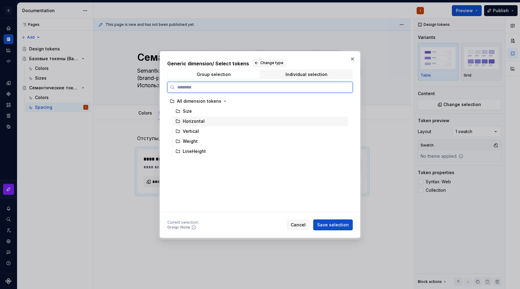
click at [215, 123] on div "Horizontal" at bounding box center [260, 121] width 175 height 10
click at [218, 131] on div "Vertical" at bounding box center [260, 131] width 175 height 10
click at [225, 124] on div "Horizontal" at bounding box center [260, 121] width 175 height 10
click at [227, 129] on div "Vertical" at bounding box center [260, 131] width 175 height 10
click at [228, 121] on div "Horizontal" at bounding box center [260, 121] width 175 height 10
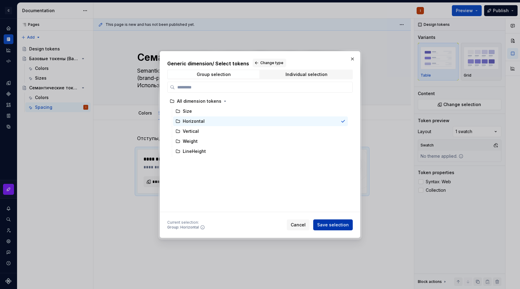
click at [340, 226] on span "Save selection" at bounding box center [333, 225] width 32 height 6
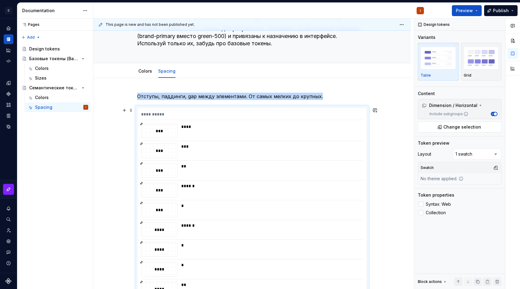
scroll to position [22, 0]
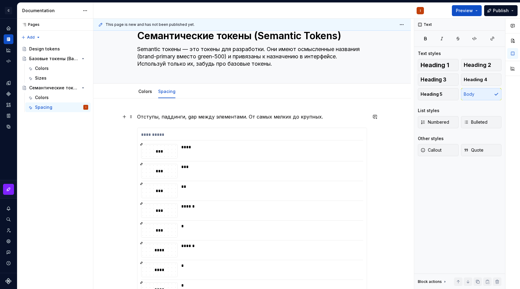
click at [328, 116] on p "Отступы, паддинги, gap между элементами. От самых мелких до крупных." at bounding box center [252, 116] width 230 height 7
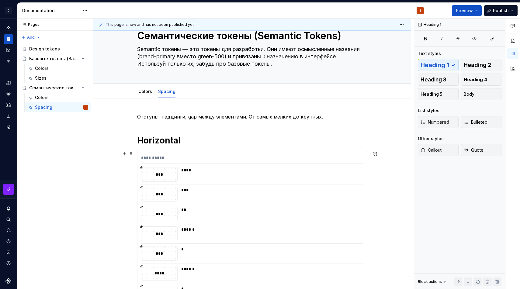
scroll to position [209, 0]
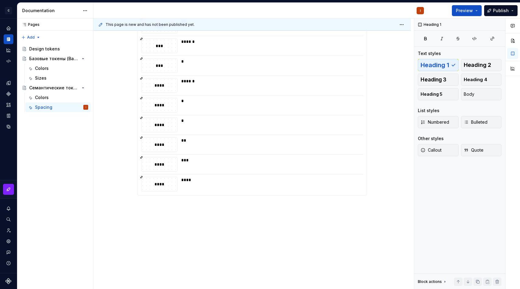
click at [257, 221] on div "**********" at bounding box center [251, 100] width 317 height 379
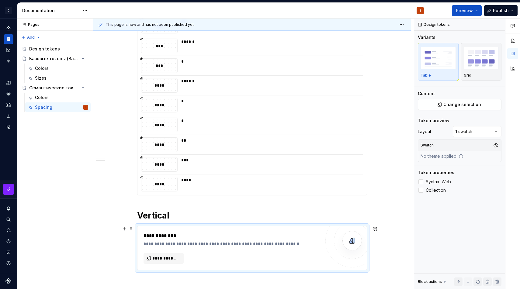
click at [173, 251] on div "**********" at bounding box center [231, 248] width 177 height 32
click at [166, 258] on span "**********" at bounding box center [165, 258] width 27 height 6
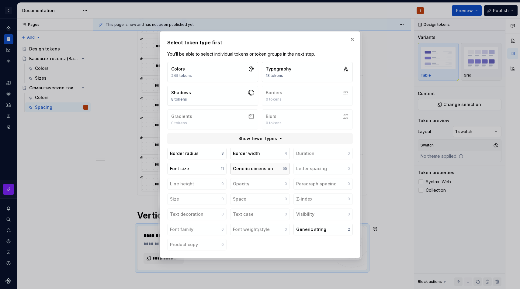
click at [260, 165] on button "Generic dimension 55" at bounding box center [259, 169] width 59 height 12
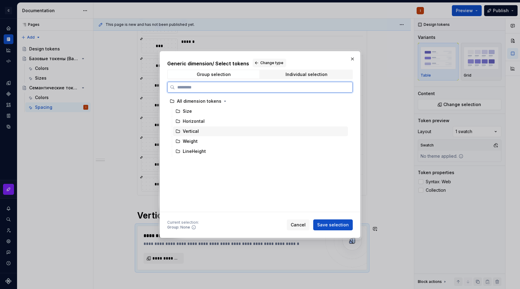
click at [213, 131] on div "Vertical" at bounding box center [260, 131] width 175 height 10
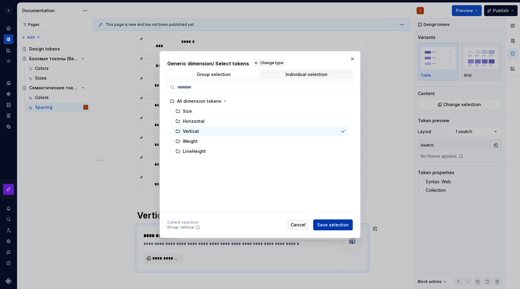
click at [333, 221] on button "Save selection" at bounding box center [333, 224] width 40 height 11
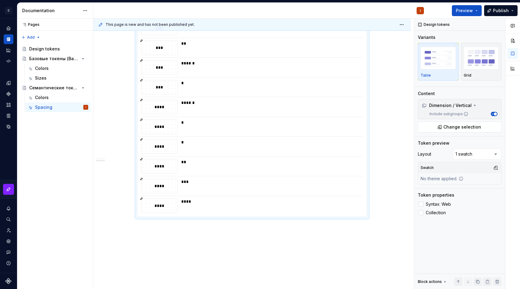
scroll to position [472, 0]
click at [267, 213] on div "**********" at bounding box center [253, 154] width 320 height 271
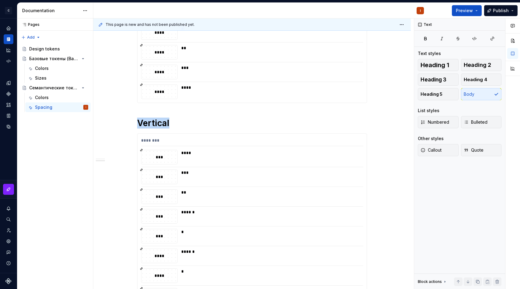
scroll to position [0, 0]
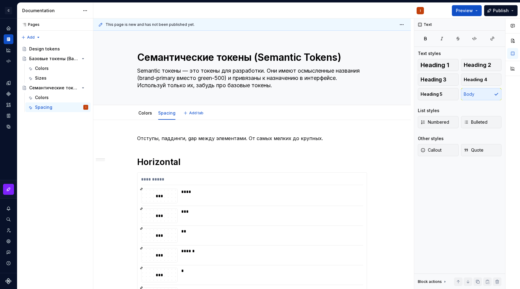
click at [192, 112] on span "Add tab" at bounding box center [196, 113] width 14 height 5
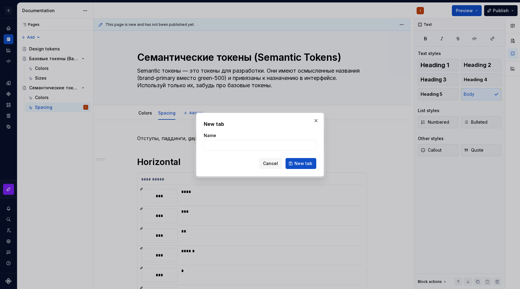
type textarea "*"
type input "Weight"
click button "New tab" at bounding box center [300, 163] width 31 height 11
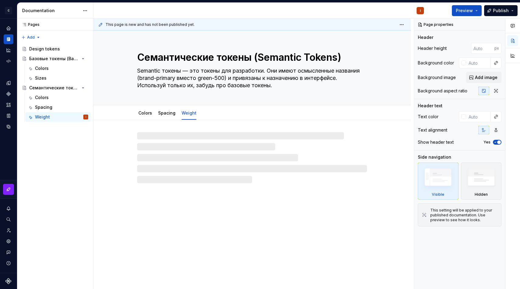
click at [198, 141] on div at bounding box center [252, 157] width 230 height 51
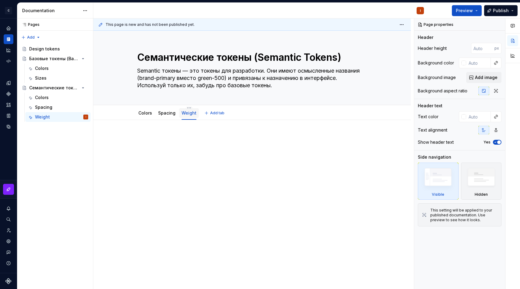
click at [188, 109] on div "Weight" at bounding box center [188, 112] width 15 height 7
click at [188, 107] on html "C ClickHelp Design System I Design system data Documentation I Preview Publish …" at bounding box center [260, 144] width 520 height 289
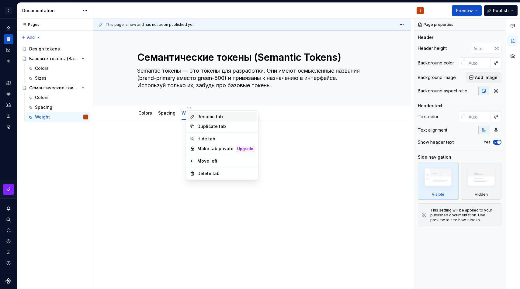
type textarea "*"
click at [202, 116] on div "Rename tab" at bounding box center [225, 117] width 57 height 6
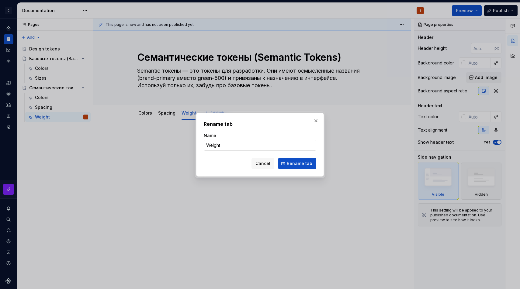
click at [219, 145] on input "Weight" at bounding box center [260, 145] width 112 height 11
type input "Typography"
click button "Rename tab" at bounding box center [297, 163] width 38 height 11
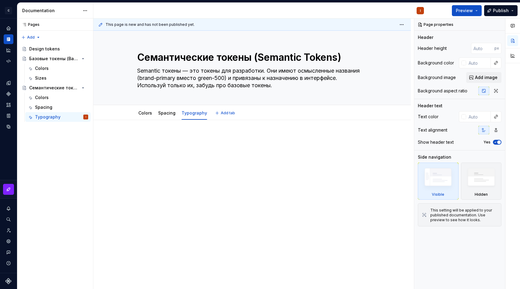
type textarea "*"
click at [192, 140] on p at bounding box center [252, 138] width 230 height 7
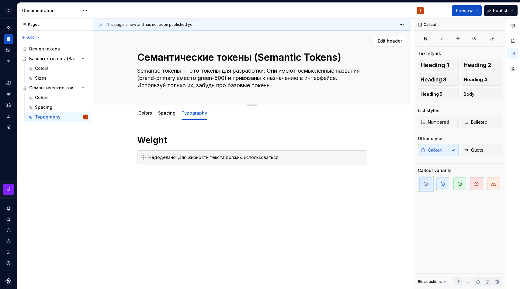
type textarea "*"
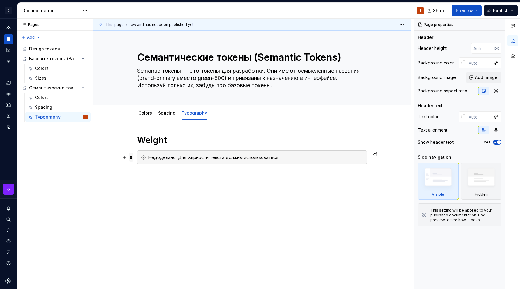
click at [133, 157] on span at bounding box center [131, 157] width 5 height 9
type textarea "*"
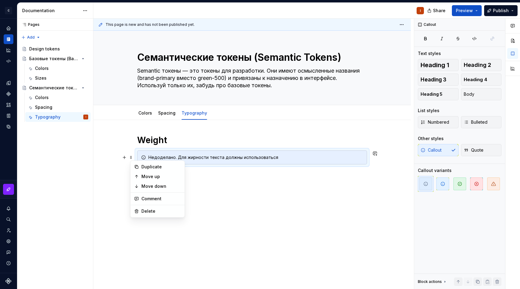
click at [149, 205] on div at bounding box center [157, 205] width 54 height 0
click at [147, 211] on div "Delete" at bounding box center [161, 211] width 40 height 6
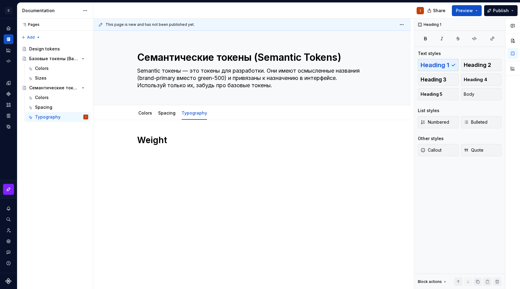
click at [174, 164] on div "Weight" at bounding box center [252, 150] width 230 height 30
click at [175, 160] on div "Weight" at bounding box center [252, 150] width 230 height 30
click at [185, 155] on div "Weight" at bounding box center [252, 146] width 230 height 23
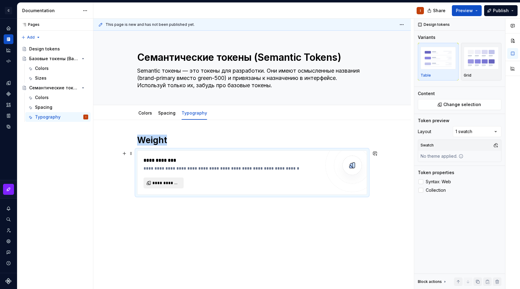
click at [164, 182] on span "**********" at bounding box center [165, 183] width 27 height 6
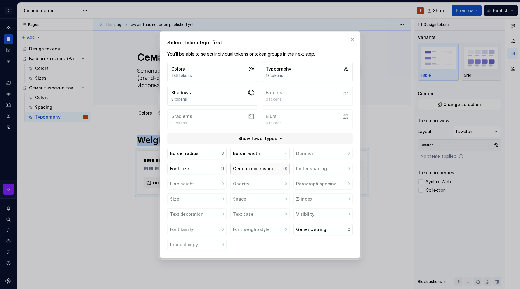
click at [261, 169] on div "Generic dimension" at bounding box center [253, 169] width 40 height 6
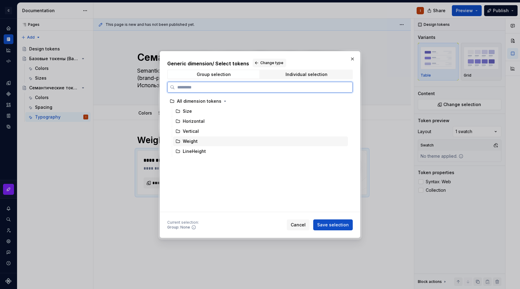
click at [220, 143] on div "Weight" at bounding box center [260, 141] width 175 height 10
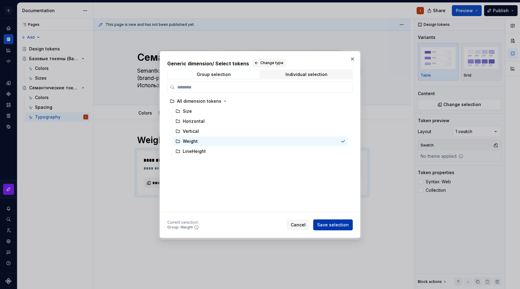
click at [331, 223] on span "Save selection" at bounding box center [333, 225] width 32 height 6
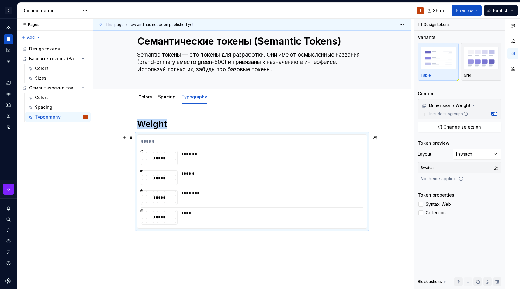
scroll to position [17, 0]
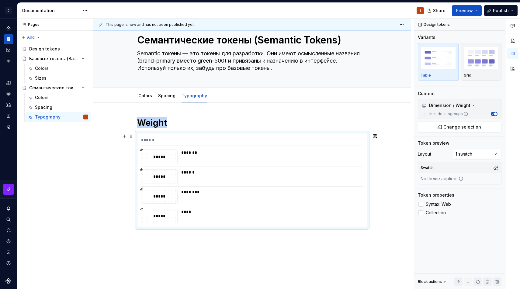
click at [166, 219] on div "*****" at bounding box center [159, 216] width 36 height 7
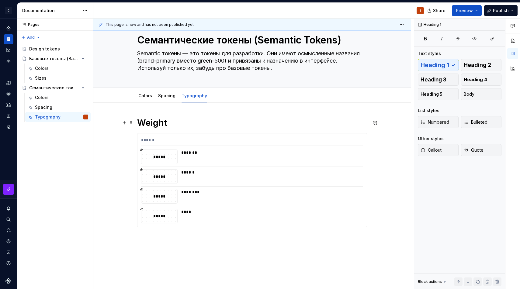
click at [188, 118] on h1 "Weight" at bounding box center [252, 122] width 230 height 11
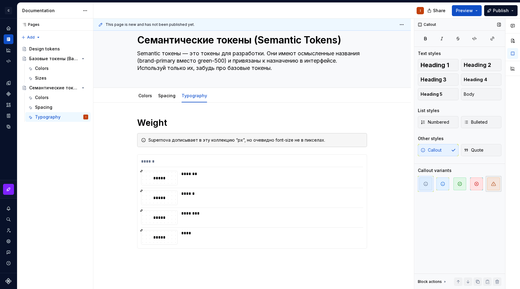
click at [485, 185] on button "button" at bounding box center [493, 184] width 16 height 16
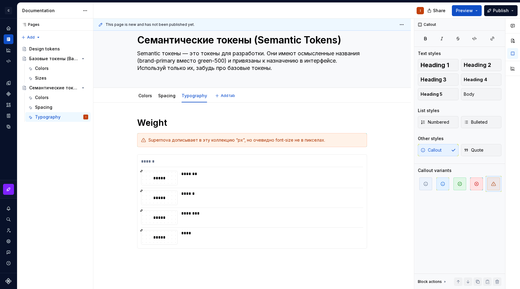
type textarea "*"
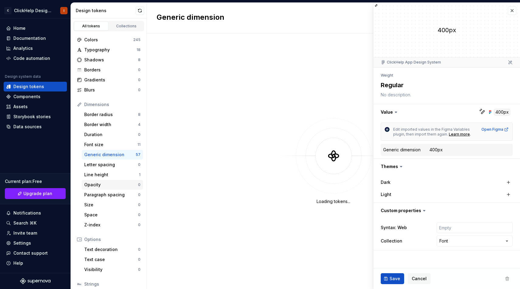
scroll to position [44, 0]
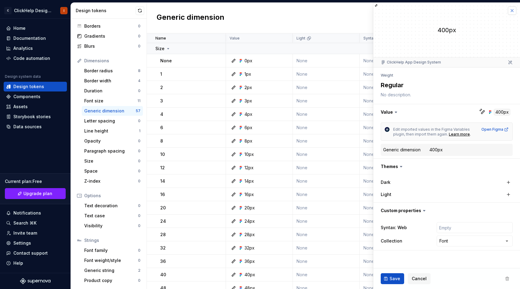
click at [513, 7] on button "button" at bounding box center [512, 10] width 9 height 9
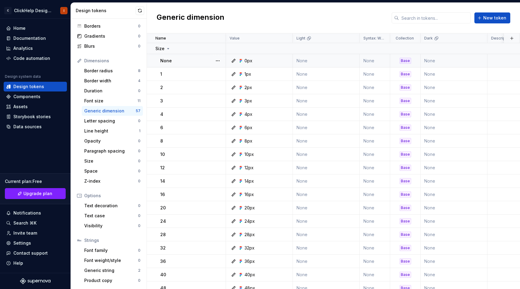
click at [172, 57] on td "None" at bounding box center [186, 60] width 79 height 13
click at [167, 49] on icon at bounding box center [168, 48] width 2 height 1
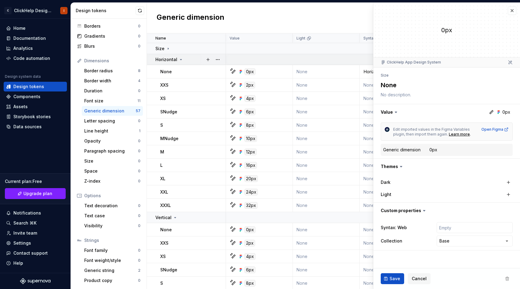
click at [171, 62] on p "Horizontal" at bounding box center [166, 60] width 22 height 6
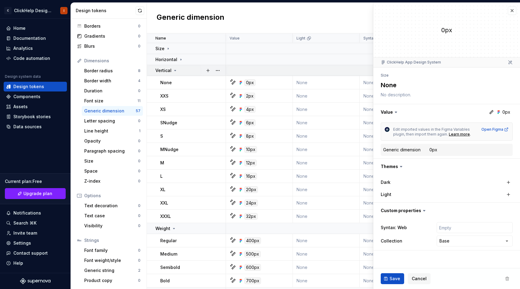
click at [178, 71] on div "Vertical" at bounding box center [190, 70] width 70 height 6
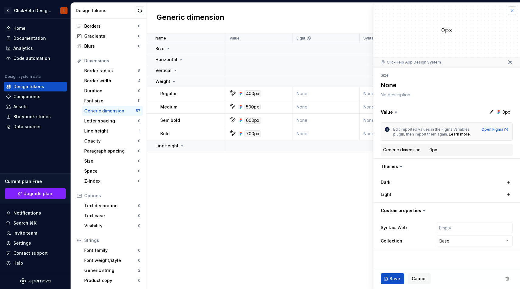
click at [511, 12] on button "button" at bounding box center [512, 10] width 9 height 9
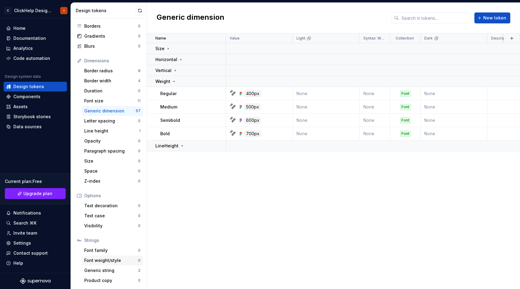
click at [120, 261] on div "Font weight/style" at bounding box center [111, 260] width 54 height 6
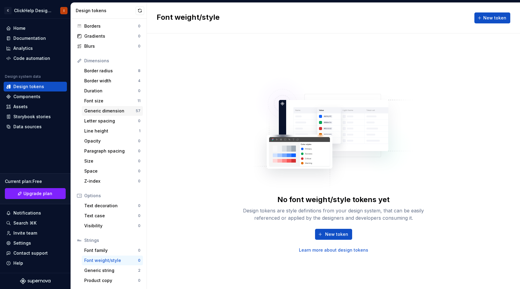
click at [115, 113] on div "Generic dimension" at bounding box center [109, 111] width 51 height 6
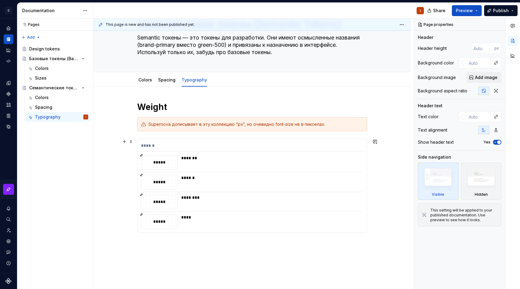
scroll to position [38, 0]
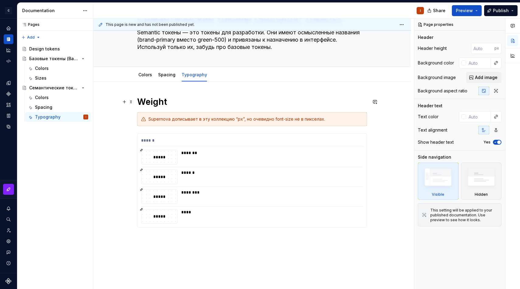
click at [214, 96] on h1 "Weight" at bounding box center [252, 101] width 230 height 11
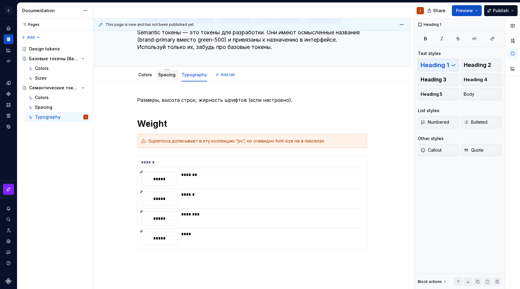
click at [164, 71] on div "Spacing" at bounding box center [166, 74] width 17 height 7
click at [171, 78] on div "Spacing" at bounding box center [166, 75] width 17 height 6
click at [171, 74] on link "Spacing" at bounding box center [166, 74] width 17 height 5
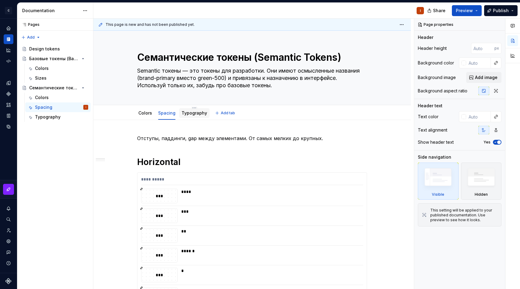
click at [194, 112] on link "Typography" at bounding box center [194, 112] width 26 height 5
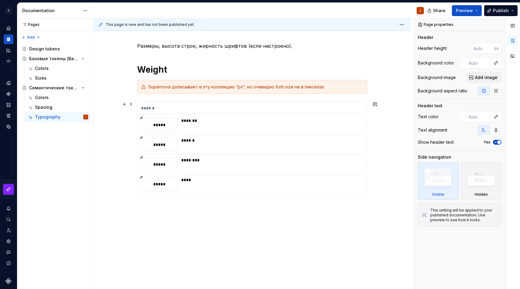
scroll to position [66, 0]
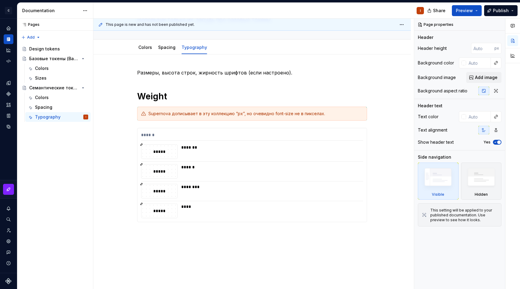
type textarea "*"
click at [182, 230] on div "Размеры, высота строк, жирность шрифтов (если настроено). Weight Supernova допи…" at bounding box center [251, 185] width 317 height 262
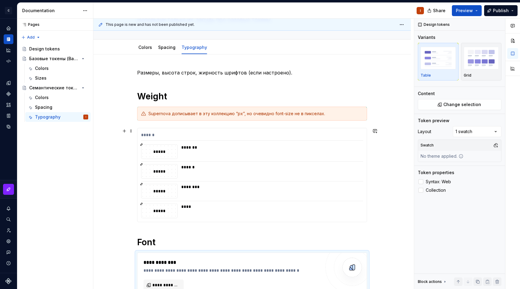
type textarea "*"
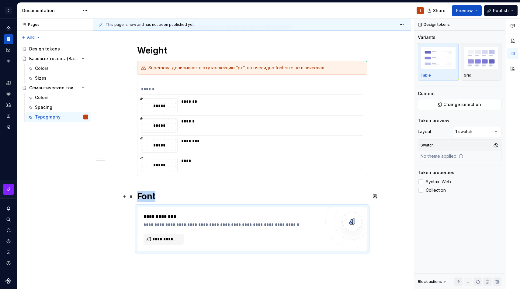
scroll to position [120, 0]
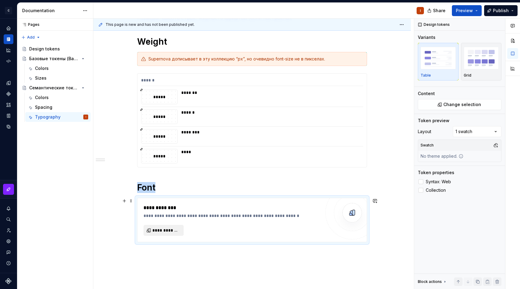
click at [165, 230] on span "**********" at bounding box center [165, 230] width 27 height 6
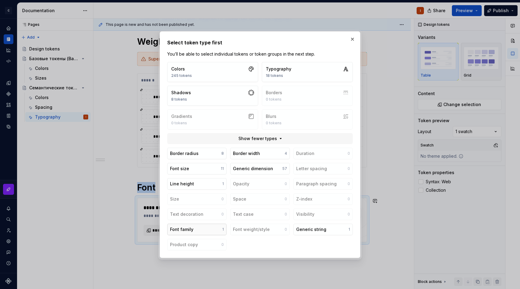
click at [209, 226] on button "Font family 1" at bounding box center [196, 230] width 59 height 12
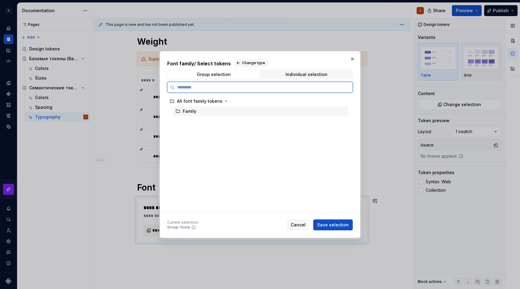
click at [207, 112] on div "Family" at bounding box center [260, 111] width 175 height 10
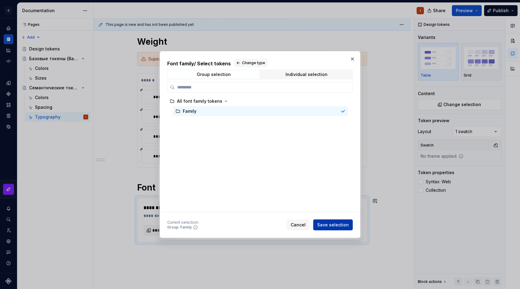
click at [326, 224] on span "Save selection" at bounding box center [333, 225] width 32 height 6
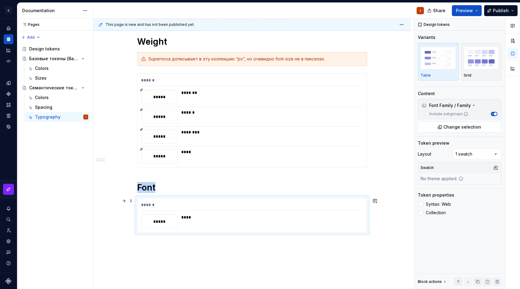
scroll to position [144, 0]
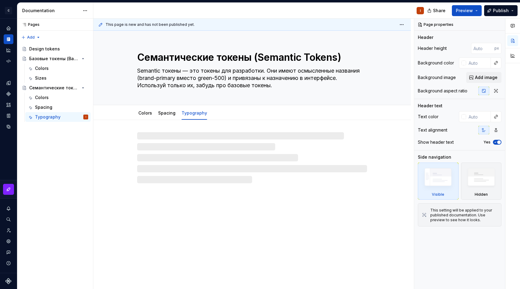
type textarea "*"
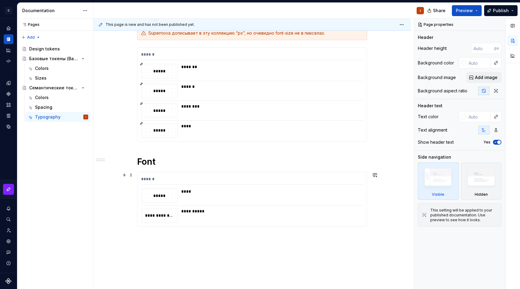
scroll to position [147, 0]
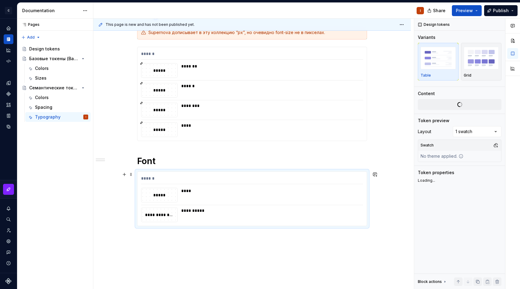
click at [254, 202] on div "****" at bounding box center [270, 195] width 178 height 15
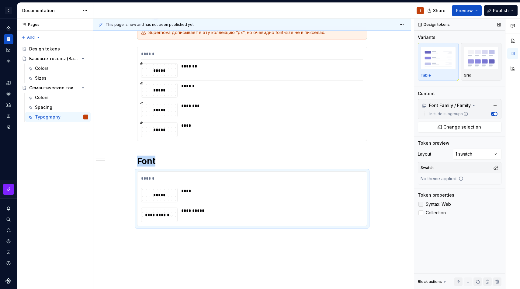
click at [423, 205] on label "Syntax: Web" at bounding box center [460, 204] width 84 height 7
click at [179, 162] on h1 "Font" at bounding box center [252, 161] width 230 height 11
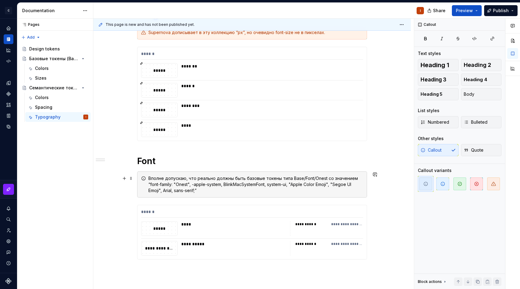
drag, startPoint x: 154, startPoint y: 184, endPoint x: 180, endPoint y: 193, distance: 27.4
click at [180, 193] on div "Вполне допускаю, что реально должны быть базовые токены типа Base/Font/Onest со…" at bounding box center [255, 184] width 215 height 18
drag, startPoint x: 185, startPoint y: 193, endPoint x: 161, endPoint y: 192, distance: 24.3
click at [161, 192] on div "Вполне допускаю, что реально должны быть базовые токены типа Base/Font/Onest со…" at bounding box center [255, 184] width 215 height 18
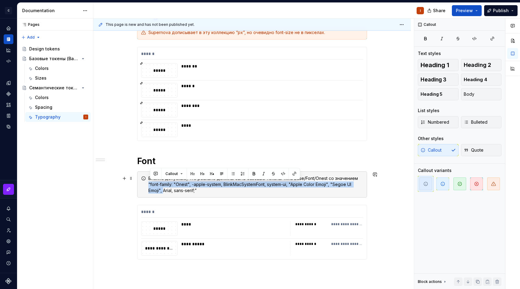
drag, startPoint x: 150, startPoint y: 184, endPoint x: 164, endPoint y: 189, distance: 15.0
click at [164, 189] on div "Вполне допускаю, что реально должны быть базовые токены типа Base/Font/Onest со…" at bounding box center [255, 184] width 215 height 18
drag, startPoint x: 199, startPoint y: 191, endPoint x: 151, endPoint y: 184, distance: 48.3
click at [151, 184] on div "Вполне допускаю, что реально должны быть базовые токены типа Base/Font/Onest со…" at bounding box center [255, 184] width 215 height 18
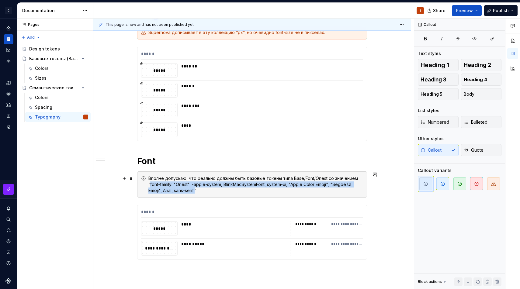
click at [197, 191] on div "Вполне допускаю, что реально должны быть базовые токены типа Base/Font/Onest со…" at bounding box center [255, 184] width 215 height 18
click at [285, 174] on button "button" at bounding box center [285, 174] width 9 height 9
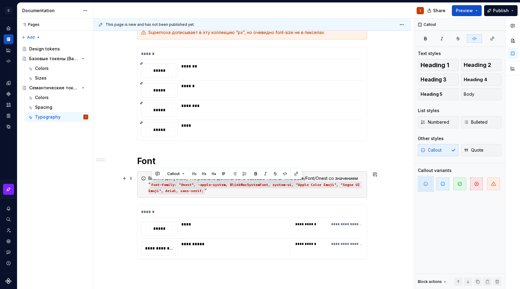
click at [240, 191] on div "Вполне допускаю, что реально должны быть базовые токены типа Base/Font/Onest со…" at bounding box center [255, 184] width 215 height 18
click at [162, 177] on div "Вполне допускаю, что реально должны быть базовые токены типа Base/Font/Onest со…" at bounding box center [255, 184] width 215 height 18
click at [174, 177] on div "Вполне допускаю, что реально должны быть базовые токены типа Base/Font/Onest со…" at bounding box center [255, 184] width 215 height 18
click at [205, 178] on div "Вполне допускаю, что реально должны быть базовые токены типа Base/Font/Onest со…" at bounding box center [255, 184] width 215 height 18
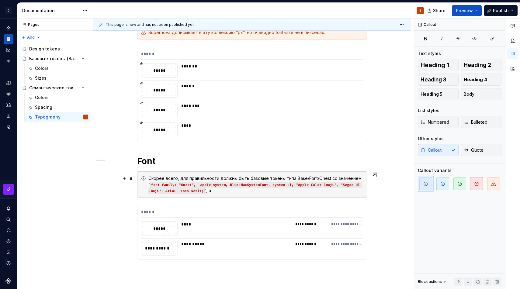
click at [357, 180] on div "Скорее всего, для правильности должны быть базовые токены типа Base/Font/Onest …" at bounding box center [255, 184] width 215 height 18
click at [280, 188] on div "Скорее всего, для правильности должны быть базовые токены типа Base/Font/Onest …" at bounding box center [255, 184] width 215 height 18
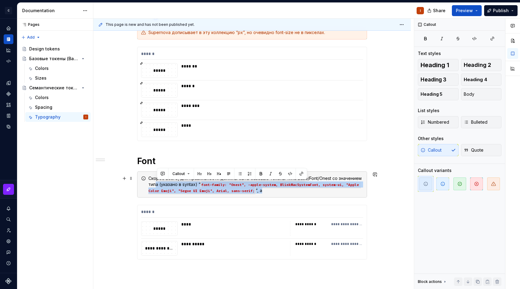
click at [157, 183] on div "Скорее всего, для правильности должны быть базовые токены типа Base/Font/Onest …" at bounding box center [255, 184] width 215 height 18
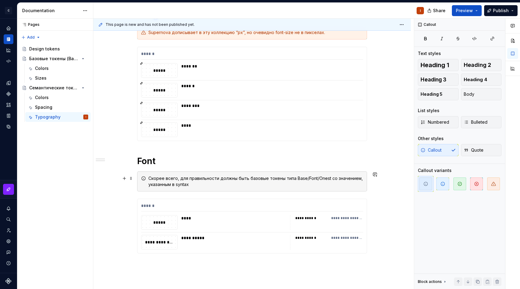
click at [330, 181] on div "Скорее всего, для правильности должны быть базовые токены типа Base/Font/Onest …" at bounding box center [255, 181] width 215 height 12
click at [261, 184] on div "Скорее всего, для правильности должны быть базовые токены типа Base/Font/Onest …" at bounding box center [255, 181] width 215 height 12
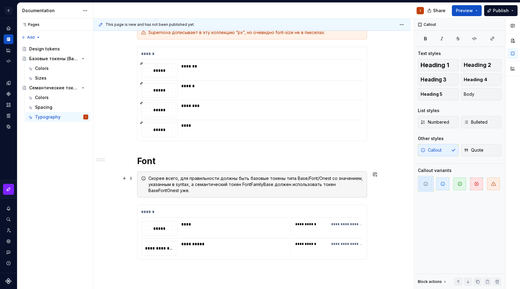
click at [155, 189] on div "Скорее всего, для правильности должны быть базовые токены типа Base/Font/Onest …" at bounding box center [255, 184] width 215 height 18
click at [160, 191] on div "Скорее всего, для правильности должны быть базовые токены типа Base/Font/Onest …" at bounding box center [255, 184] width 215 height 18
click at [204, 195] on div "Скорее всего, для правильности должны быть базовые токены типа Base/Font/Onest …" at bounding box center [252, 184] width 230 height 26
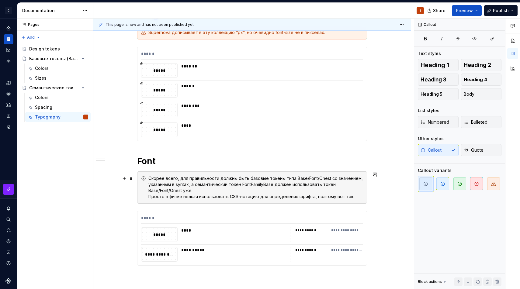
click at [247, 187] on div "Скорее всего, для правильности должны быть базовые токены типа Base/Font/Onest …" at bounding box center [255, 187] width 215 height 24
click at [256, 194] on div "Скорее всего, для правильности должны быть базовые токены типа Base/Font/Onest …" at bounding box center [255, 187] width 215 height 24
type textarea "*"
click at [356, 198] on div "Скорее всего, для правильности должны быть базовые токены типа Base/Font/Onest …" at bounding box center [255, 187] width 215 height 24
click at [342, 192] on div "Скорее всего, для правильности должны быть базовые токены типа Base/Font/Onest …" at bounding box center [255, 187] width 215 height 24
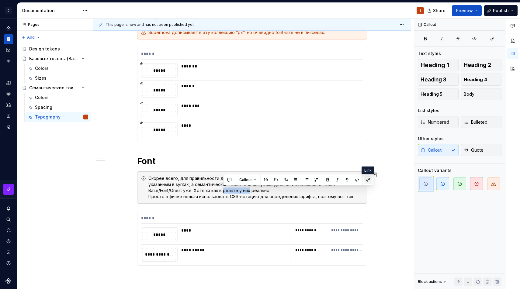
click at [367, 180] on button "button" at bounding box center [368, 180] width 9 height 9
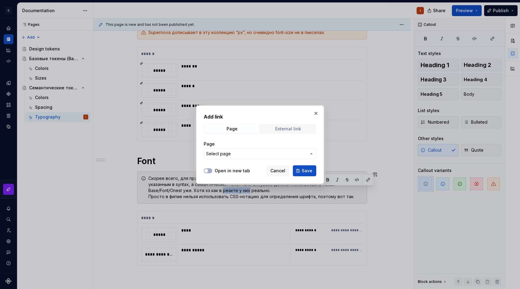
click at [290, 128] on div "External link" at bounding box center [288, 128] width 26 height 5
click at [253, 156] on input "URL" at bounding box center [260, 153] width 112 height 11
paste input "[URL][DOMAIN_NAME]"
type input "[URL][DOMAIN_NAME]"
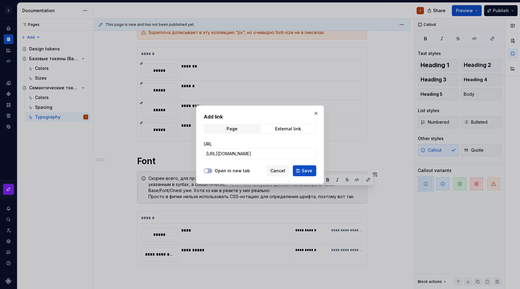
click at [220, 169] on label "Open in new tab" at bounding box center [232, 171] width 35 height 6
click at [212, 169] on button "Open in new tab" at bounding box center [208, 170] width 9 height 5
click at [301, 174] on button "Save" at bounding box center [304, 170] width 23 height 11
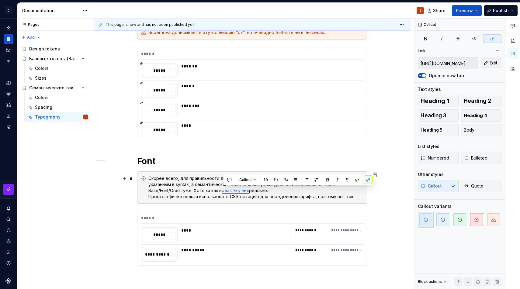
click at [297, 190] on div "Скорее всего, для правильности должны быть базовые токены типа Base/Font/Onest …" at bounding box center [255, 187] width 215 height 24
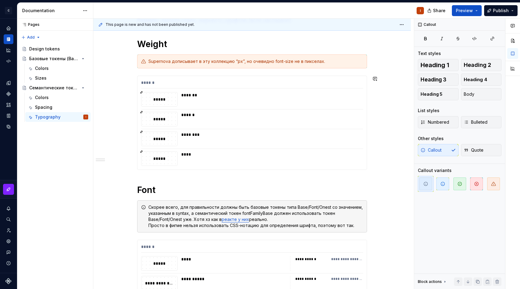
scroll to position [123, 0]
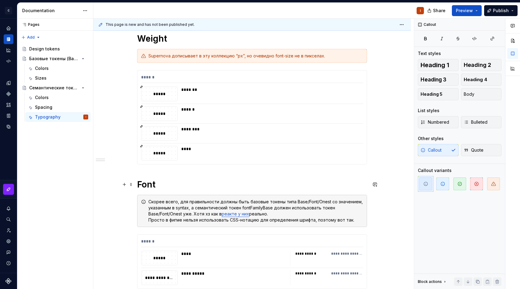
click at [259, 184] on h1 "Font" at bounding box center [252, 184] width 230 height 11
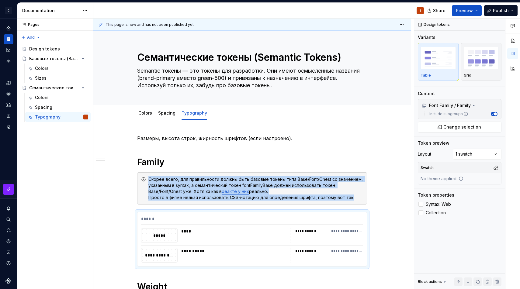
scroll to position [217, 0]
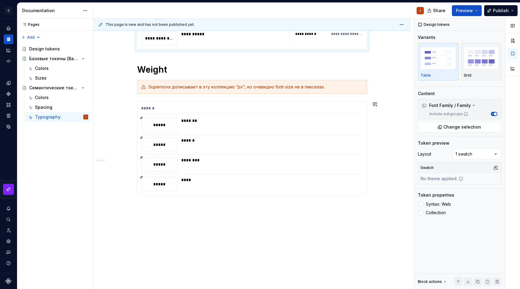
click at [193, 213] on div "**********" at bounding box center [251, 96] width 317 height 386
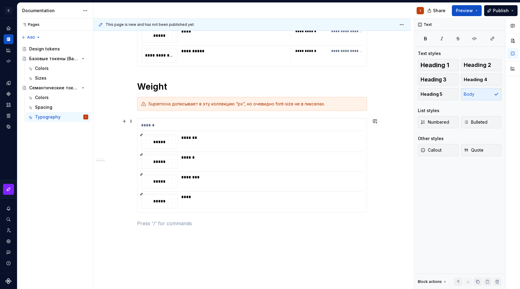
scroll to position [232, 0]
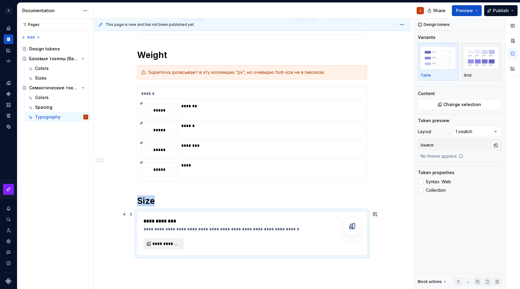
click at [176, 241] on span "**********" at bounding box center [165, 244] width 27 height 6
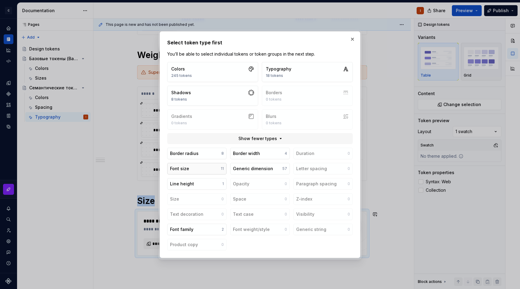
click at [214, 172] on button "Font size 11" at bounding box center [196, 169] width 59 height 12
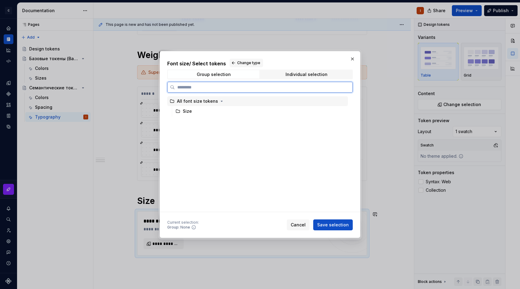
click at [237, 109] on div "Size" at bounding box center [260, 111] width 175 height 10
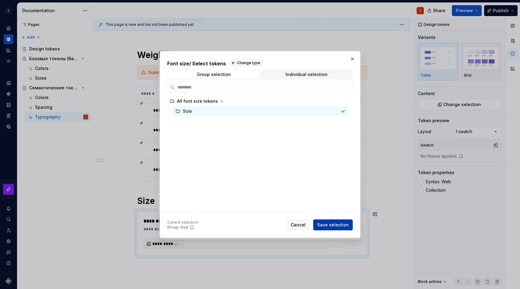
click at [334, 223] on span "Save selection" at bounding box center [333, 225] width 32 height 6
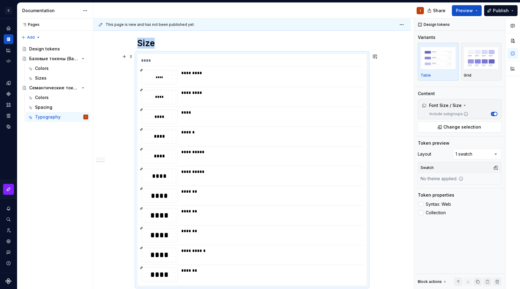
scroll to position [423, 0]
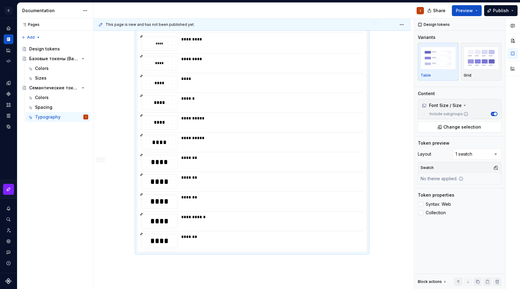
click at [334, 223] on div "**********" at bounding box center [270, 221] width 178 height 15
click at [433, 202] on span "Syntax: Web" at bounding box center [438, 204] width 25 height 5
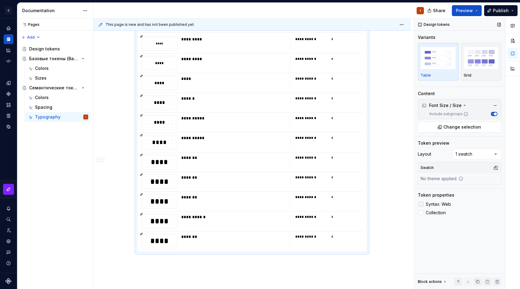
click at [433, 202] on span "Syntax: Web" at bounding box center [438, 204] width 25 height 5
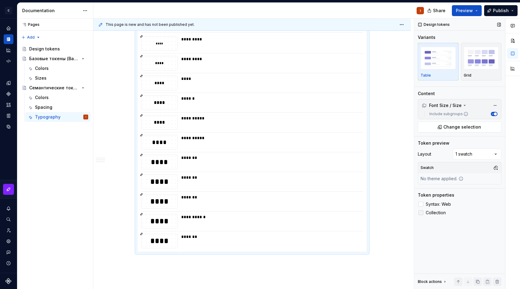
click at [432, 211] on span "Collection" at bounding box center [436, 212] width 20 height 5
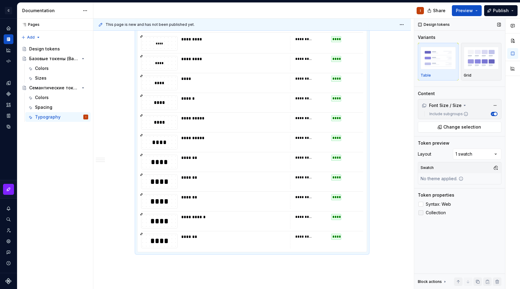
click at [432, 211] on span "Collection" at bounding box center [436, 212] width 20 height 5
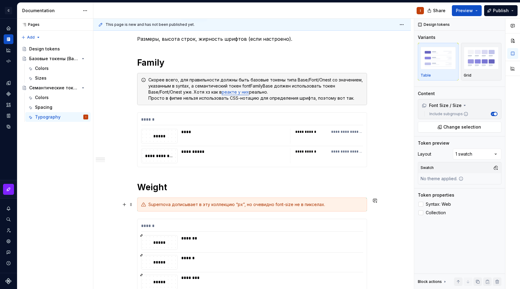
scroll to position [104, 0]
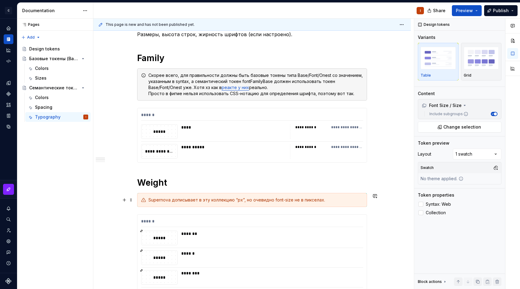
click at [319, 203] on div "Supernova дописывает в эту коллекцию “px”, но очевидно font-size не в пикселах." at bounding box center [255, 200] width 215 height 6
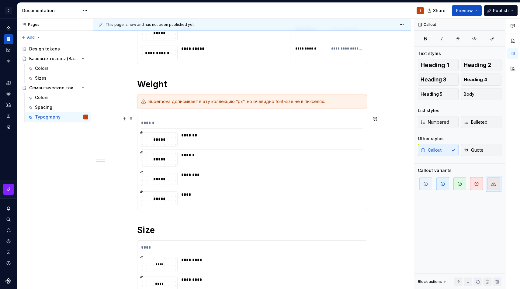
scroll to position [196, 0]
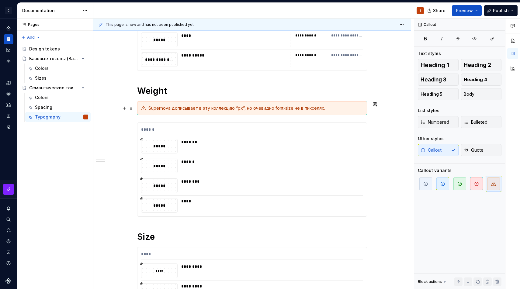
click at [286, 103] on div "Supernova дописывает в эту коллекцию “px”, но очевидно font-size не в пикселях." at bounding box center [252, 108] width 230 height 14
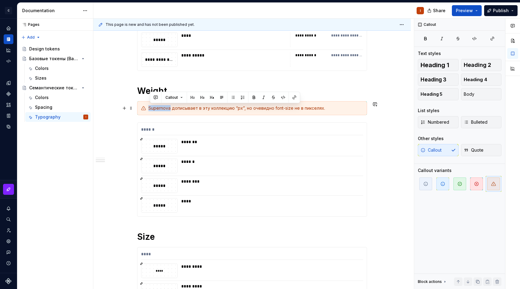
click at [286, 103] on div "Supernova дописывает в эту коллекцию “px”, но очевидно font-size не в пикселях." at bounding box center [252, 108] width 230 height 14
click at [286, 109] on div "Supernova дописывает в эту коллекцию “px”, но очевидно font-size не в пикселях." at bounding box center [255, 108] width 215 height 6
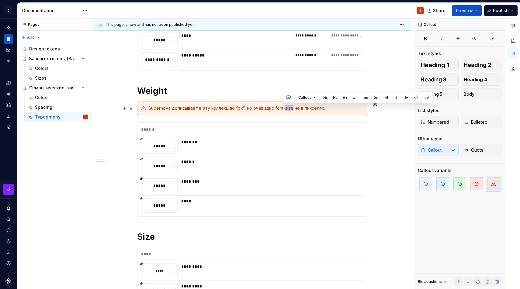
click at [286, 109] on div "Supernova дописывает в эту коллекцию “px”, но очевидно font-size не в пикселях." at bounding box center [255, 108] width 215 height 6
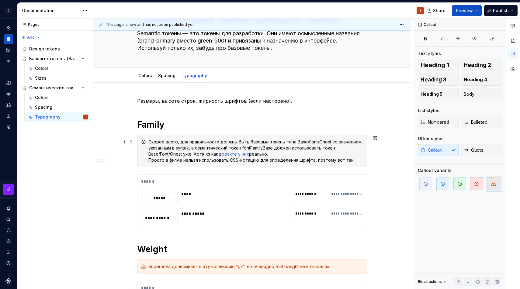
scroll to position [38, 0]
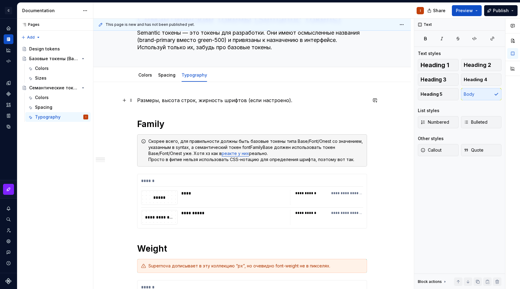
click at [268, 98] on p "Размеры, высота строк, жирность шрифтов (если настроено)." at bounding box center [252, 100] width 230 height 7
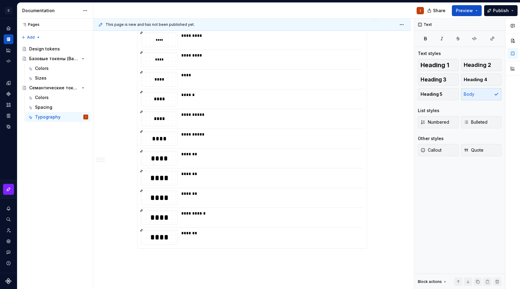
scroll to position [480, 0]
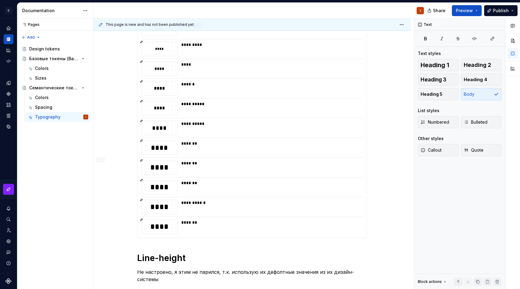
scroll to position [434, 0]
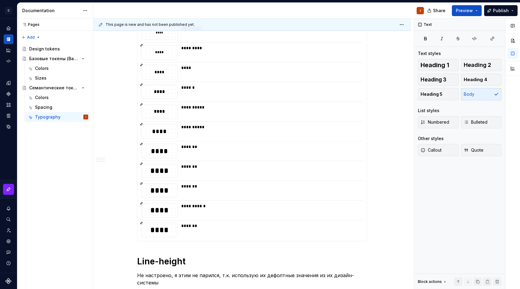
click at [362, 140] on div "**********" at bounding box center [251, 125] width 229 height 232
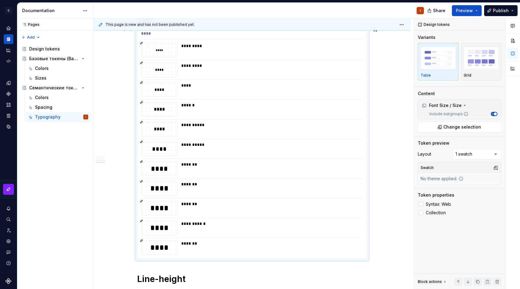
scroll to position [525, 0]
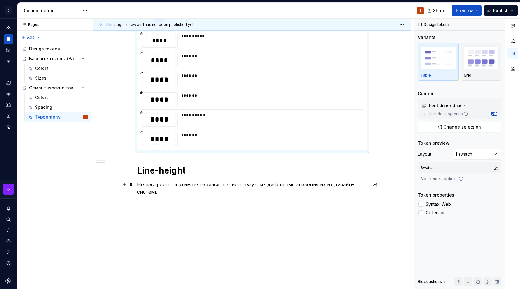
click at [175, 191] on p "Не настроено, я этим не парился, т.к. использую их дефолтные значения из их диз…" at bounding box center [252, 188] width 230 height 15
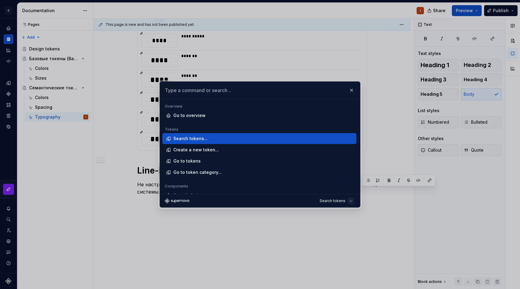
type textarea "*"
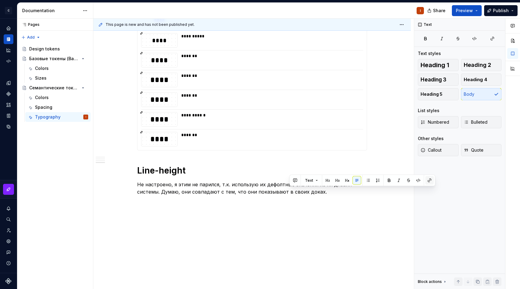
click at [431, 178] on button "button" at bounding box center [429, 180] width 9 height 9
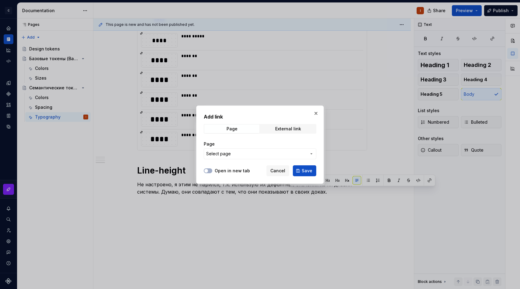
click at [294, 134] on div "Add link Page External link Page Select page" at bounding box center [260, 138] width 112 height 50
click at [289, 129] on div "External link" at bounding box center [288, 128] width 26 height 5
click at [201, 173] on div "Add link Page External link URL Open in new tab Cancel Save" at bounding box center [260, 144] width 128 height 78
click at [208, 173] on button "Open in new tab" at bounding box center [208, 170] width 9 height 5
click at [219, 153] on input "URL" at bounding box center [260, 153] width 112 height 11
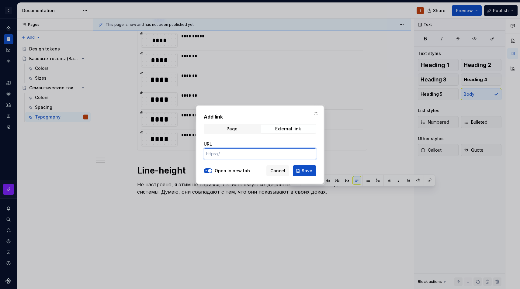
paste input "[URL][DOMAIN_NAME]"
type input "[URL][DOMAIN_NAME]"
click at [305, 175] on button "Save" at bounding box center [304, 170] width 23 height 11
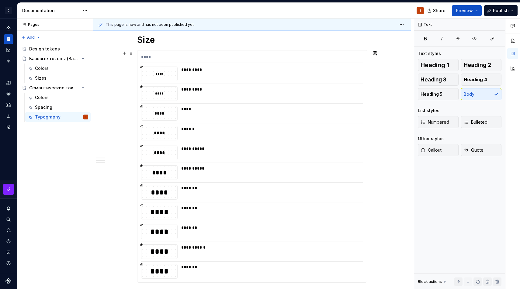
scroll to position [389, 0]
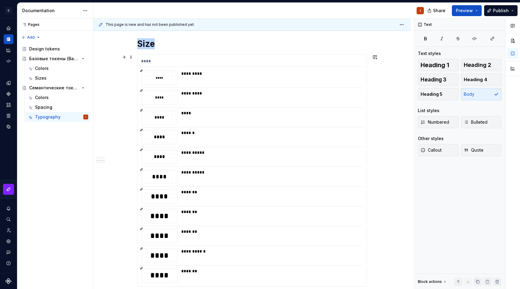
click at [324, 150] on div "**********" at bounding box center [270, 153] width 178 height 6
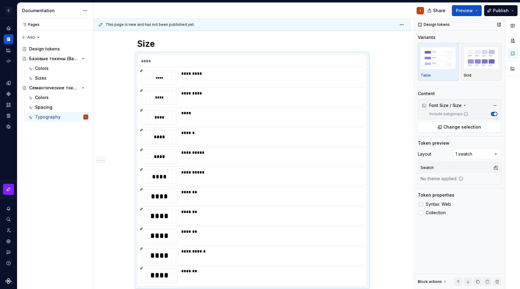
click at [445, 203] on span "Syntax: Web" at bounding box center [438, 204] width 25 height 5
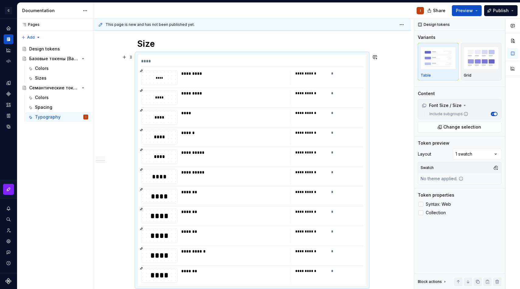
click at [335, 76] on div "*" at bounding box center [347, 74] width 32 height 6
click at [421, 204] on icon at bounding box center [421, 204] width 0 height 0
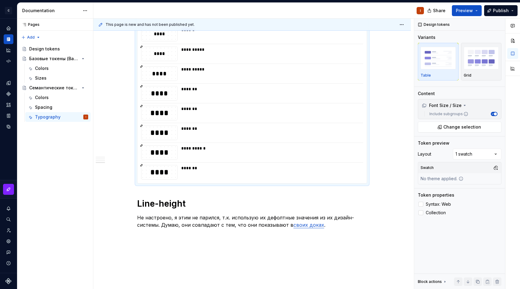
scroll to position [525, 0]
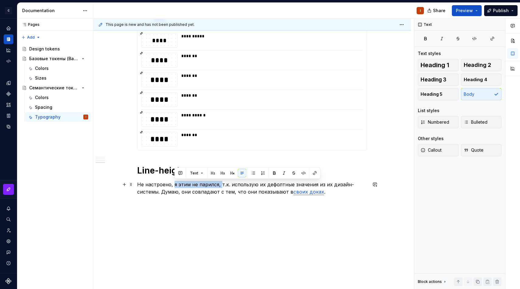
drag, startPoint x: 174, startPoint y: 185, endPoint x: 221, endPoint y: 186, distance: 46.5
click at [221, 186] on p "Не настроено, я этим не парился, т.к. использую их дефолтные значения из их диз…" at bounding box center [252, 188] width 230 height 15
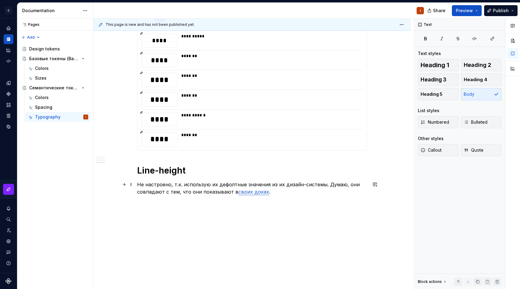
click at [322, 183] on p "Не настроено, т.к. использую их дефолтные значения из их дизайн-системы. Думаю,…" at bounding box center [252, 188] width 230 height 15
click at [302, 202] on p "Не настроено, т.к. использую их дефолтные значения из их дизайн-системы для сти…" at bounding box center [252, 192] width 230 height 22
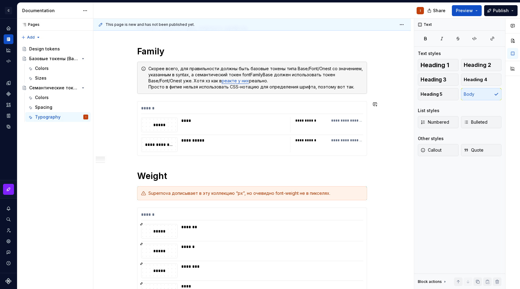
scroll to position [0, 0]
type textarea "*"
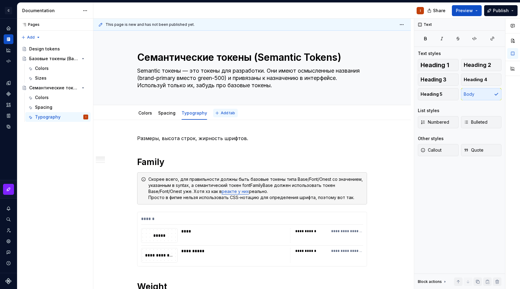
click at [226, 115] on span "Add tab" at bounding box center [228, 113] width 14 height 5
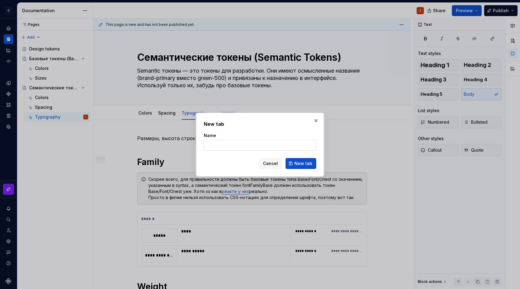
type input "Ы"
type textarea "*"
type input "Ыекщлу"
type input "Stroke width"
click button "New tab" at bounding box center [300, 163] width 31 height 11
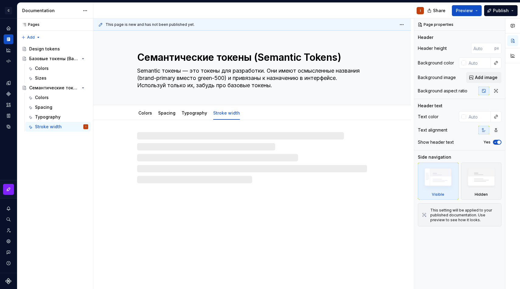
type textarea "*"
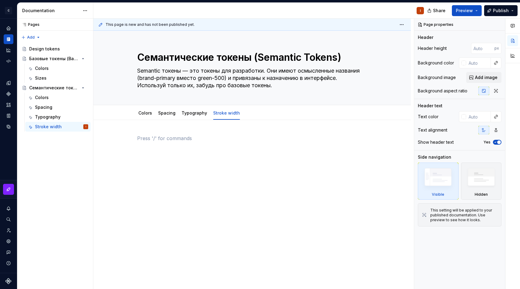
click at [231, 139] on p at bounding box center [252, 138] width 230 height 7
paste div
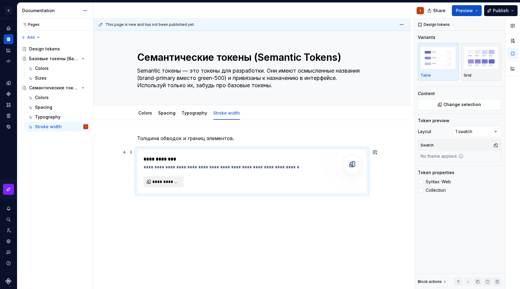
click at [164, 178] on button "**********" at bounding box center [163, 181] width 40 height 11
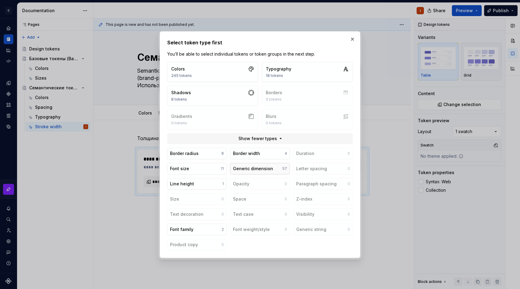
click at [258, 171] on div "Generic dimension" at bounding box center [253, 169] width 40 height 6
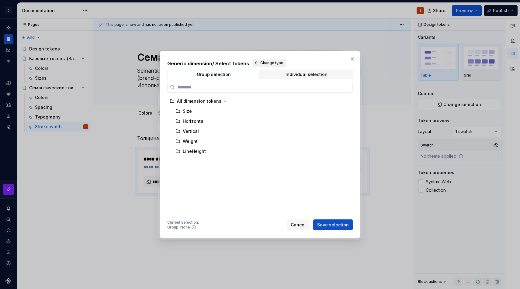
click at [261, 61] on span "Change type" at bounding box center [271, 62] width 23 height 5
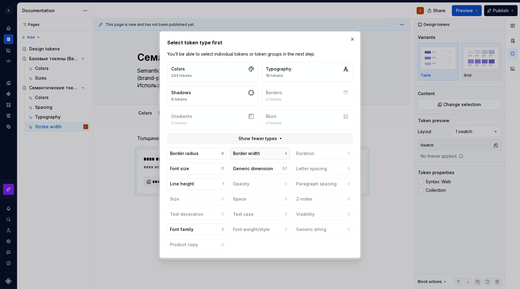
click at [256, 152] on div "Border width" at bounding box center [246, 153] width 27 height 6
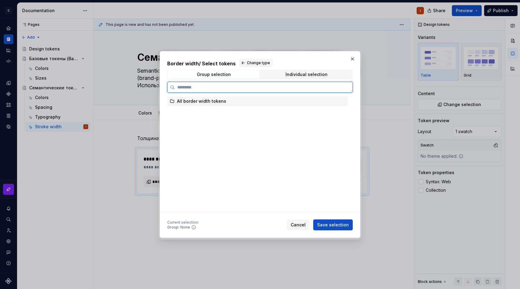
click at [278, 102] on div "All border width tokens" at bounding box center [257, 101] width 181 height 10
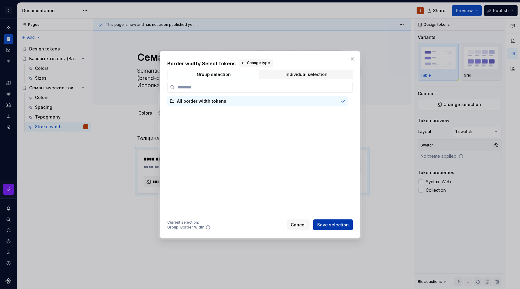
click at [338, 221] on button "Save selection" at bounding box center [333, 224] width 40 height 11
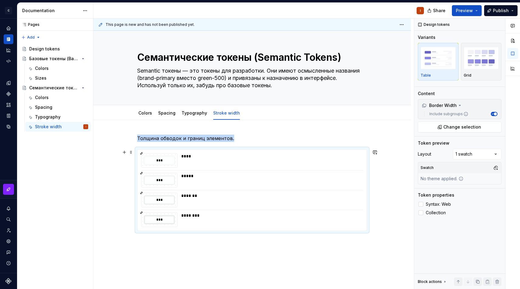
scroll to position [28, 0]
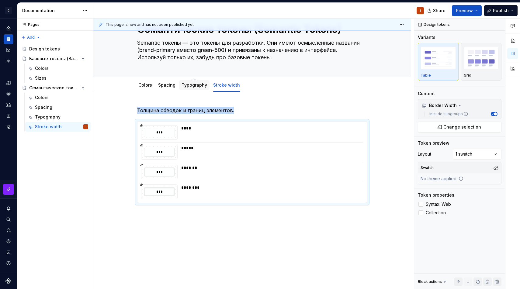
type textarea "*"
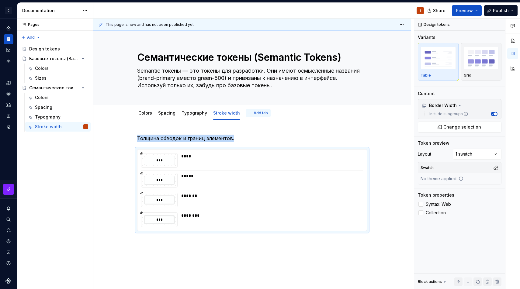
click at [254, 112] on span "Add tab" at bounding box center [261, 113] width 14 height 5
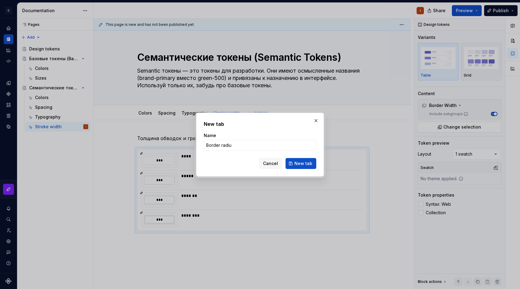
type input "Border radius"
click button "New tab" at bounding box center [300, 163] width 31 height 11
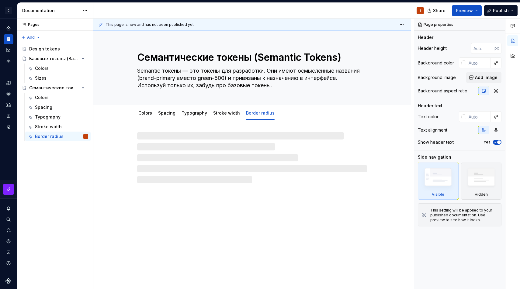
type textarea "*"
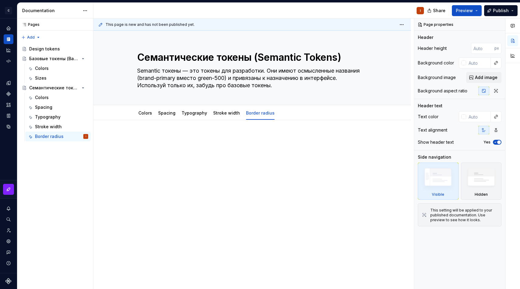
click at [233, 140] on p at bounding box center [252, 138] width 230 height 7
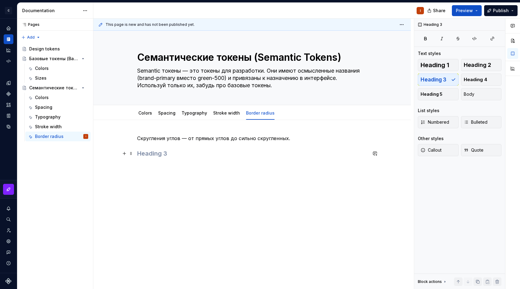
click at [221, 152] on h3 at bounding box center [252, 153] width 230 height 9
click at [243, 137] on p "Скругления углов — от прямых углов до сильно скругленных." at bounding box center [252, 138] width 230 height 7
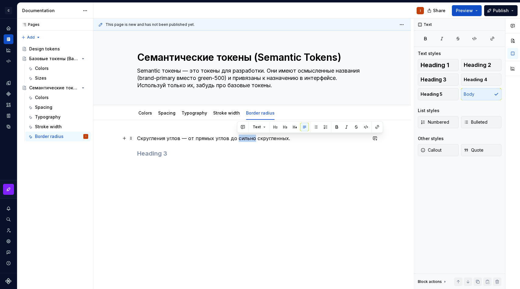
click at [243, 137] on p "Скругления углов — от прямых углов до сильно скругленных." at bounding box center [252, 138] width 230 height 7
click at [268, 137] on p "Скругления углов — от прямых углов до сильно скругленных." at bounding box center [252, 138] width 230 height 7
click at [210, 139] on p "Скругления углов — от прямых углов до круглых." at bounding box center [252, 138] width 230 height 7
click at [230, 139] on p "Скругления углов — от прямых углов до круглых." at bounding box center [252, 138] width 230 height 7
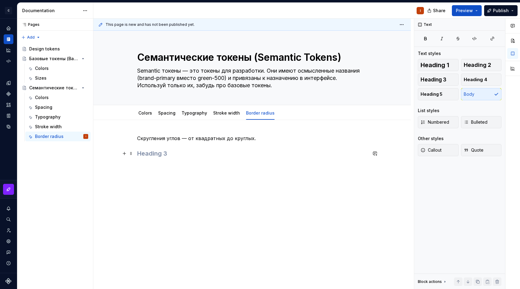
click at [209, 151] on h3 at bounding box center [252, 153] width 230 height 9
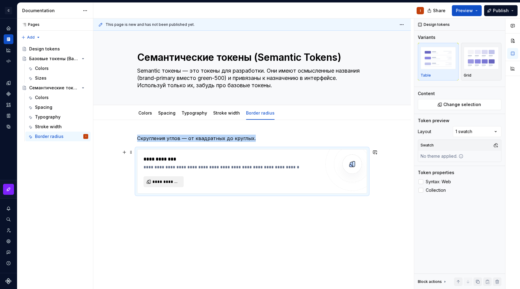
click at [175, 178] on button "**********" at bounding box center [163, 181] width 40 height 11
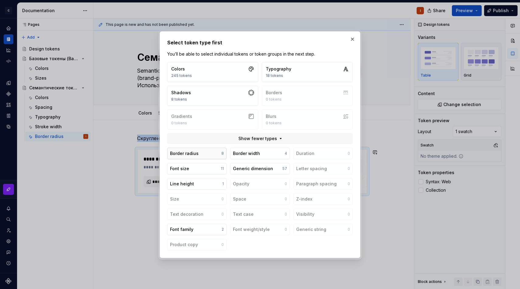
click at [212, 153] on button "Border radius 8" at bounding box center [196, 154] width 59 height 12
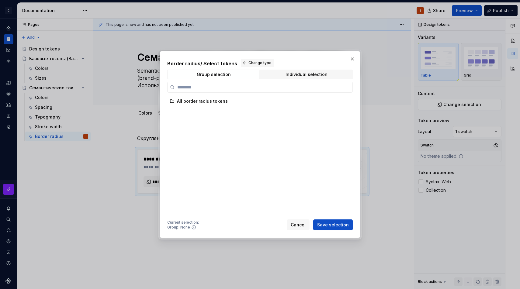
click at [262, 109] on div "All border radius tokens" at bounding box center [258, 154] width 182 height 116
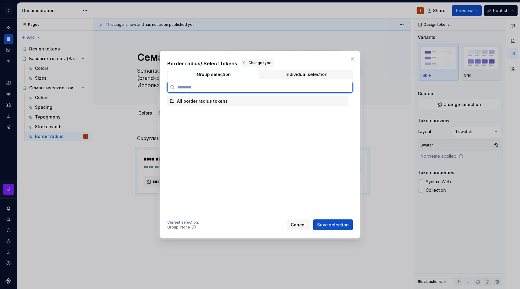
click at [267, 99] on div "All border radius tokens" at bounding box center [257, 101] width 181 height 10
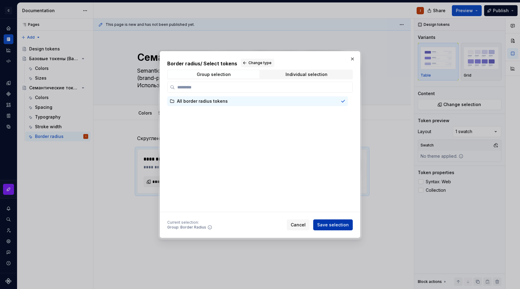
click at [332, 226] on span "Save selection" at bounding box center [333, 225] width 32 height 6
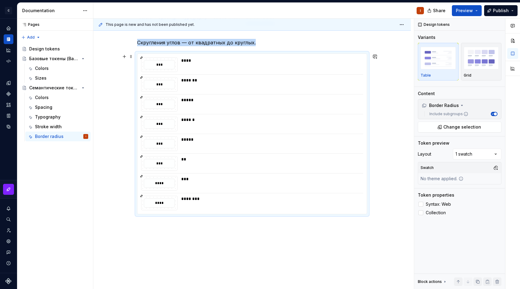
scroll to position [96, 0]
type textarea "*"
click at [186, 112] on div "*** **** *** ******* *** ***** *** ****** *** ***** *** ** **** *** ***** *****…" at bounding box center [251, 134] width 229 height 160
